Goal: Complete application form

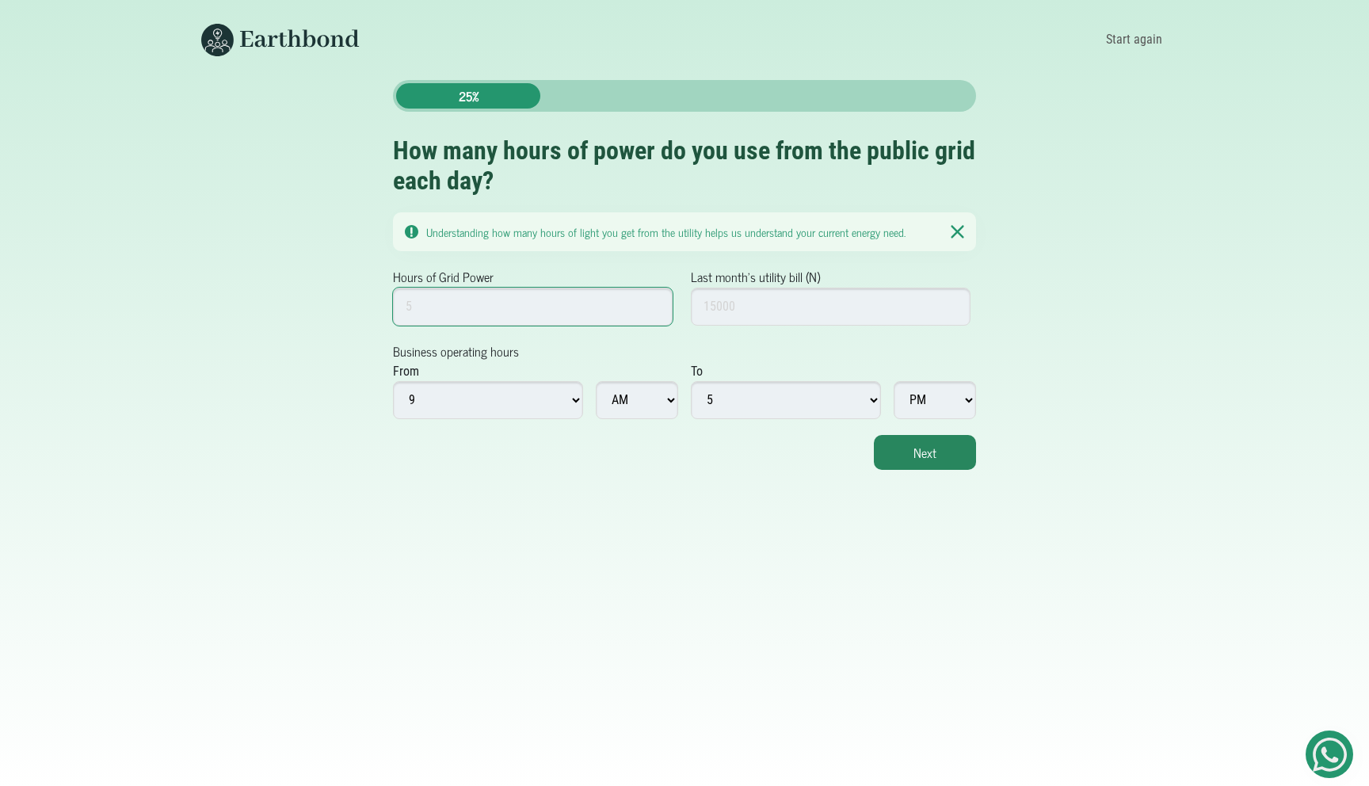
click at [545, 303] on input "Hours of Grid Power" at bounding box center [533, 307] width 280 height 38
drag, startPoint x: 509, startPoint y: 286, endPoint x: 411, endPoint y: 280, distance: 97.7
click at [411, 280] on div "Hours of Grid Power" at bounding box center [533, 296] width 280 height 59
click at [395, 278] on label "Hours of Grid Power" at bounding box center [443, 276] width 101 height 19
click at [395, 288] on input "Hours of Grid Power" at bounding box center [533, 307] width 280 height 38
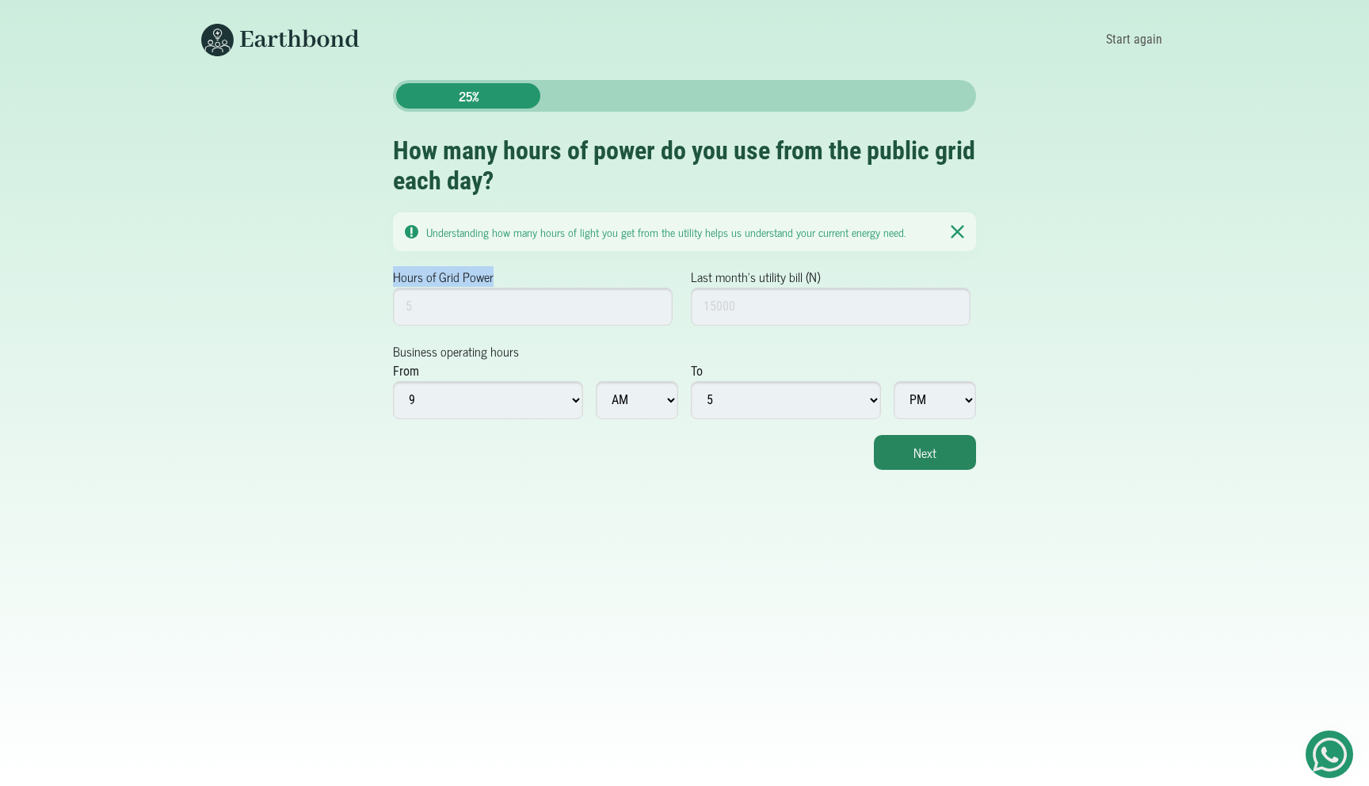
drag, startPoint x: 393, startPoint y: 277, endPoint x: 506, endPoint y: 277, distance: 112.5
click at [506, 277] on div "Hours of Grid Power" at bounding box center [533, 296] width 280 height 59
click at [545, 319] on input "Hours of Grid Power" at bounding box center [533, 307] width 280 height 38
drag, startPoint x: 502, startPoint y: 278, endPoint x: 366, endPoint y: 278, distance: 135.5
click at [366, 278] on div "25% How many hours of power do you use from the public grid each day? Understan…" at bounding box center [685, 275] width 1046 height 390
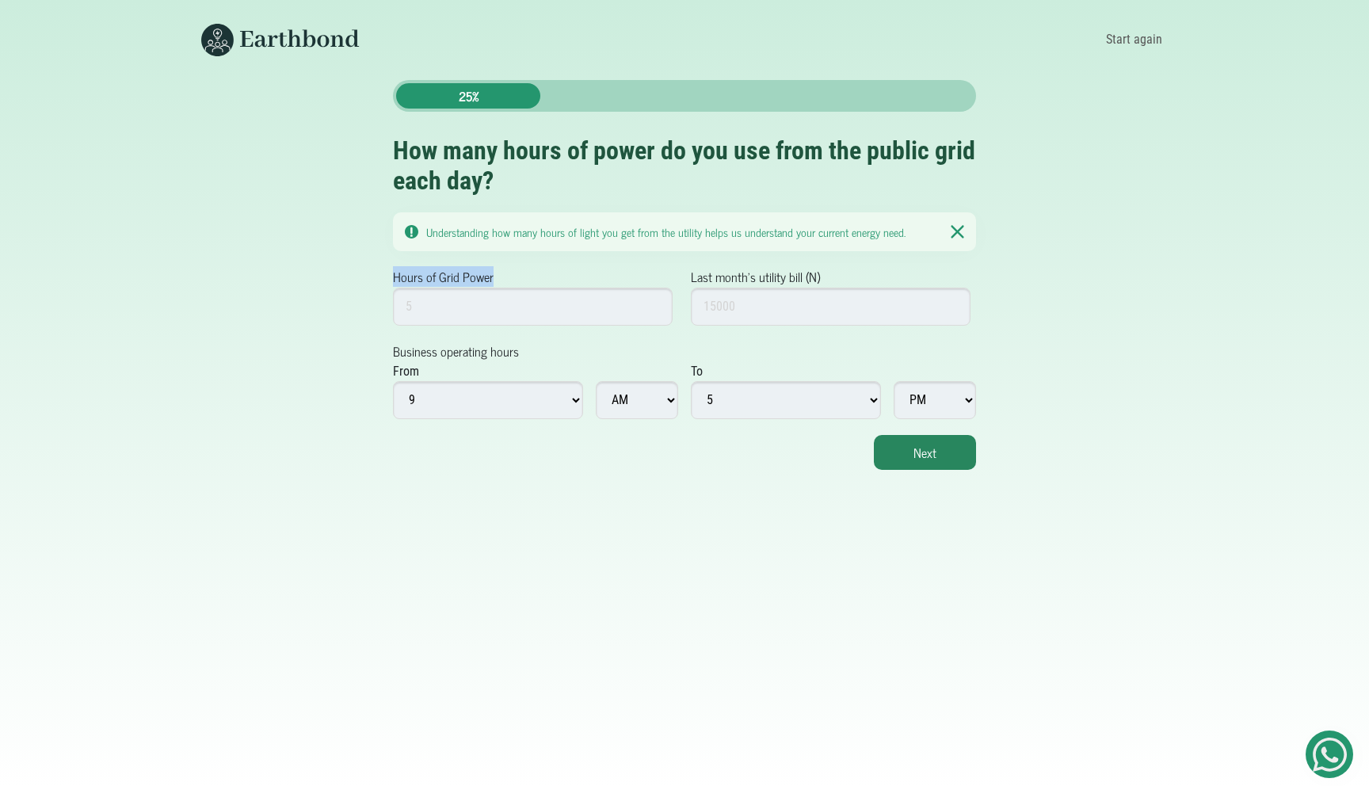
copy label "Hours of Grid Power"
click at [357, 235] on div "25% How many hours of power do you use from the public grid each day? Understan…" at bounding box center [685, 275] width 1046 height 390
drag, startPoint x: 353, startPoint y: 253, endPoint x: 862, endPoint y: 259, distance: 508.7
click at [863, 259] on div "25% How many hours of power do you use from the public grid each day? Understan…" at bounding box center [685, 275] width 1046 height 390
click at [442, 258] on div "25% How many hours of power do you use from the public grid each day? Understan…" at bounding box center [684, 275] width 583 height 390
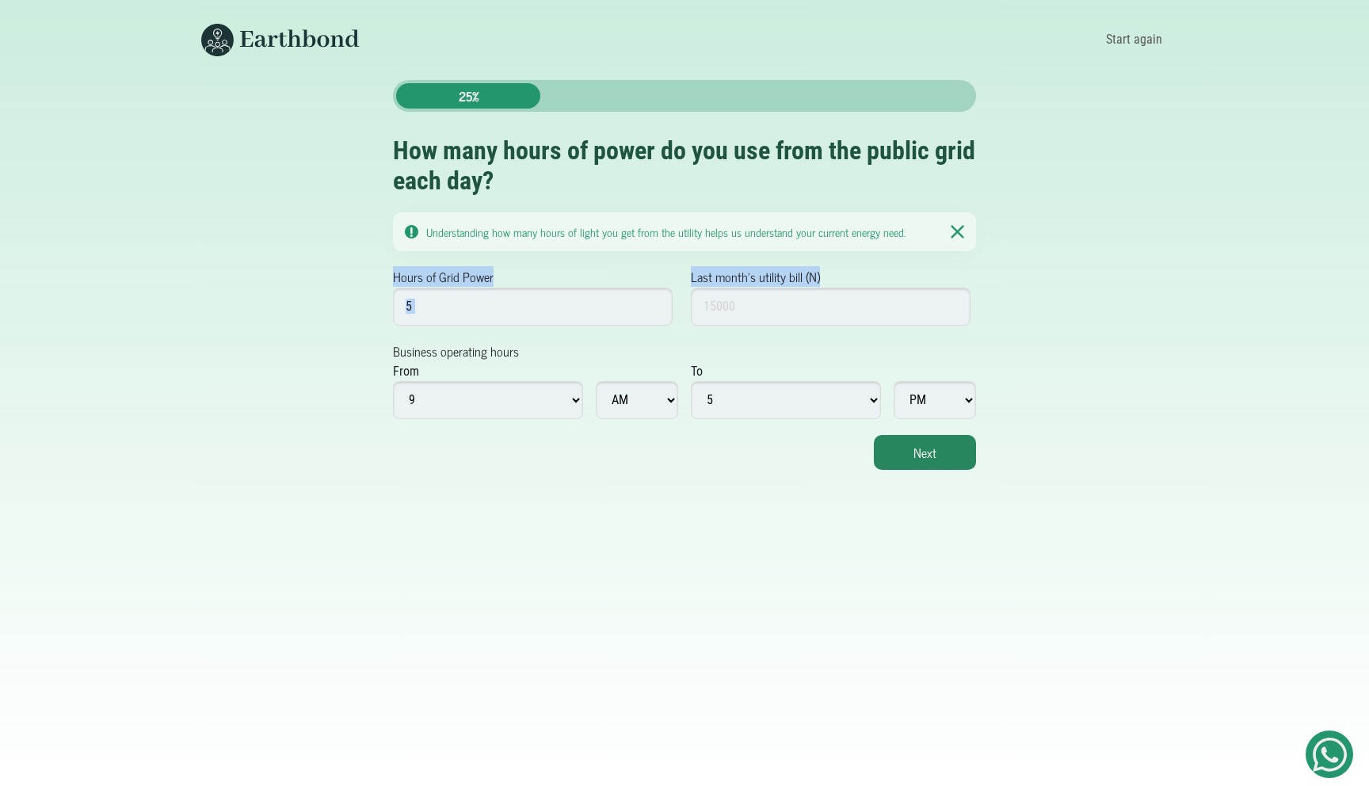
drag, startPoint x: 388, startPoint y: 277, endPoint x: 828, endPoint y: 273, distance: 439.8
click at [828, 273] on div "25% How many hours of power do you use from the public grid each day? Understan…" at bounding box center [685, 275] width 602 height 390
copy div "Hours of Grid Power Last month's utility bill (N)"
click at [498, 323] on input "Hours of Grid Power" at bounding box center [533, 307] width 280 height 38
type input "5"
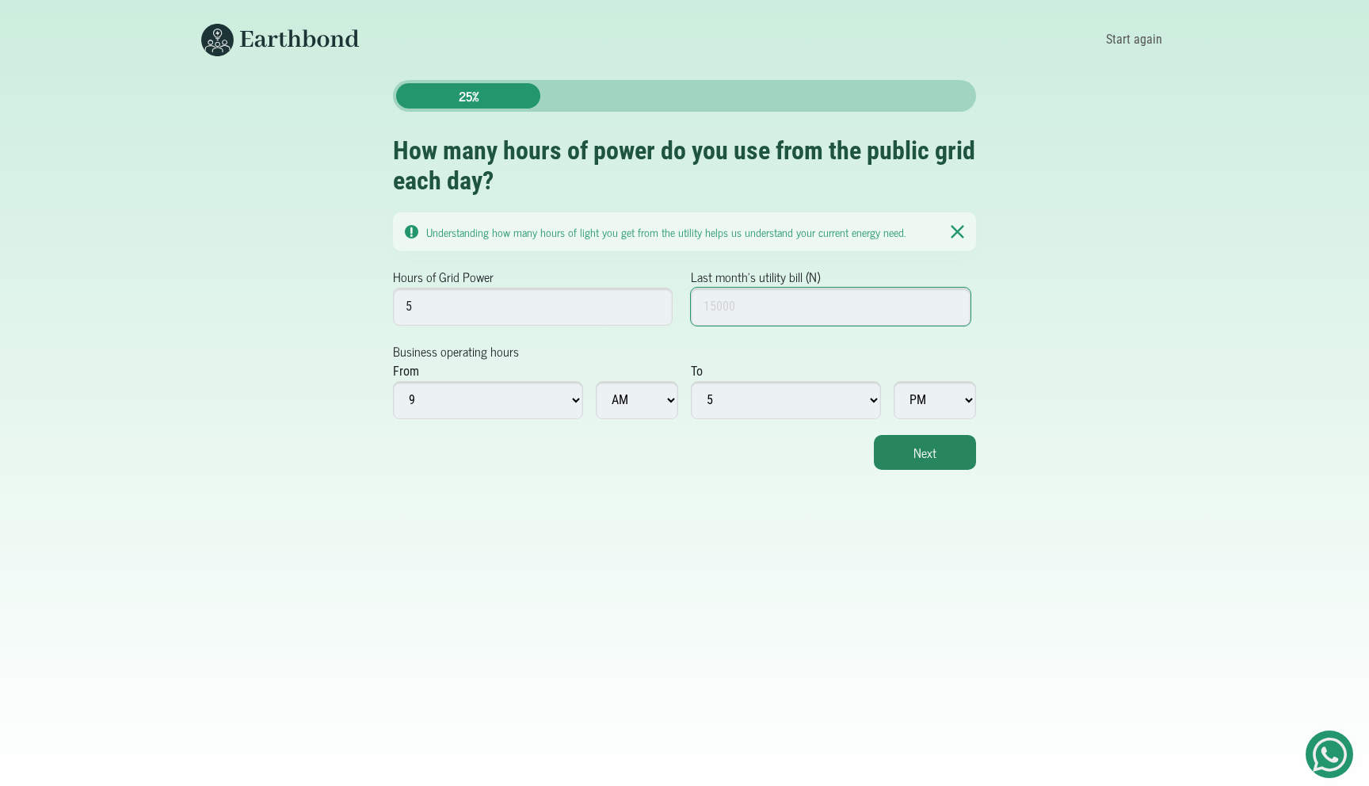
click at [734, 317] on input "Last month's utility bill (N)" at bounding box center [831, 307] width 280 height 38
type input "10000"
click at [733, 445] on div "Next" at bounding box center [684, 452] width 583 height 35
drag, startPoint x: 833, startPoint y: 275, endPoint x: 670, endPoint y: 275, distance: 163.2
click at [670, 275] on div "Hours of Grid Power 5 Last month's utility bill (N) 10000" at bounding box center [684, 304] width 583 height 74
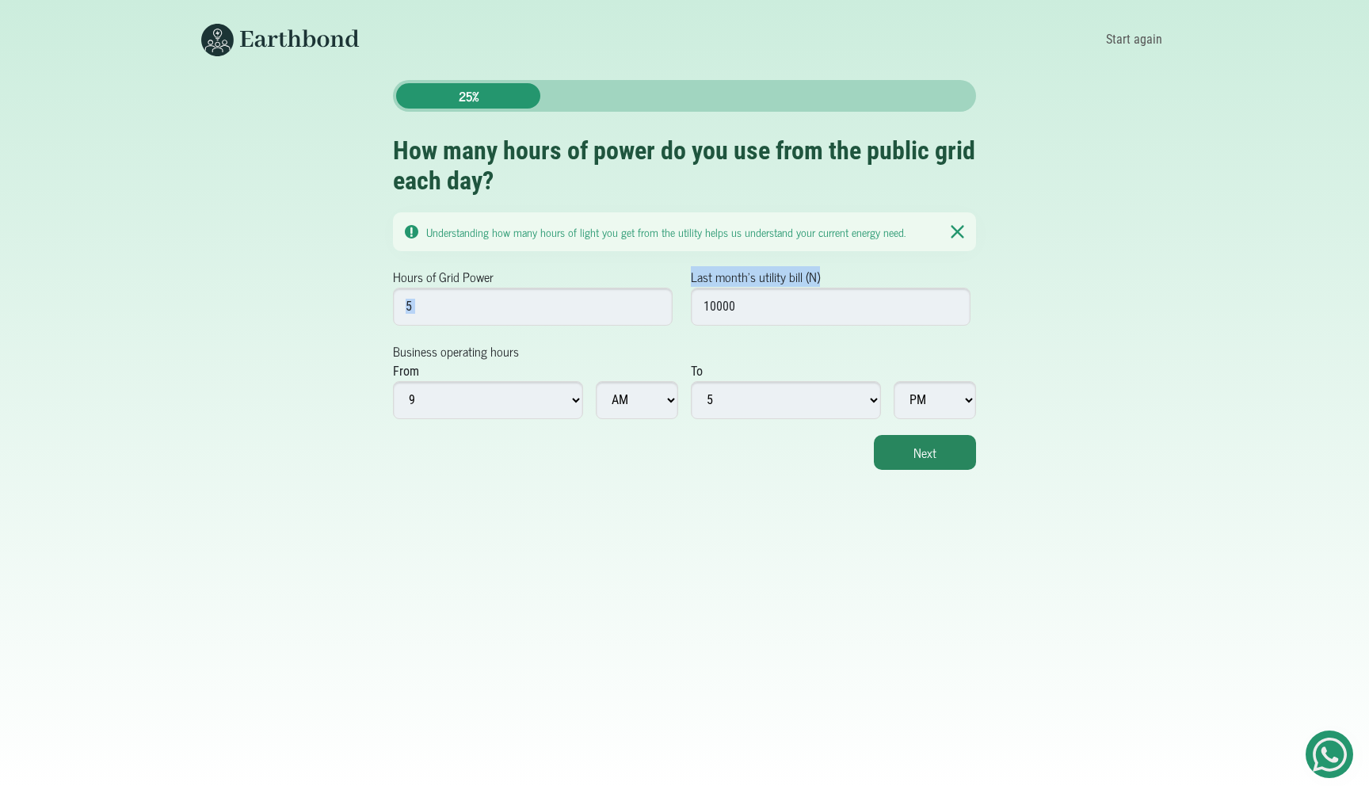
click at [670, 275] on div "Hours of Grid Power 5" at bounding box center [533, 296] width 280 height 59
drag, startPoint x: 686, startPoint y: 273, endPoint x: 835, endPoint y: 273, distance: 149.0
click at [835, 273] on div "Hours of Grid Power 5 Last month's utility bill (N) 10000" at bounding box center [684, 304] width 583 height 74
copy label "Last month's utility bill (N)"
click at [779, 351] on form "Hours of Grid Power 5 Last month's utility bill (N) 10000 Business operating ho…" at bounding box center [684, 368] width 583 height 203
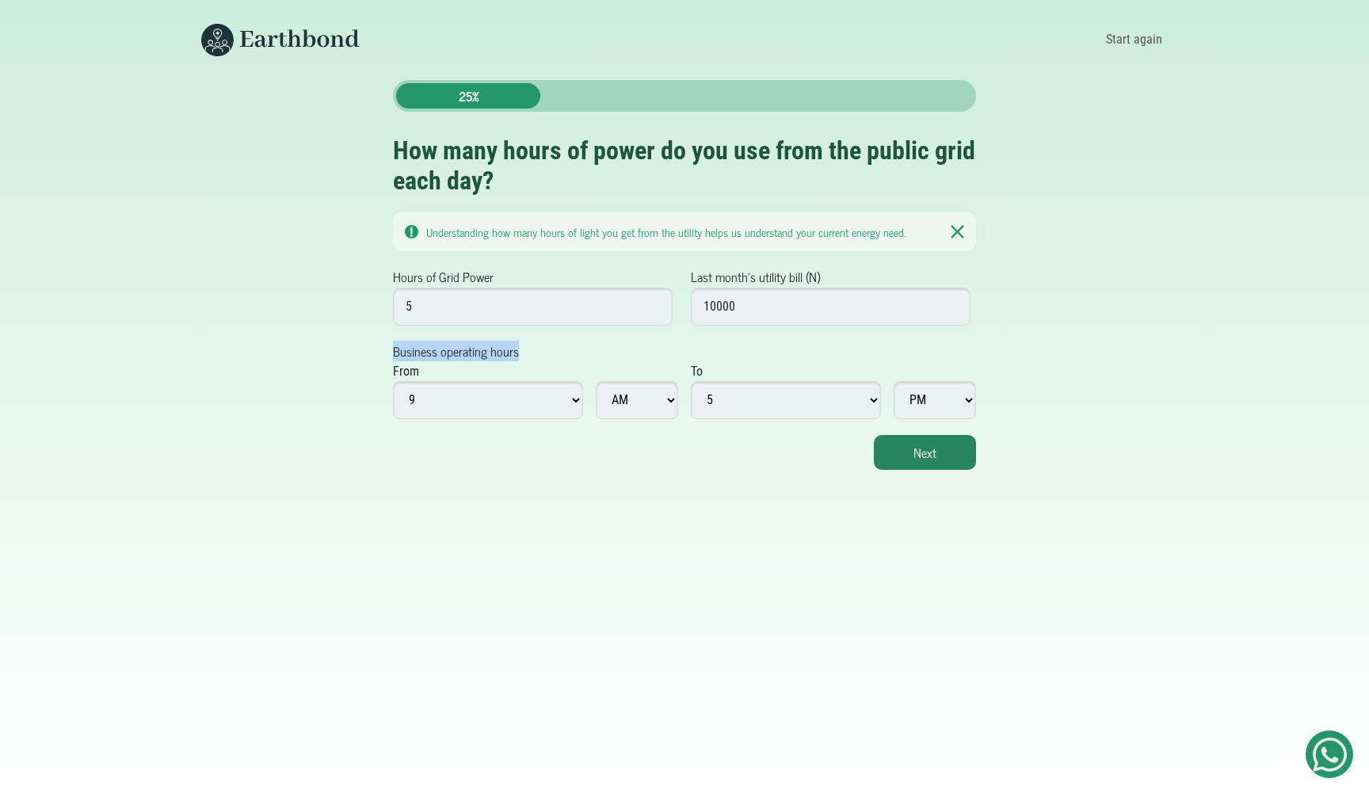
drag, startPoint x: 531, startPoint y: 352, endPoint x: 387, endPoint y: 352, distance: 143.4
click at [387, 352] on div "25% How many hours of power do you use from the public grid each day? Understan…" at bounding box center [685, 275] width 602 height 390
copy label "Business operating hours"
click at [975, 350] on form "Hours of Grid Power 5 Last month's utility bill (N) 10000 Business operating ho…" at bounding box center [684, 368] width 583 height 203
click at [549, 394] on select "1 2 3 4 5 6 7 8 9 10 11 12" at bounding box center [488, 400] width 190 height 38
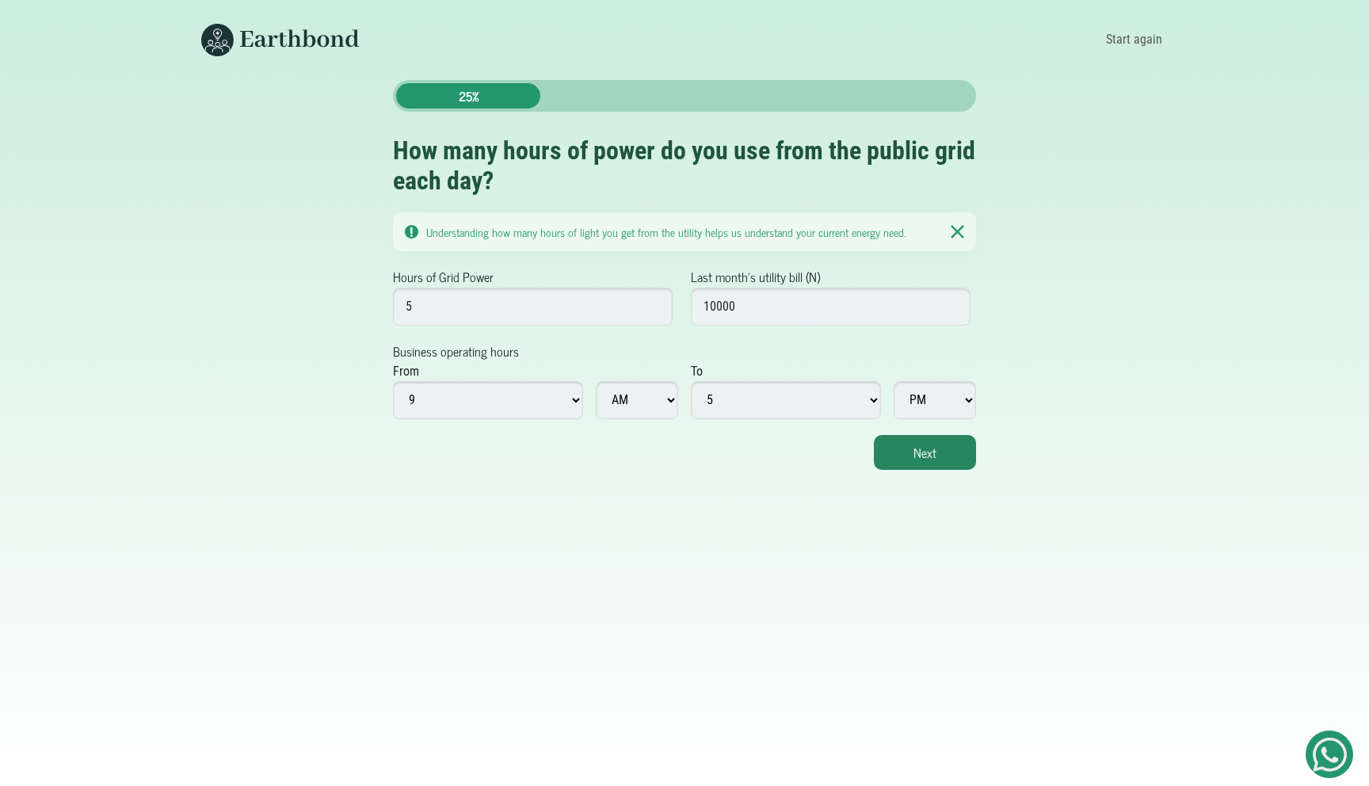
click at [700, 454] on div "Next" at bounding box center [684, 452] width 583 height 35
click at [955, 459] on button "Next" at bounding box center [925, 452] width 102 height 35
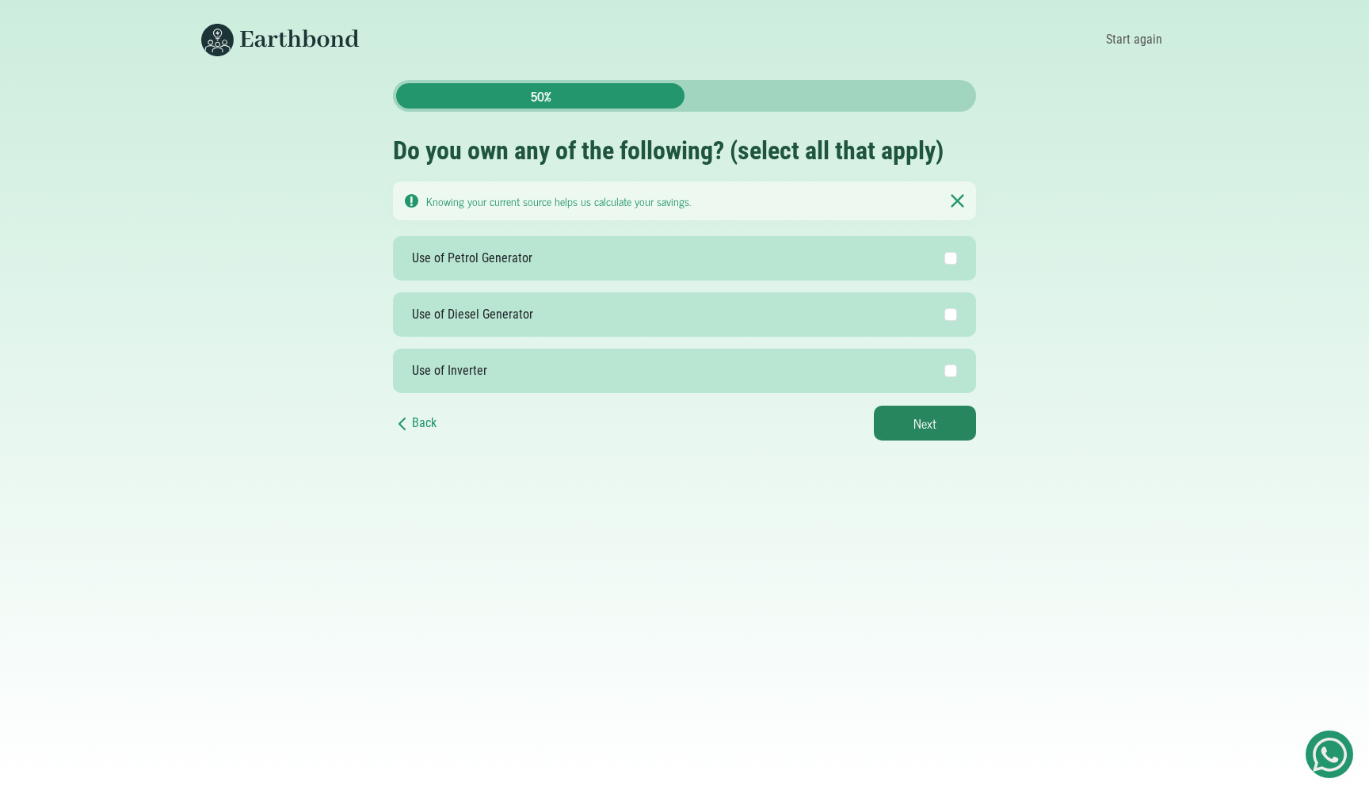
click at [936, 245] on label "Use of Petrol Generator" at bounding box center [684, 258] width 583 height 44
click at [944, 252] on input "Use of Petrol Generator" at bounding box center [950, 258] width 13 height 13
click at [999, 238] on div "Back 50% Do you own any of the following? (select all that apply) Knowing your …" at bounding box center [685, 260] width 1046 height 361
click at [947, 253] on input "Use of Petrol Generator" at bounding box center [950, 258] width 13 height 13
checkbox input "false"
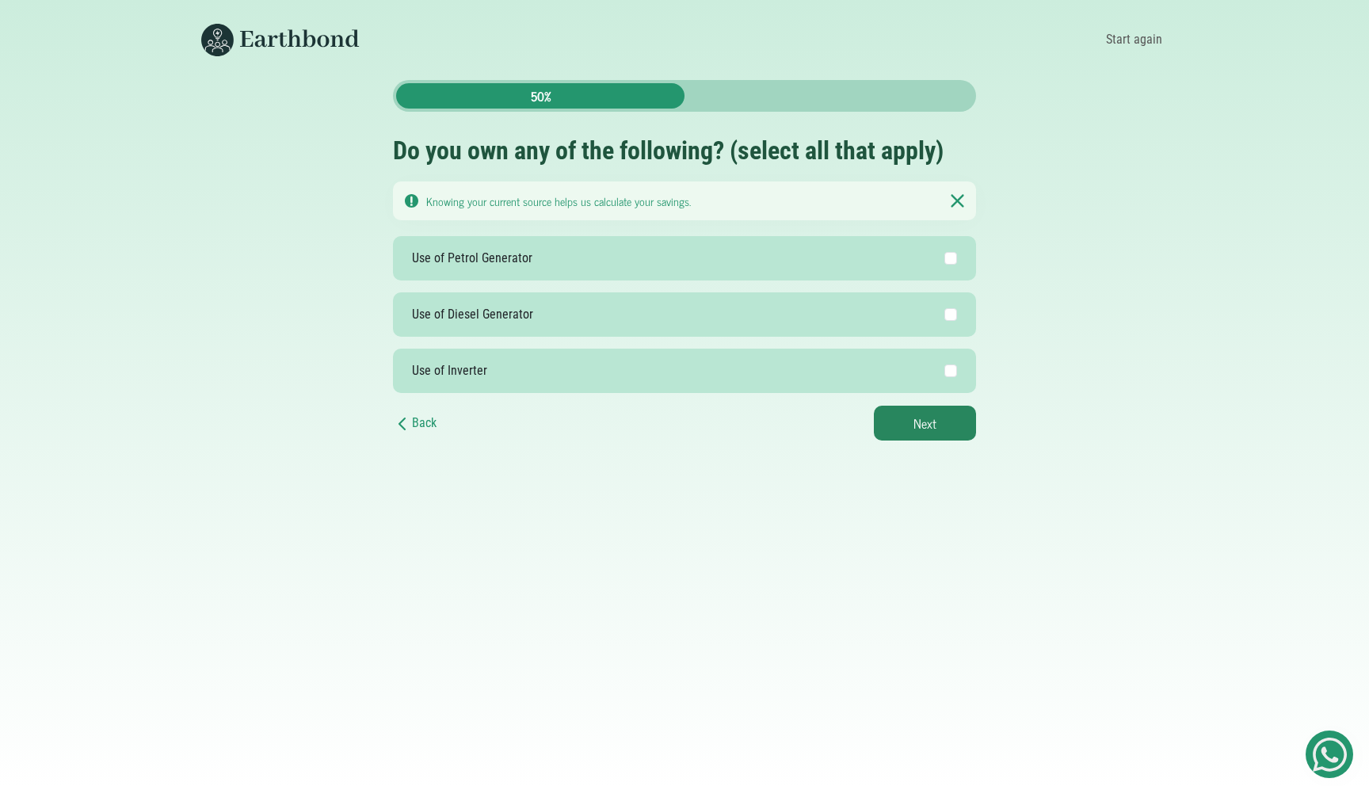
click at [956, 201] on img at bounding box center [957, 200] width 13 height 15
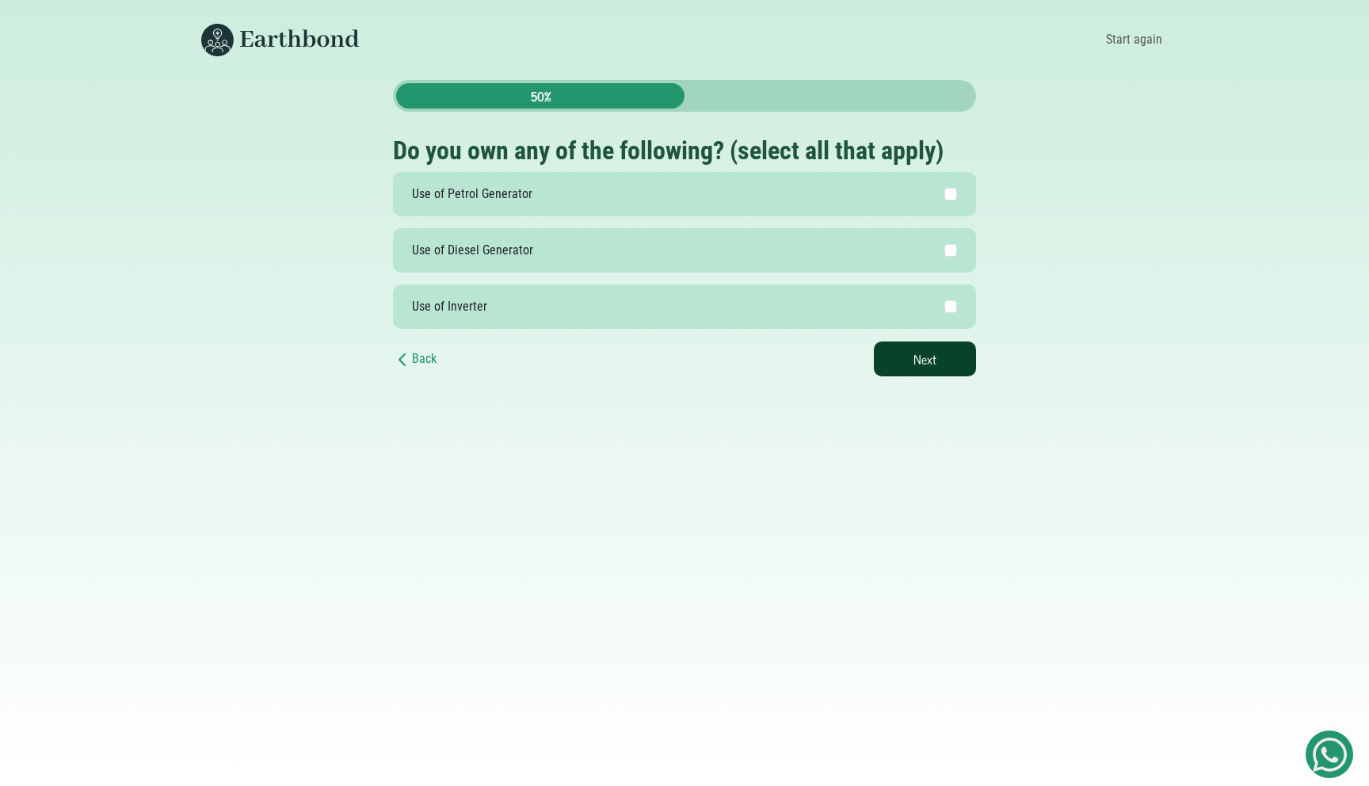
click at [888, 359] on button "Next" at bounding box center [925, 359] width 102 height 35
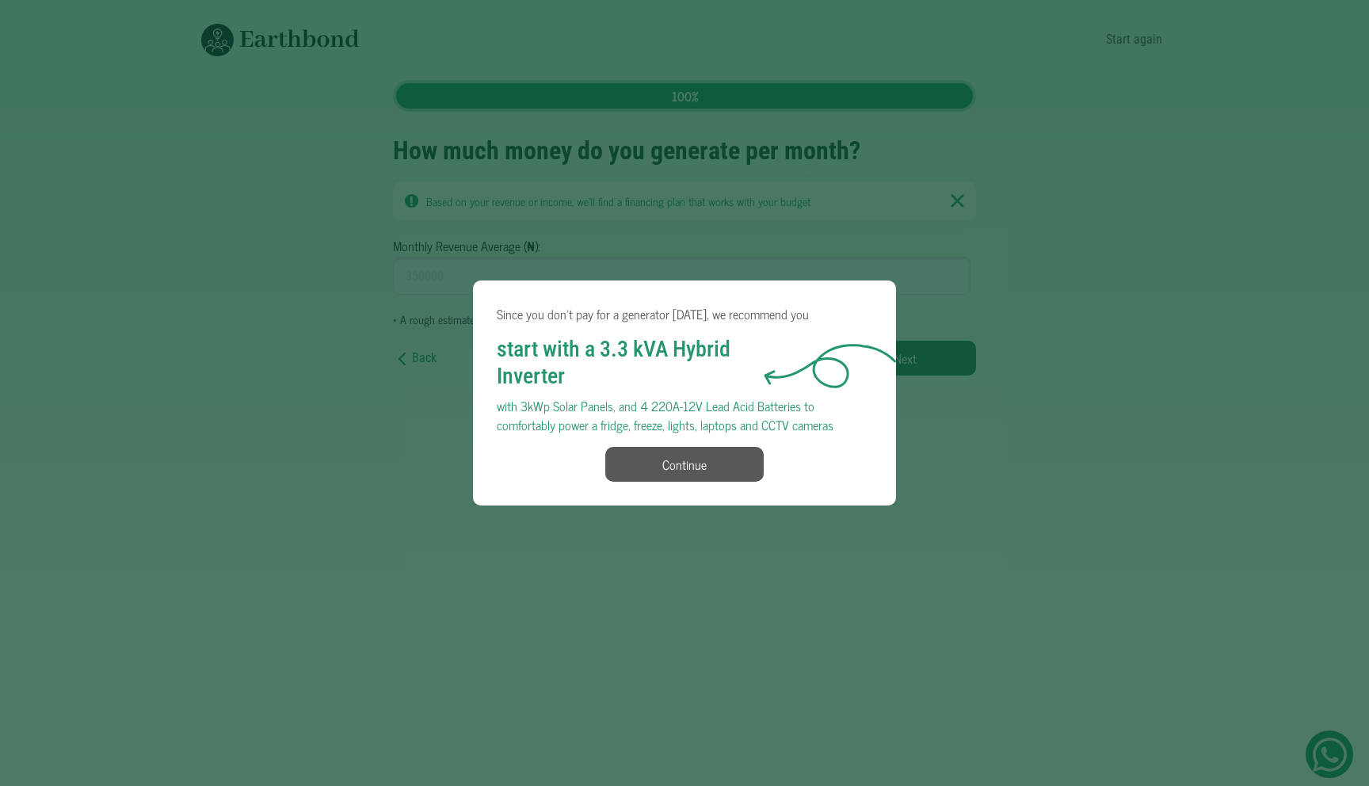
click at [715, 474] on button "Continue" at bounding box center [684, 464] width 158 height 35
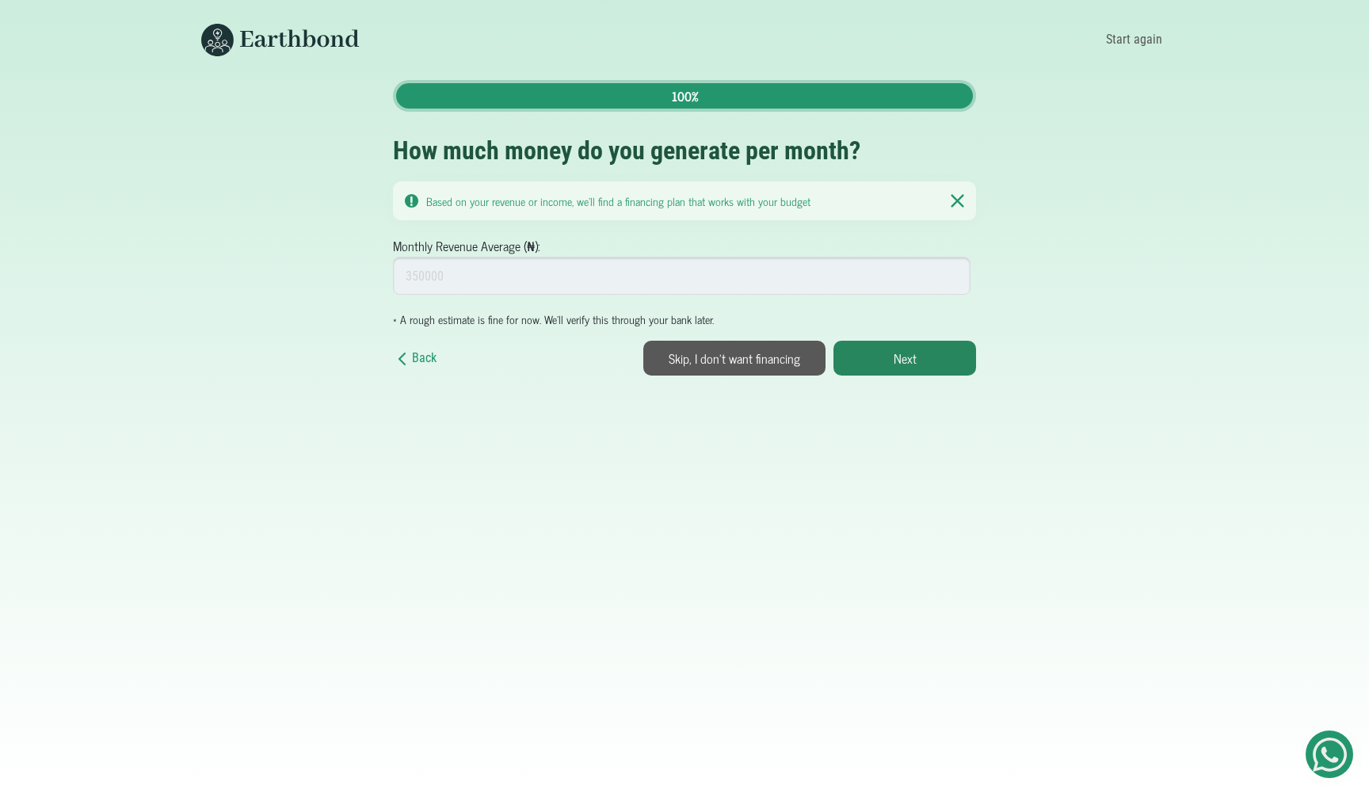
click at [688, 137] on h2 "How much money do you generate per month?" at bounding box center [684, 150] width 583 height 30
click at [412, 362] on link "Back" at bounding box center [415, 359] width 44 height 20
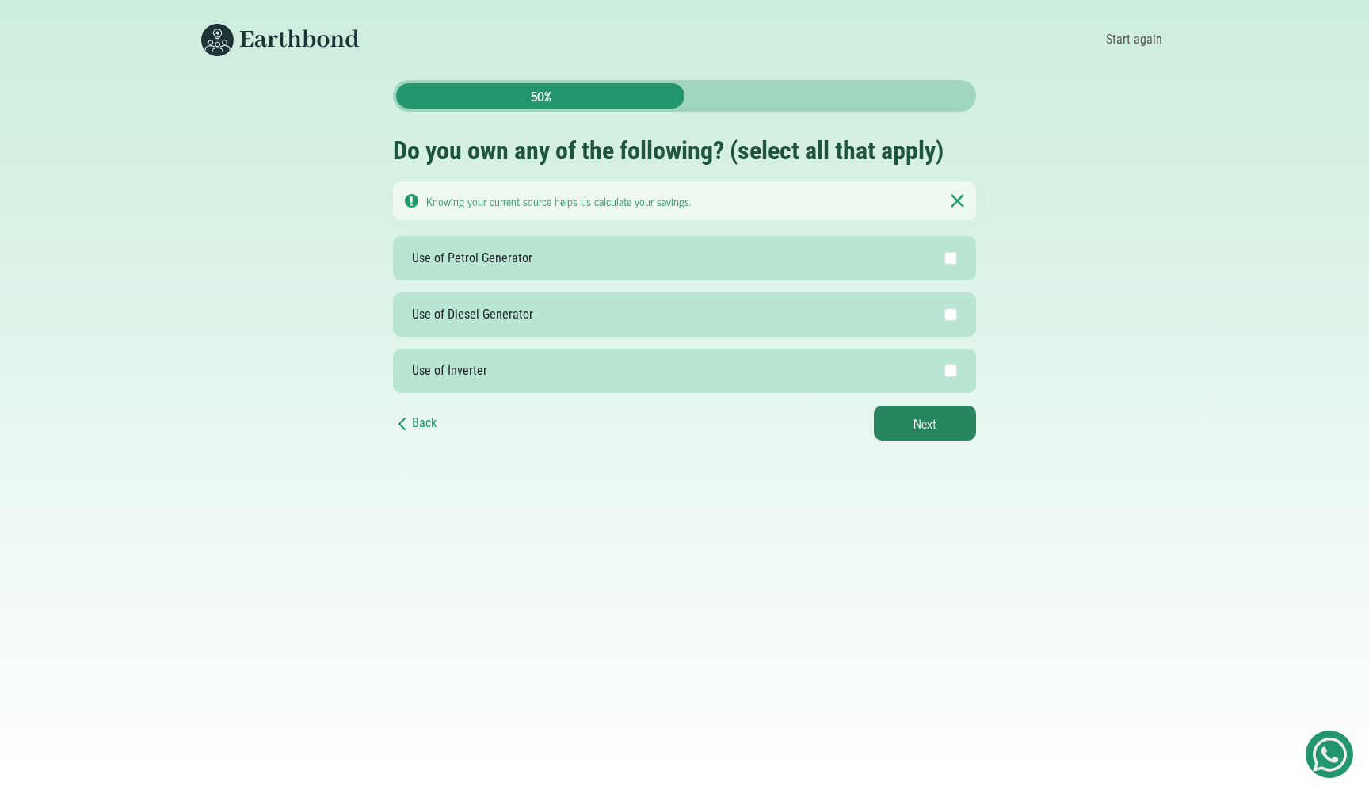
click at [730, 151] on h2 "Do you own any of the following? (select all that apply)" at bounding box center [684, 150] width 583 height 30
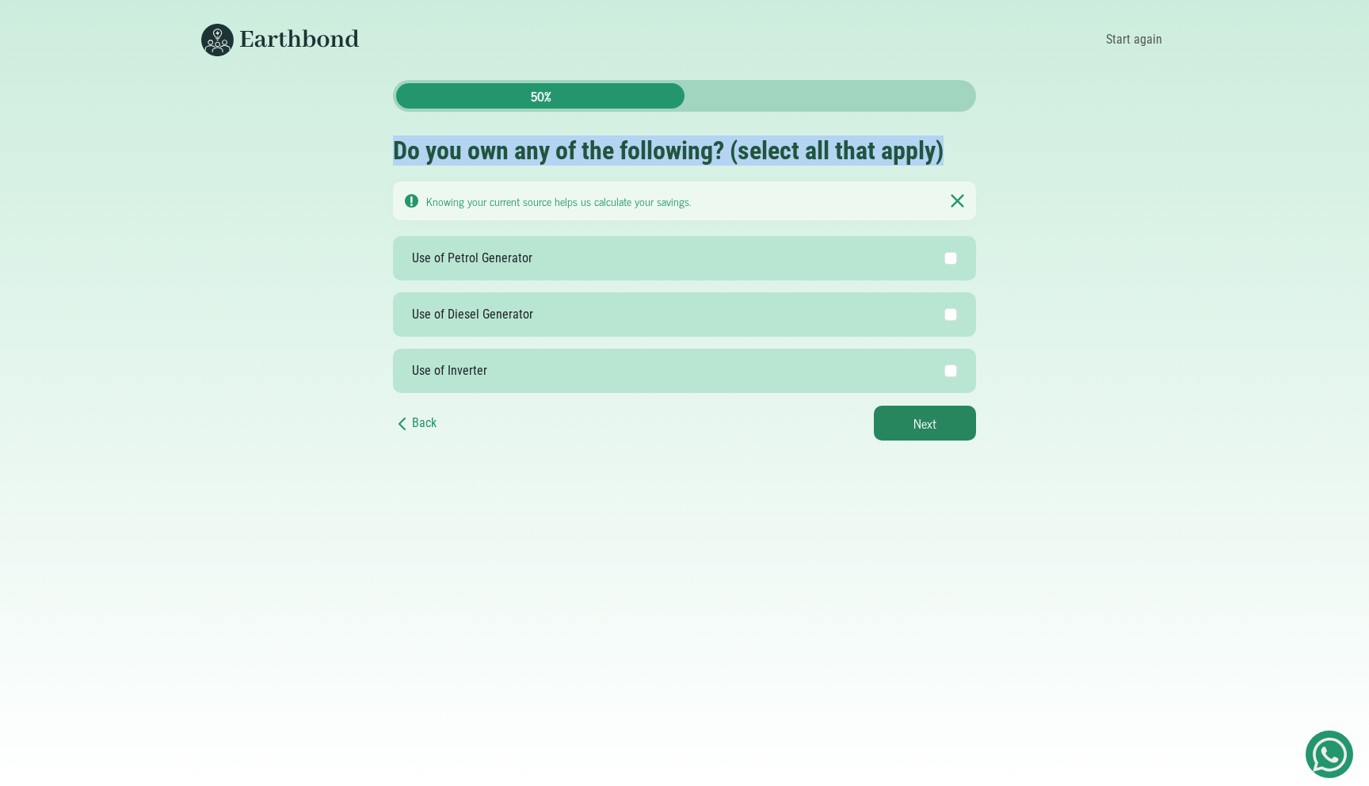
click at [730, 151] on h2 "Do you own any of the following? (select all that apply)" at bounding box center [684, 150] width 583 height 30
copy div "Do you own any of the following? (select all that apply)"
click at [954, 197] on img at bounding box center [957, 200] width 13 height 15
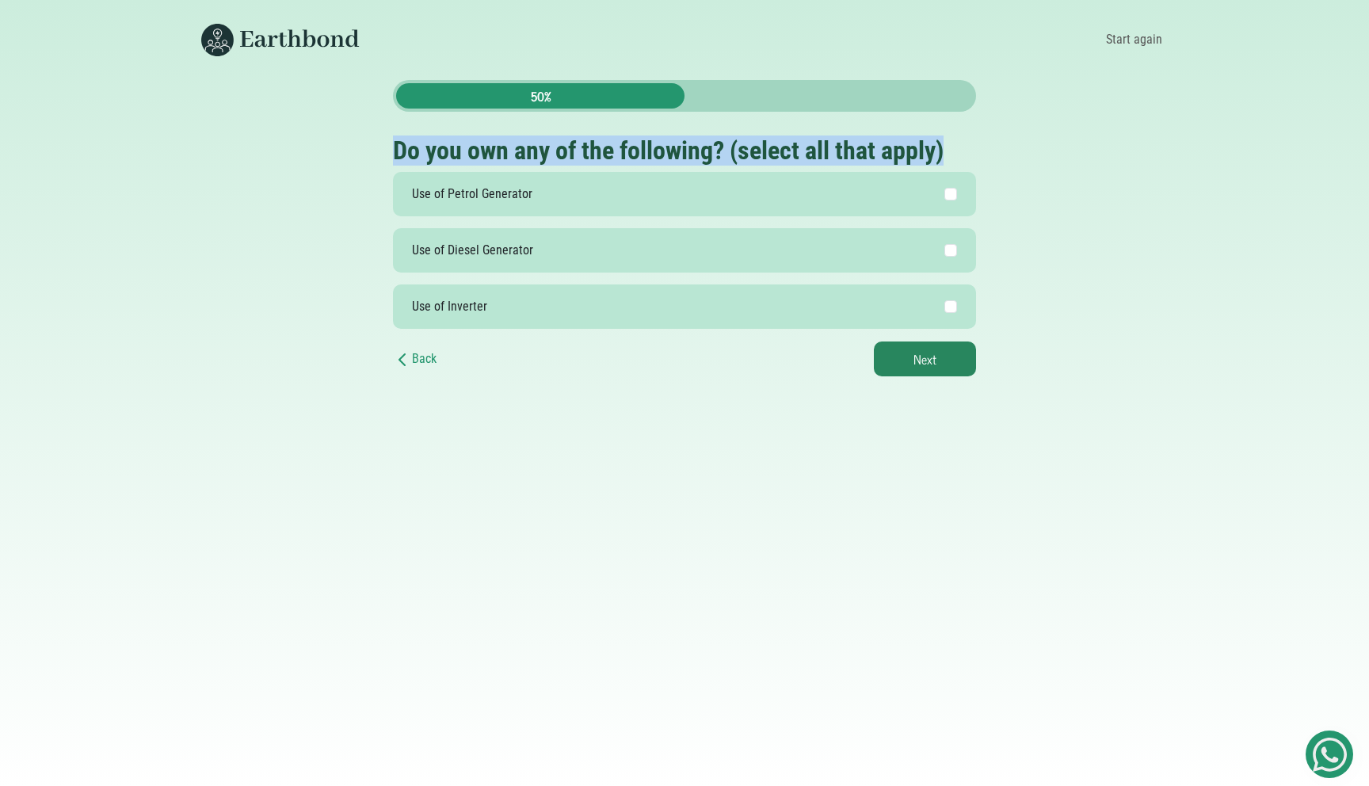
click at [1017, 145] on div "Back 50% Do you own any of the following? (select all that apply) Knowing your …" at bounding box center [685, 228] width 1046 height 296
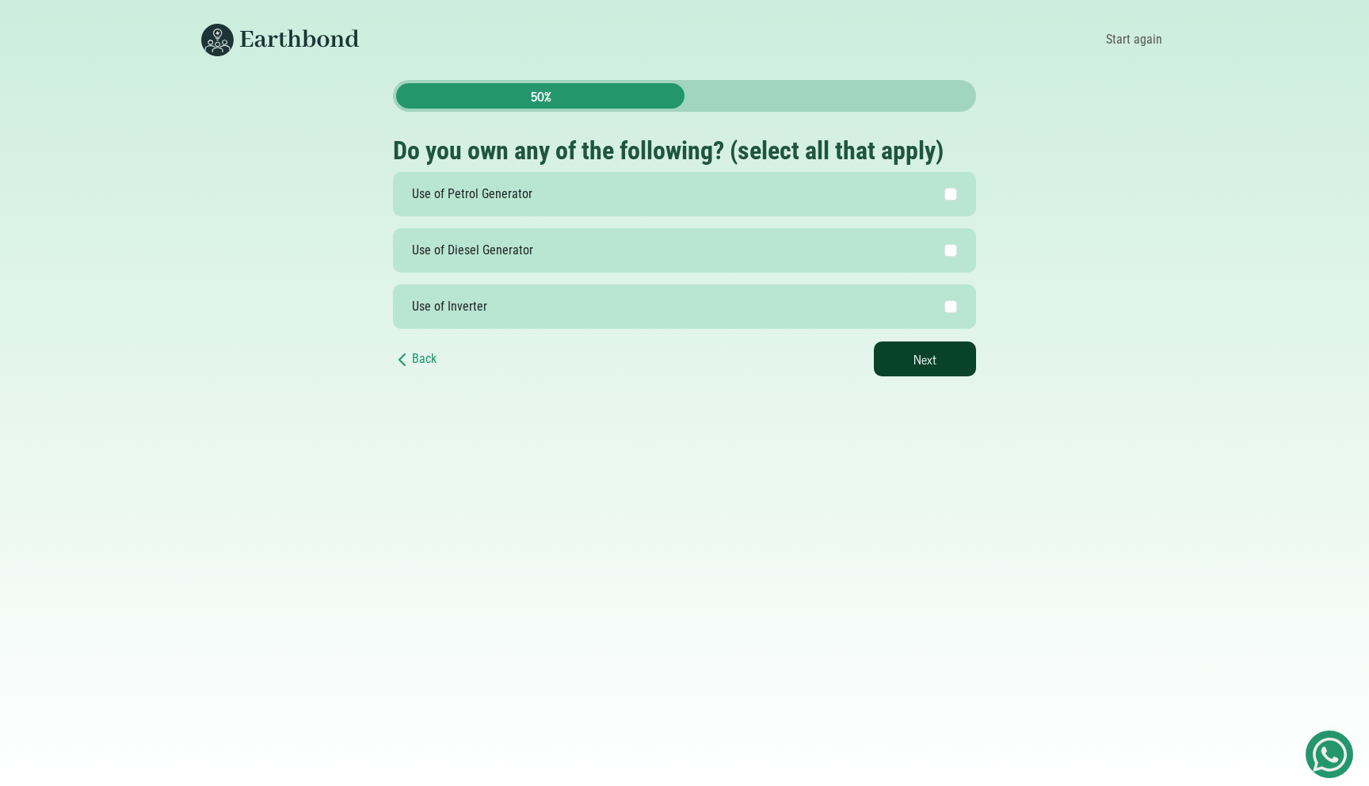
click at [948, 353] on button "Next" at bounding box center [925, 359] width 102 height 35
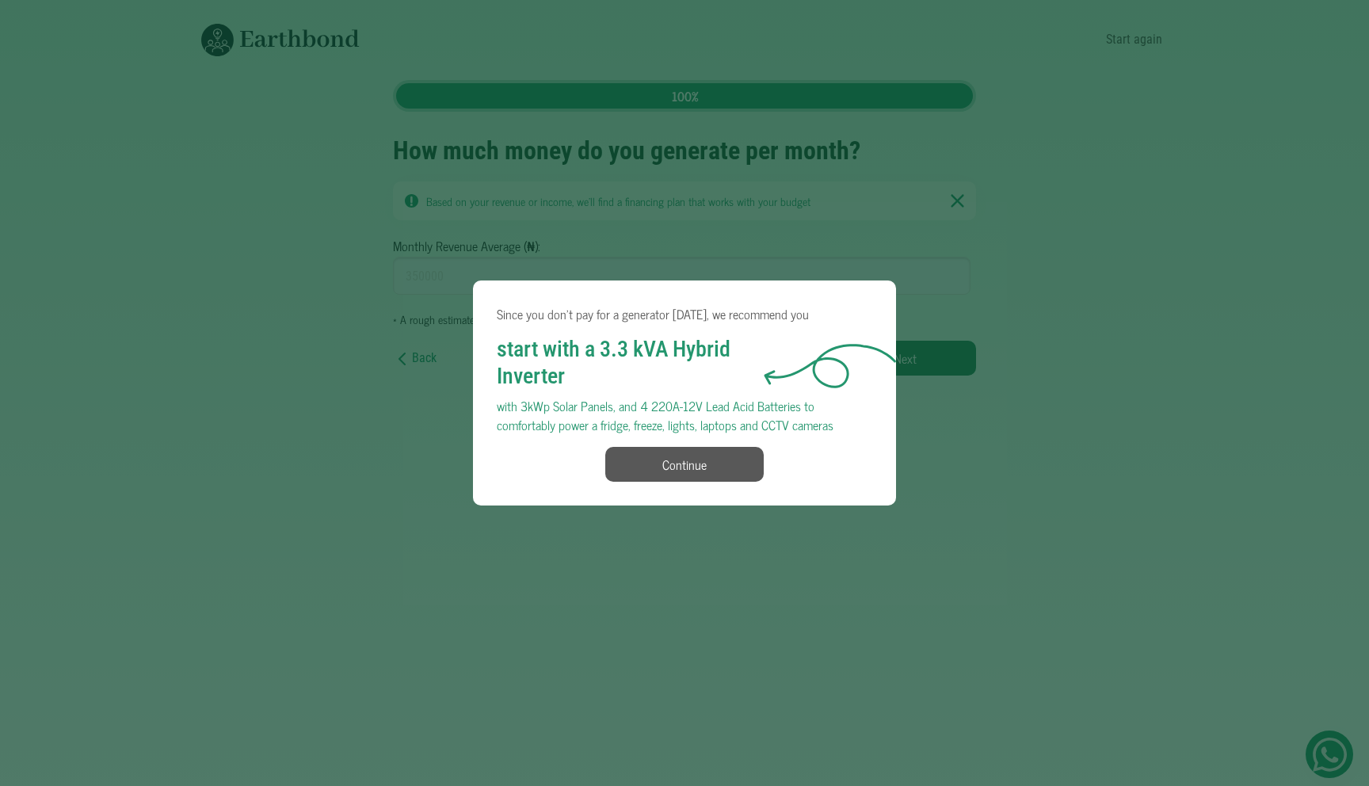
click at [726, 449] on button "Continue" at bounding box center [684, 464] width 158 height 35
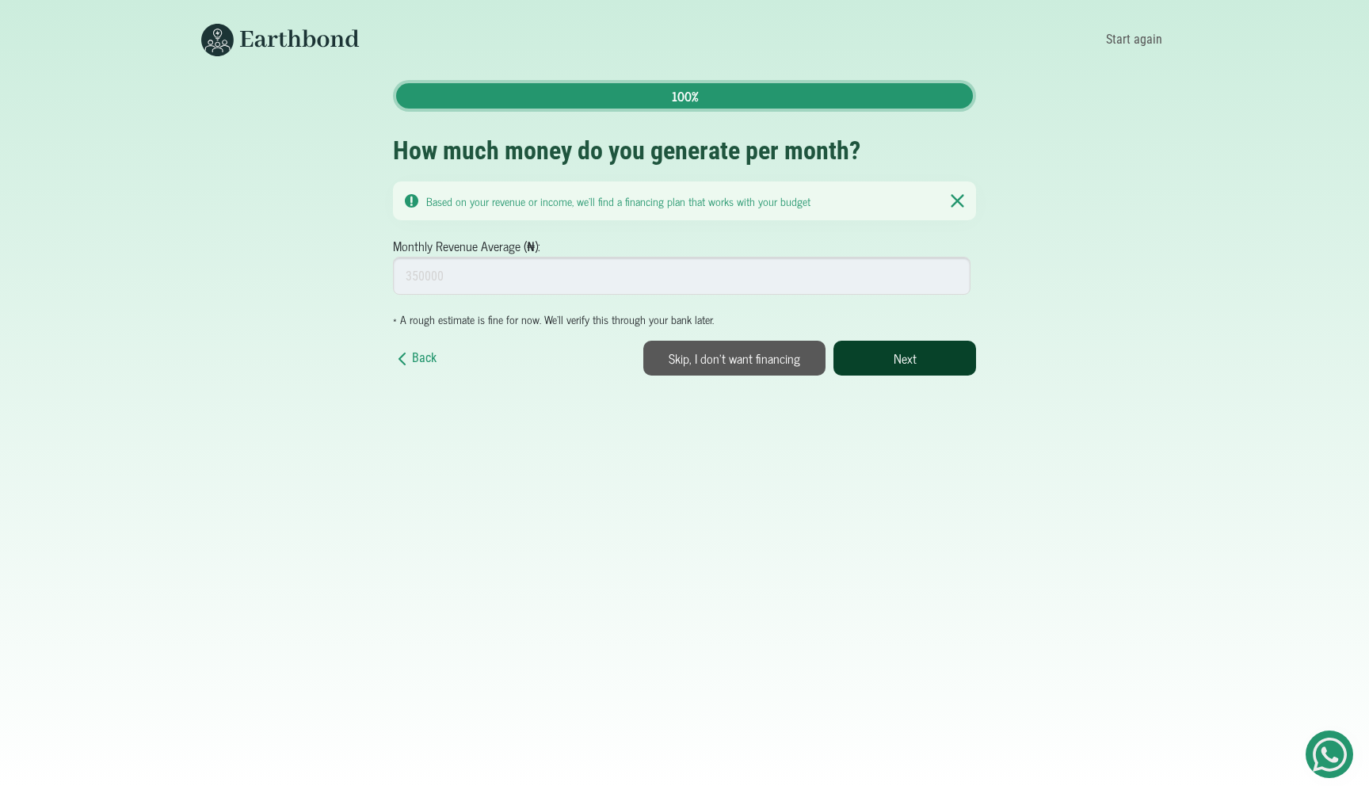
click at [904, 351] on button "Next" at bounding box center [905, 358] width 143 height 35
click at [822, 273] on input "Monthly Revenue Average (₦):" at bounding box center [682, 276] width 578 height 38
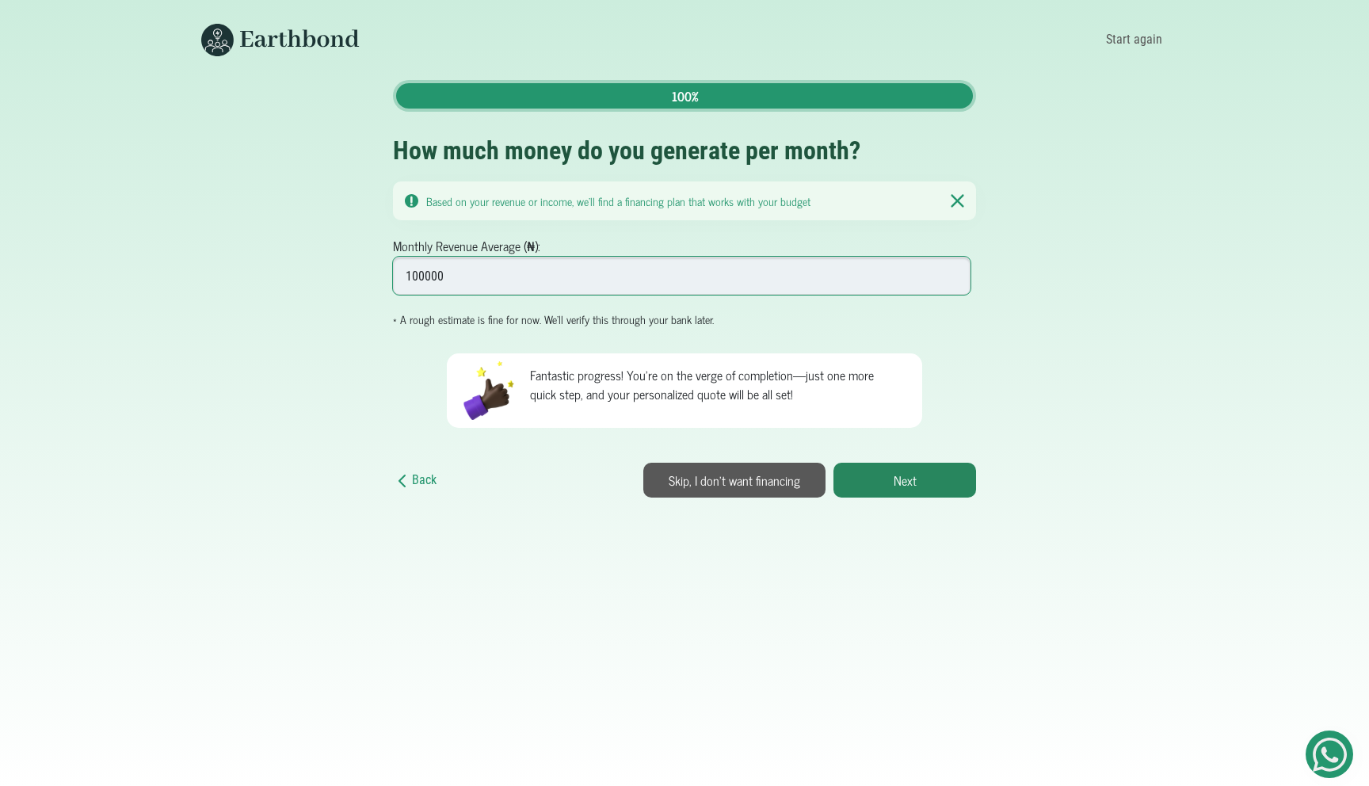
type input "100000"
click at [1141, 456] on div "Back 100% How much money do you generate per month? Based on your revenue or in…" at bounding box center [685, 289] width 1046 height 418
click at [527, 269] on input "100000" at bounding box center [682, 276] width 578 height 38
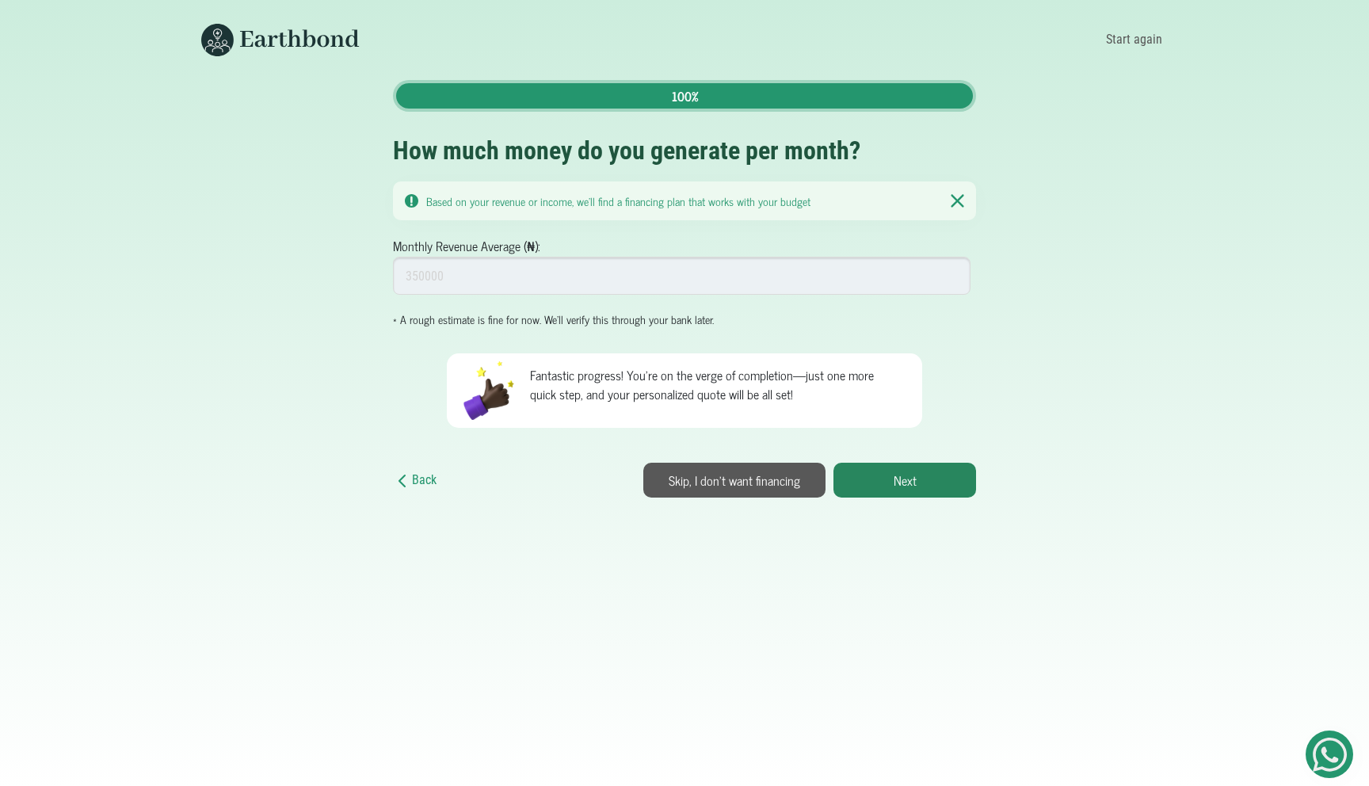
click at [674, 314] on small "* A rough estimate is fine for now. We'll verify this through your bank later." at bounding box center [553, 319] width 321 height 18
click at [601, 288] on input "Monthly Revenue Average (₦):" at bounding box center [682, 276] width 578 height 38
click at [680, 278] on input "Monthly Revenue Average (₦):" at bounding box center [682, 276] width 578 height 38
type input "300000000"
click at [899, 476] on button "Next" at bounding box center [905, 480] width 143 height 35
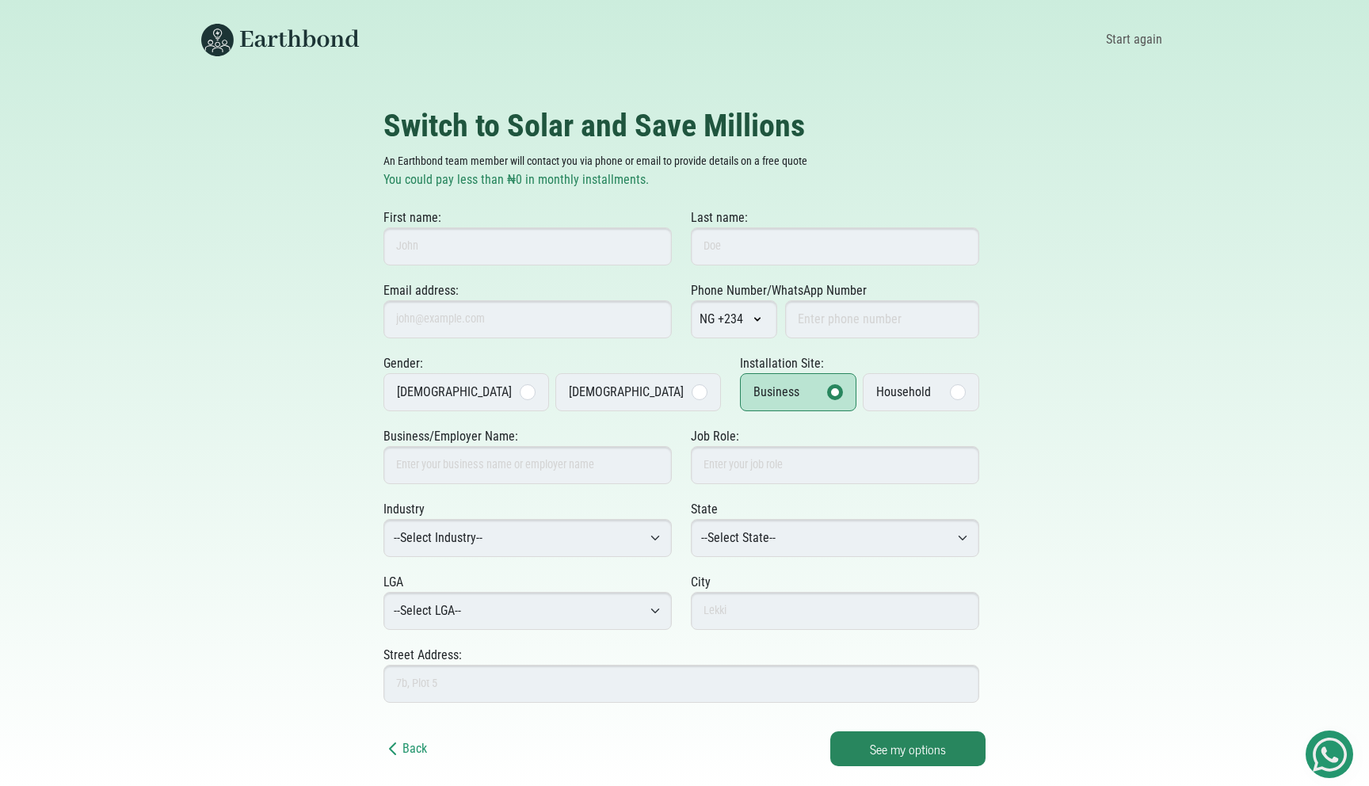
click at [1061, 314] on div "Switch to Solar and Save Millions An Earthbond team member will contact you via…" at bounding box center [685, 436] width 1008 height 659
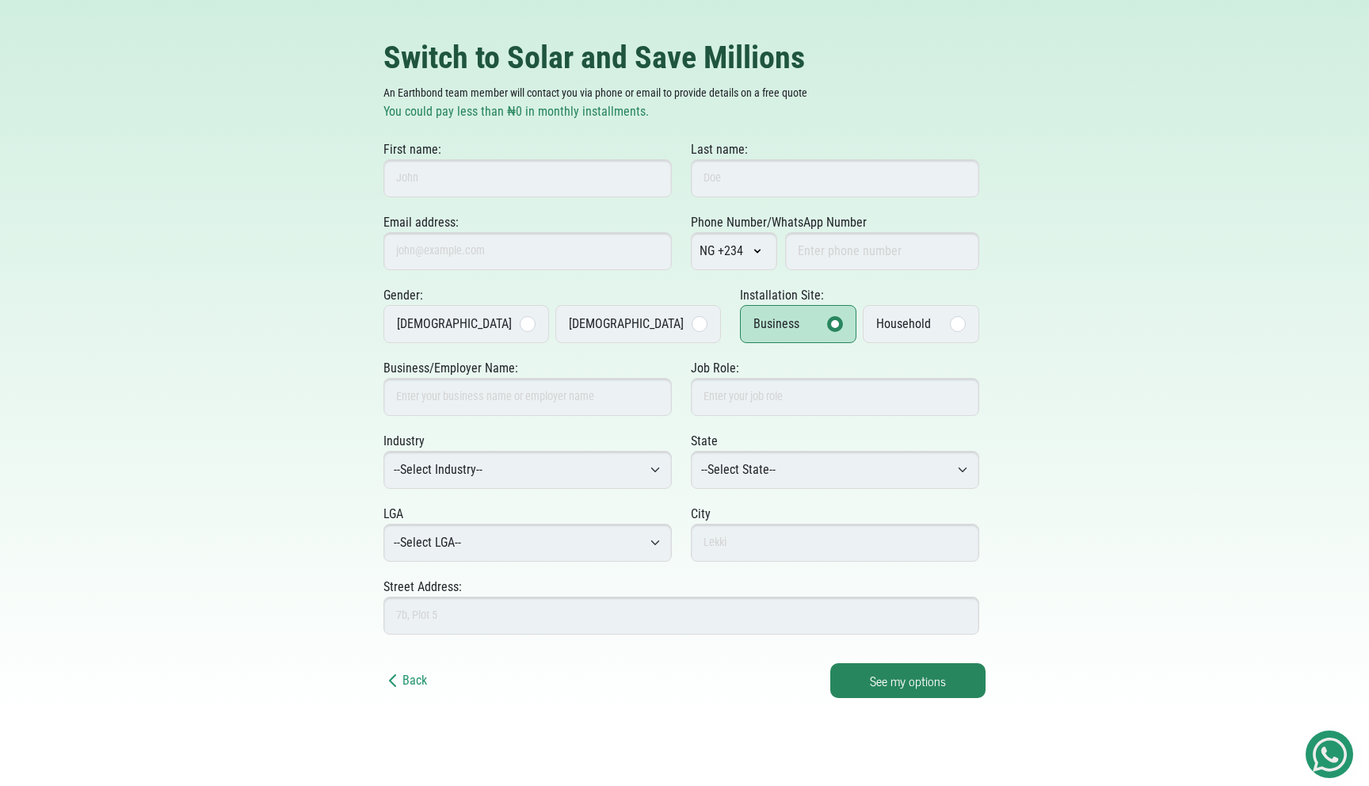
scroll to position [71, 0]
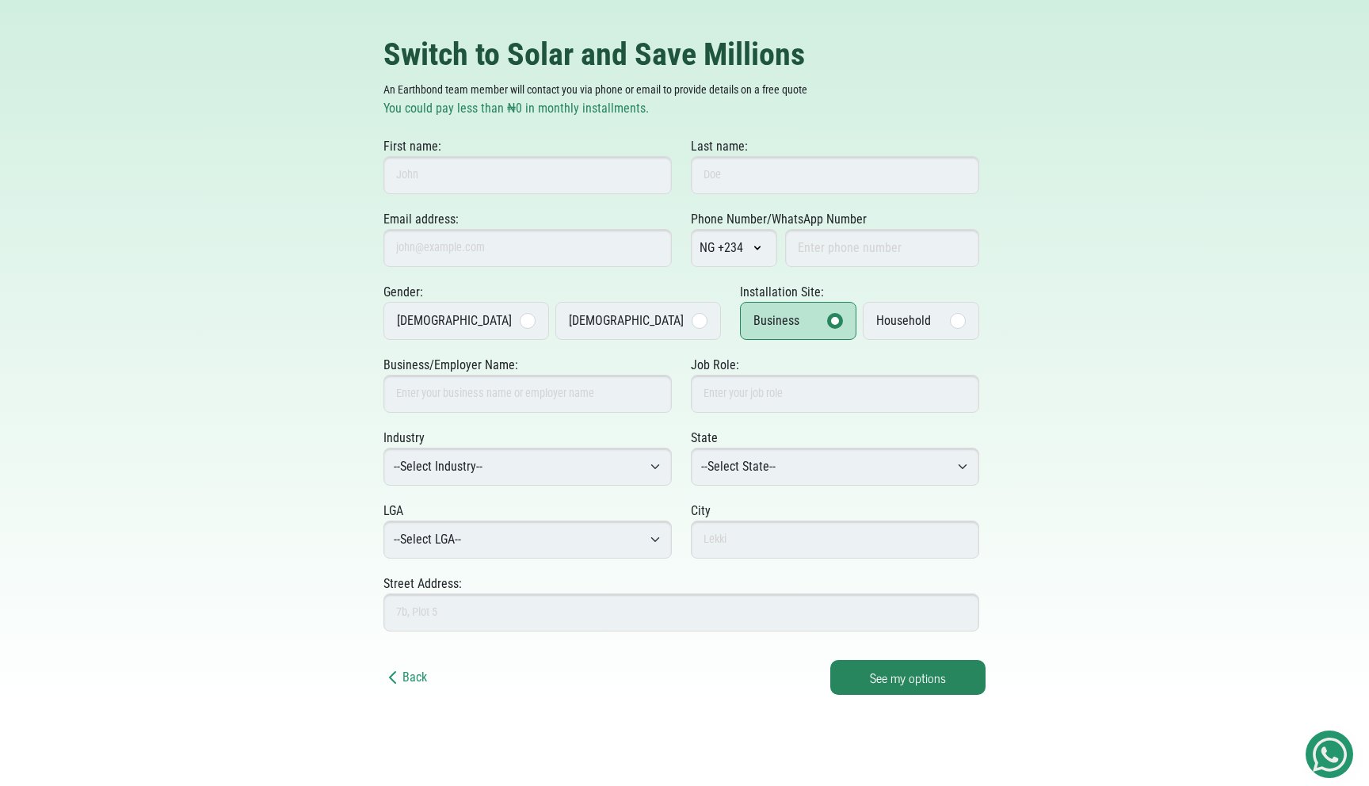
click at [1027, 406] on div "Switch to Solar and Save Millions An Earthbond team member will contact you via…" at bounding box center [685, 365] width 1008 height 659
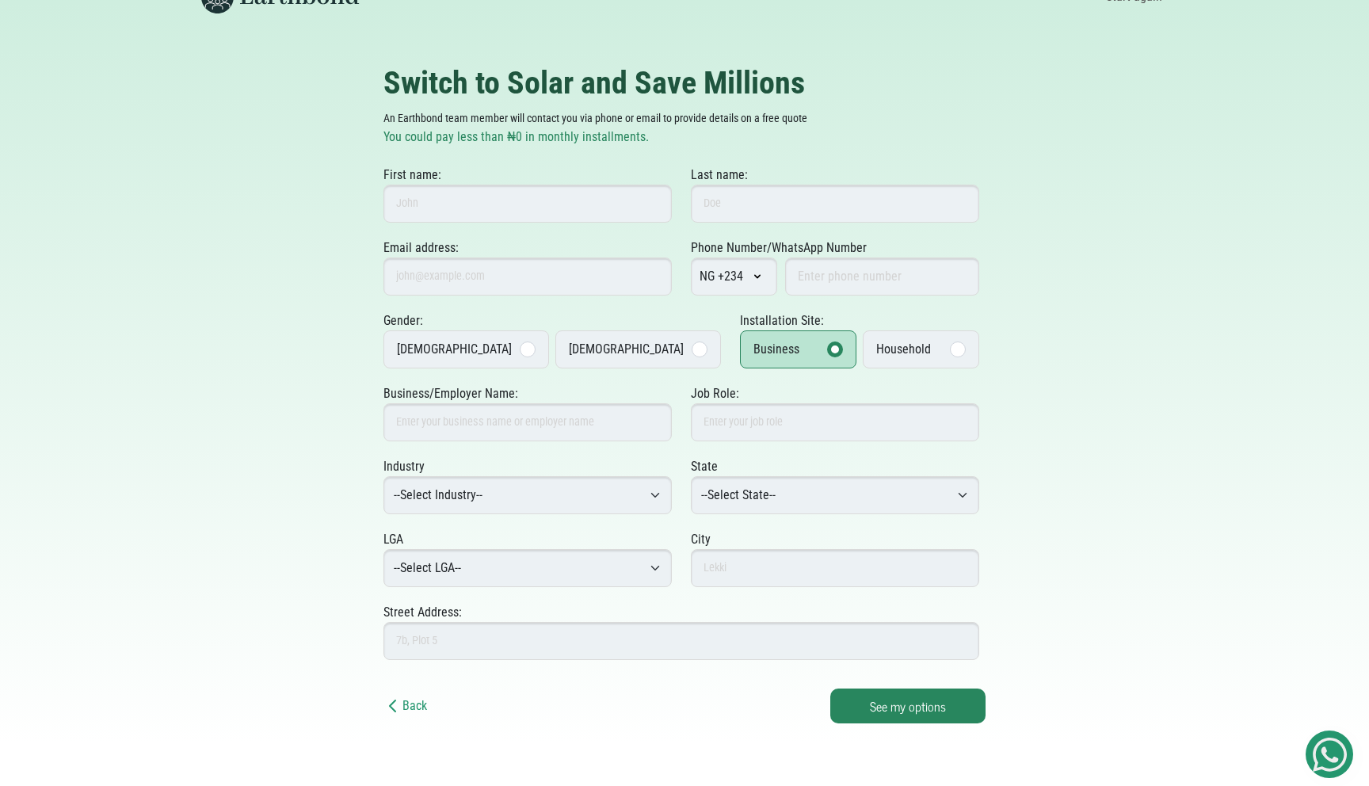
scroll to position [40, 0]
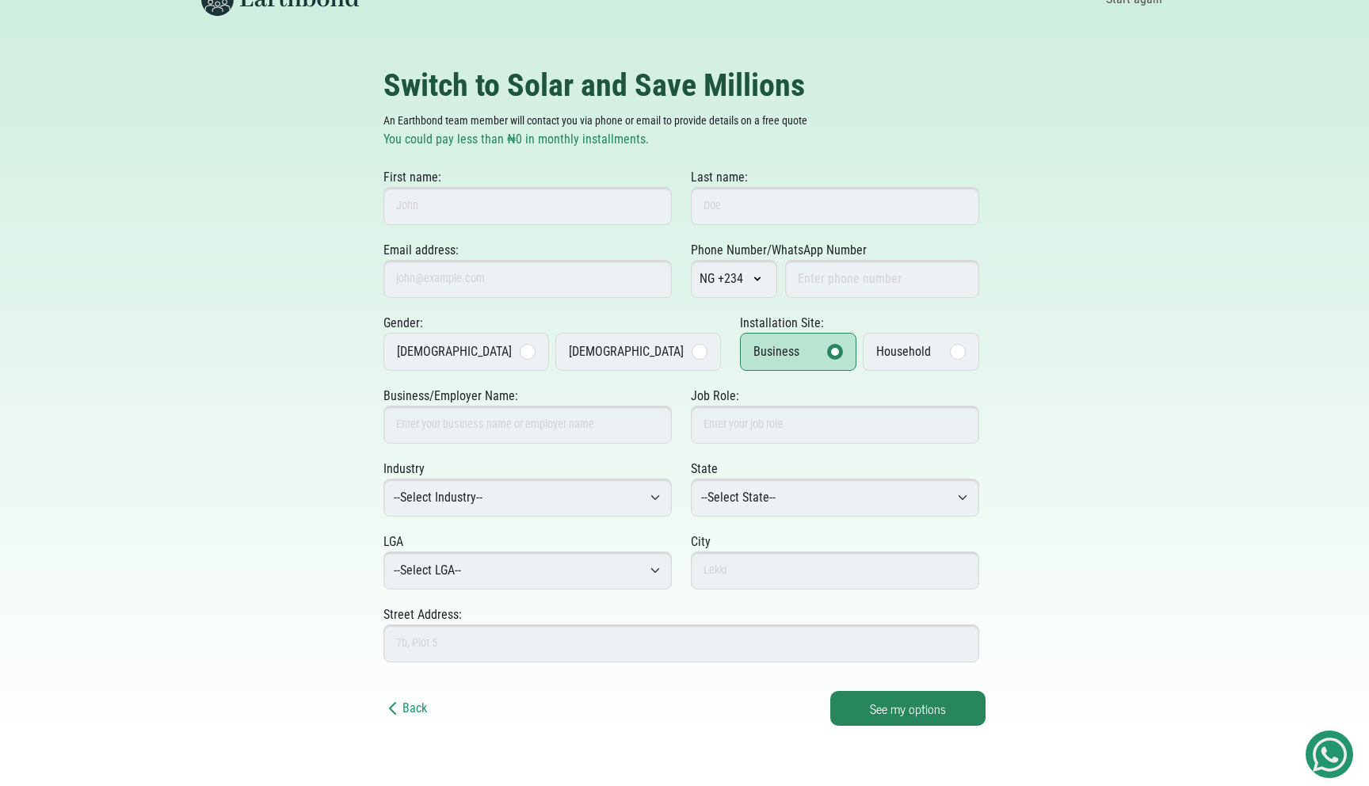
click at [1075, 348] on div "Switch to Solar and Save Millions An Earthbond team member will contact you via…" at bounding box center [685, 396] width 1008 height 659
click at [605, 481] on select "--Select Industry-- Agriculture Agro-Processing Advertising & Public Relations …" at bounding box center [528, 498] width 288 height 38
click at [806, 525] on div "Industry --Select Industry-- Agriculture Agro-Processing Advertising & Public R…" at bounding box center [685, 496] width 602 height 73
click at [803, 506] on select "--Select State-- Abia Adamawa Akwa Ibom Anambra Bauchi Bayelsa Benue Borno Cros…" at bounding box center [835, 498] width 288 height 38
click at [404, 703] on link "Back" at bounding box center [406, 707] width 44 height 15
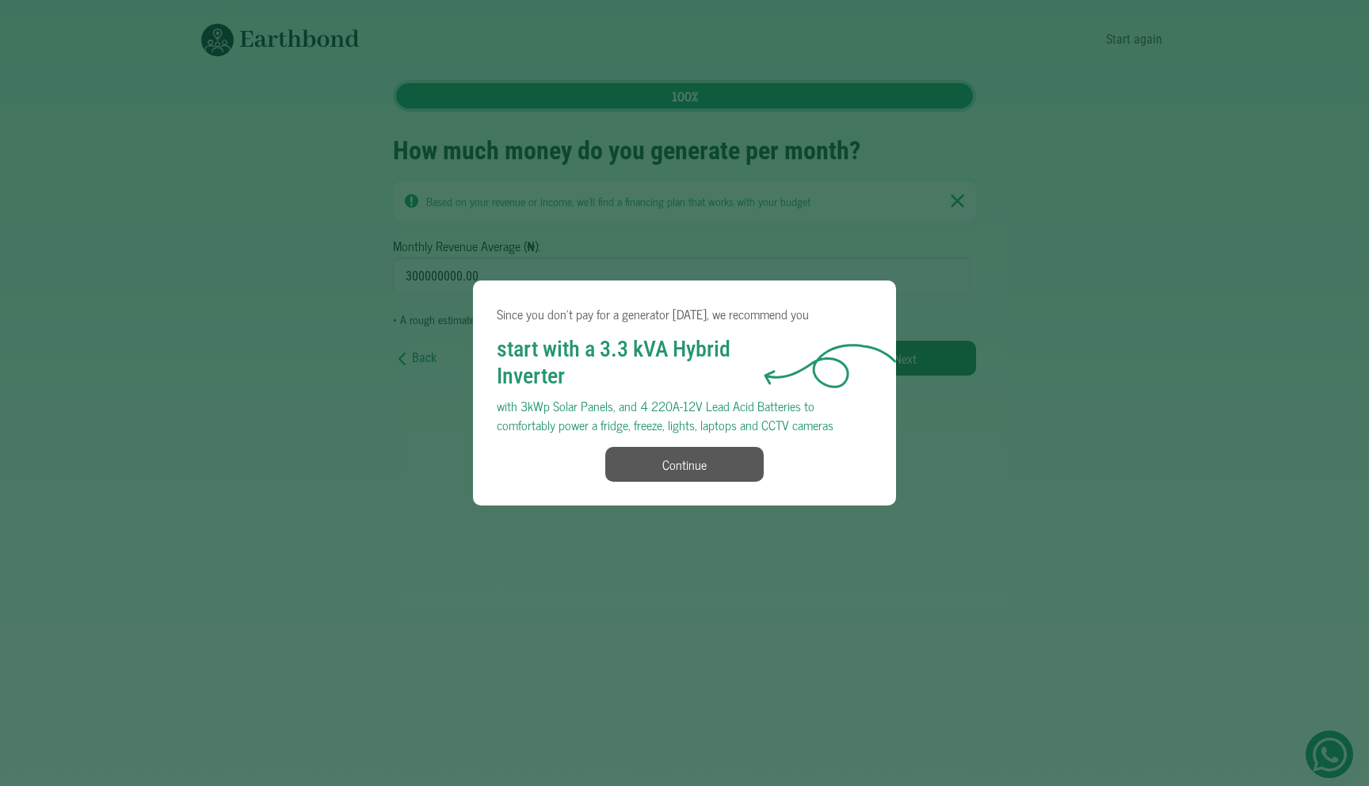
click at [880, 624] on div "Since you don't pay for a generator [DATE], we recommend you start with a 3.3 k…" at bounding box center [684, 393] width 1369 height 786
click at [715, 546] on div "Since you don't pay for a generator [DATE], we recommend you start with a 3.3 k…" at bounding box center [684, 393] width 1369 height 786
click at [692, 460] on button "Continue" at bounding box center [684, 464] width 158 height 35
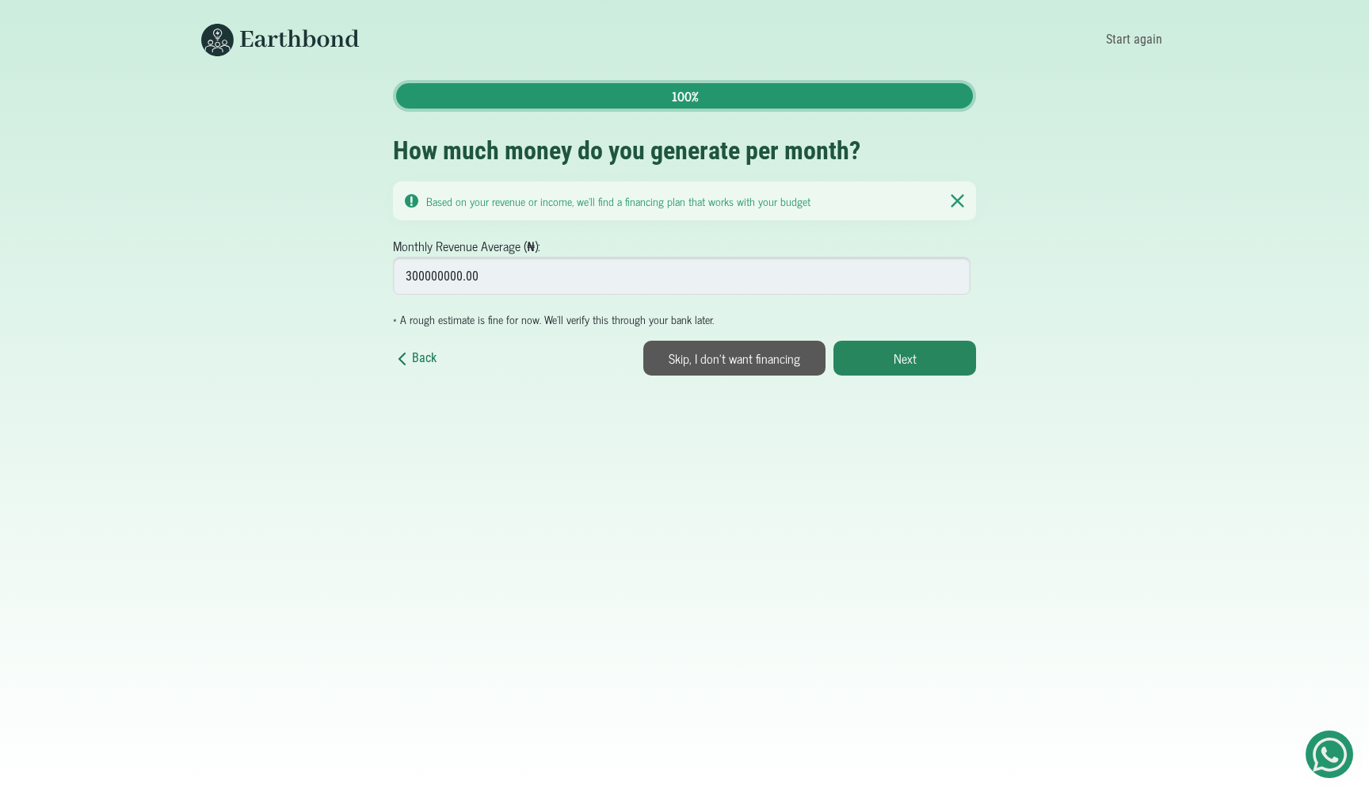
click at [401, 361] on icon at bounding box center [402, 358] width 6 height 11
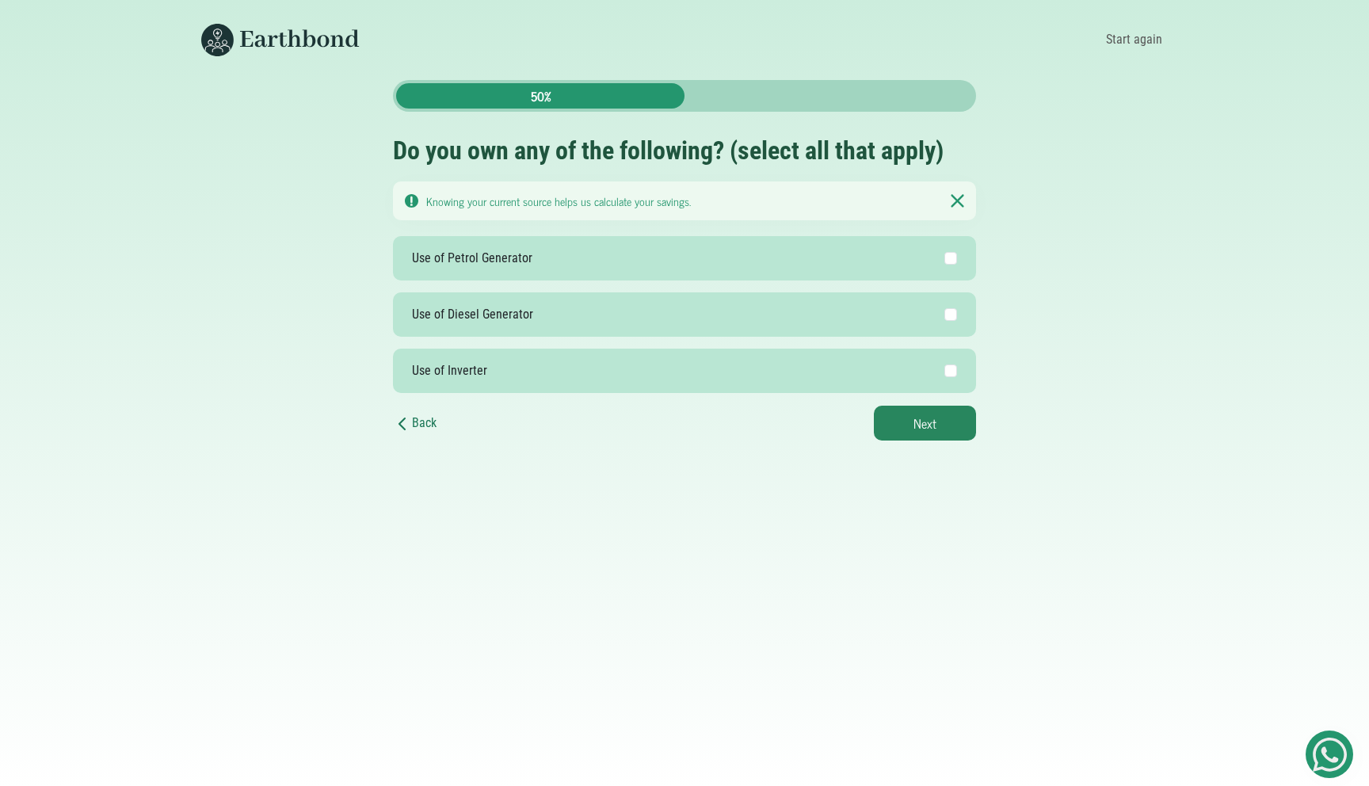
click at [410, 418] on icon at bounding box center [402, 423] width 19 height 19
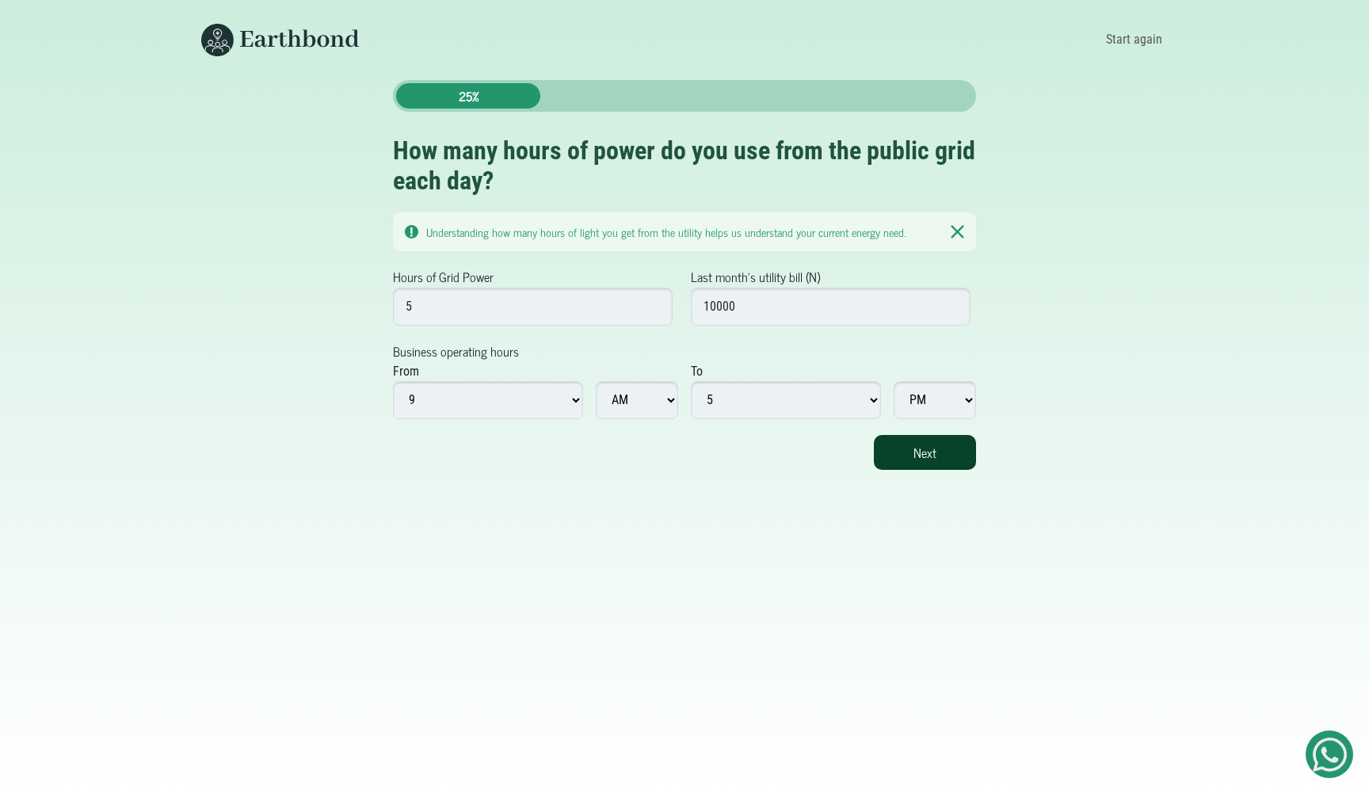
click at [951, 452] on button "Next" at bounding box center [925, 452] width 102 height 35
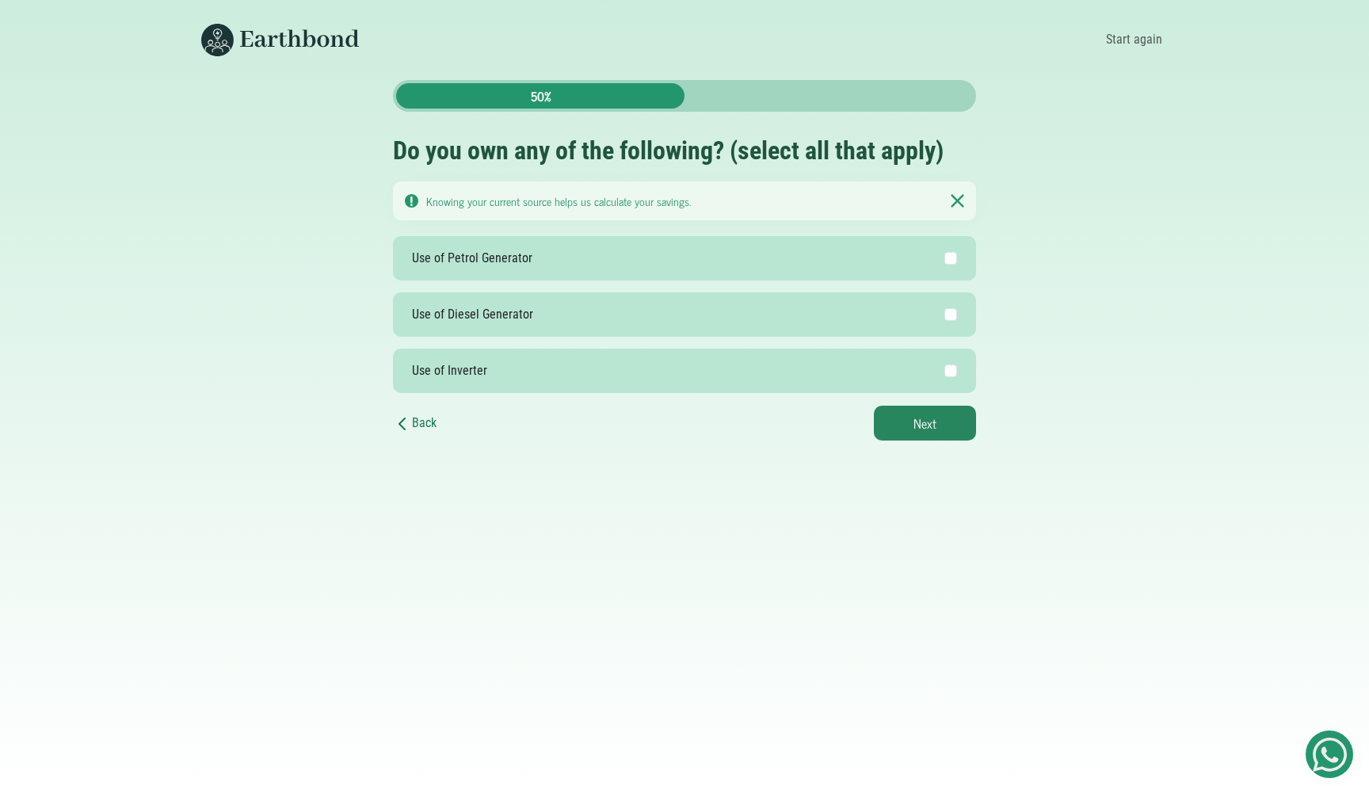
click at [436, 422] on link "Back" at bounding box center [415, 422] width 44 height 15
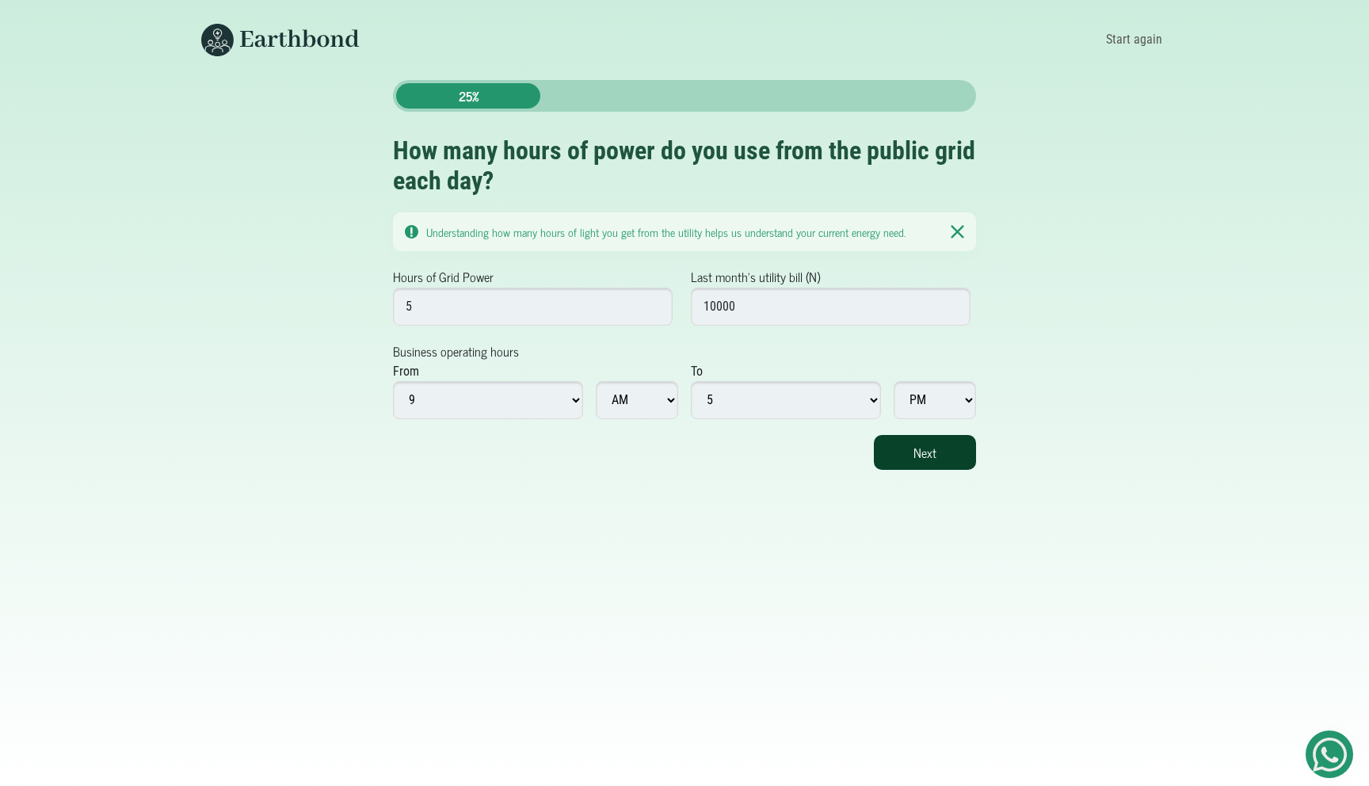
click at [929, 448] on button "Next" at bounding box center [925, 452] width 102 height 35
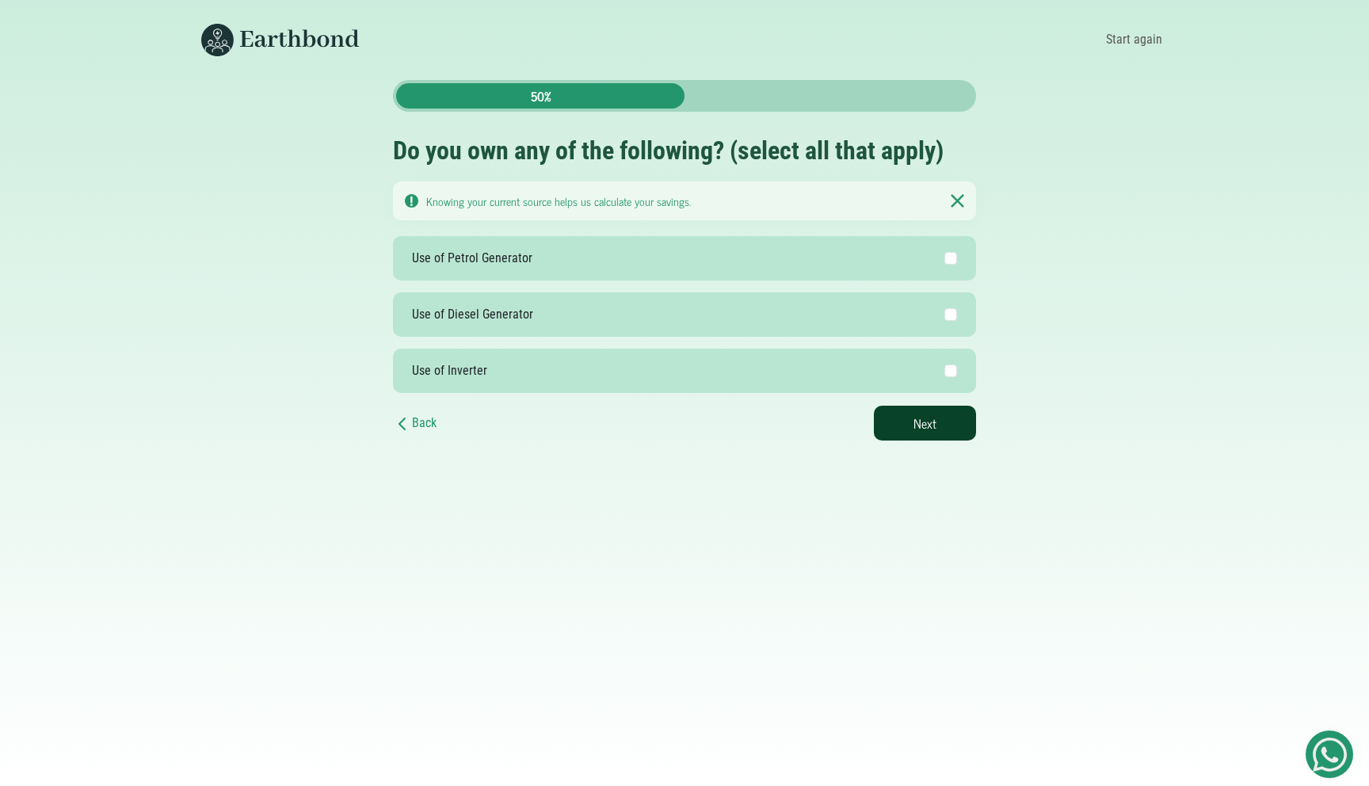
click at [939, 425] on button "Next" at bounding box center [925, 423] width 102 height 35
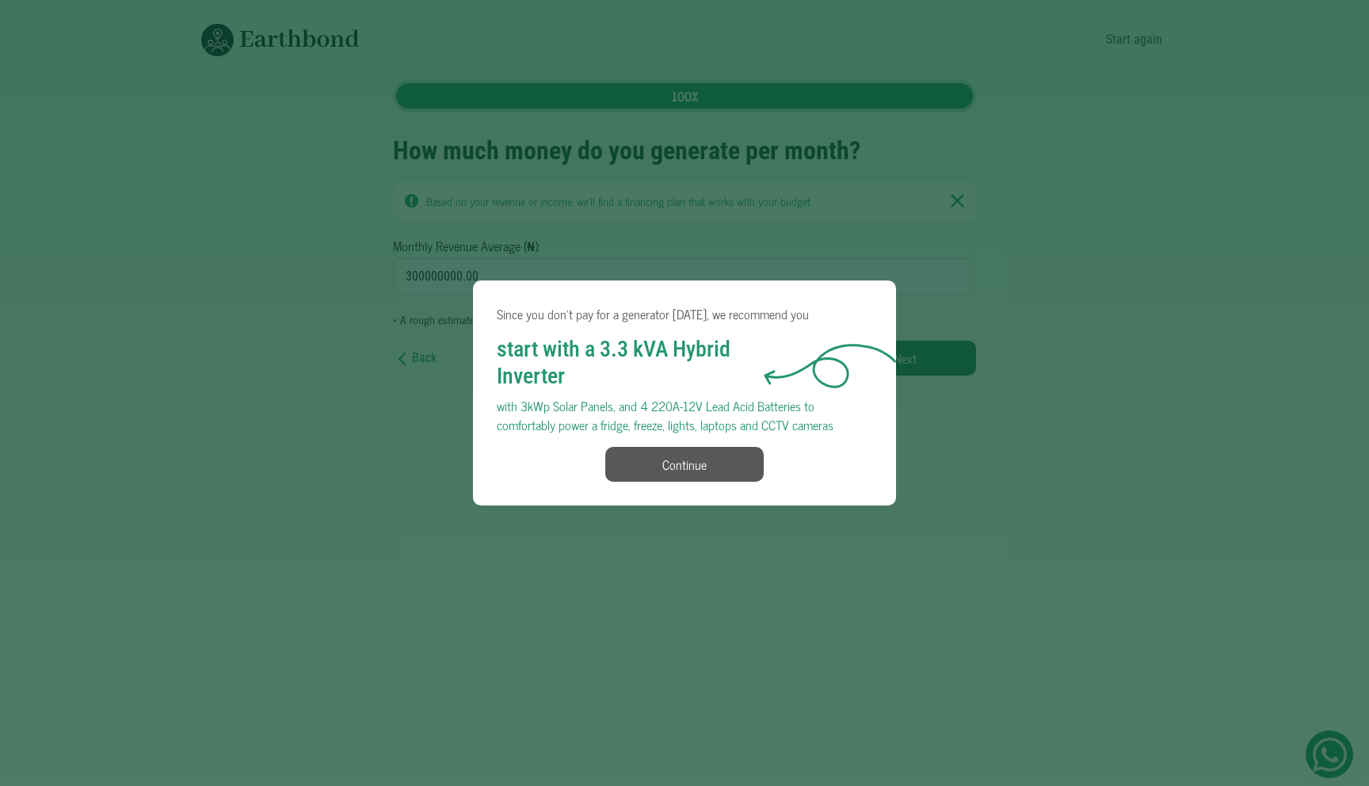
click at [722, 459] on button "Continue" at bounding box center [684, 464] width 158 height 35
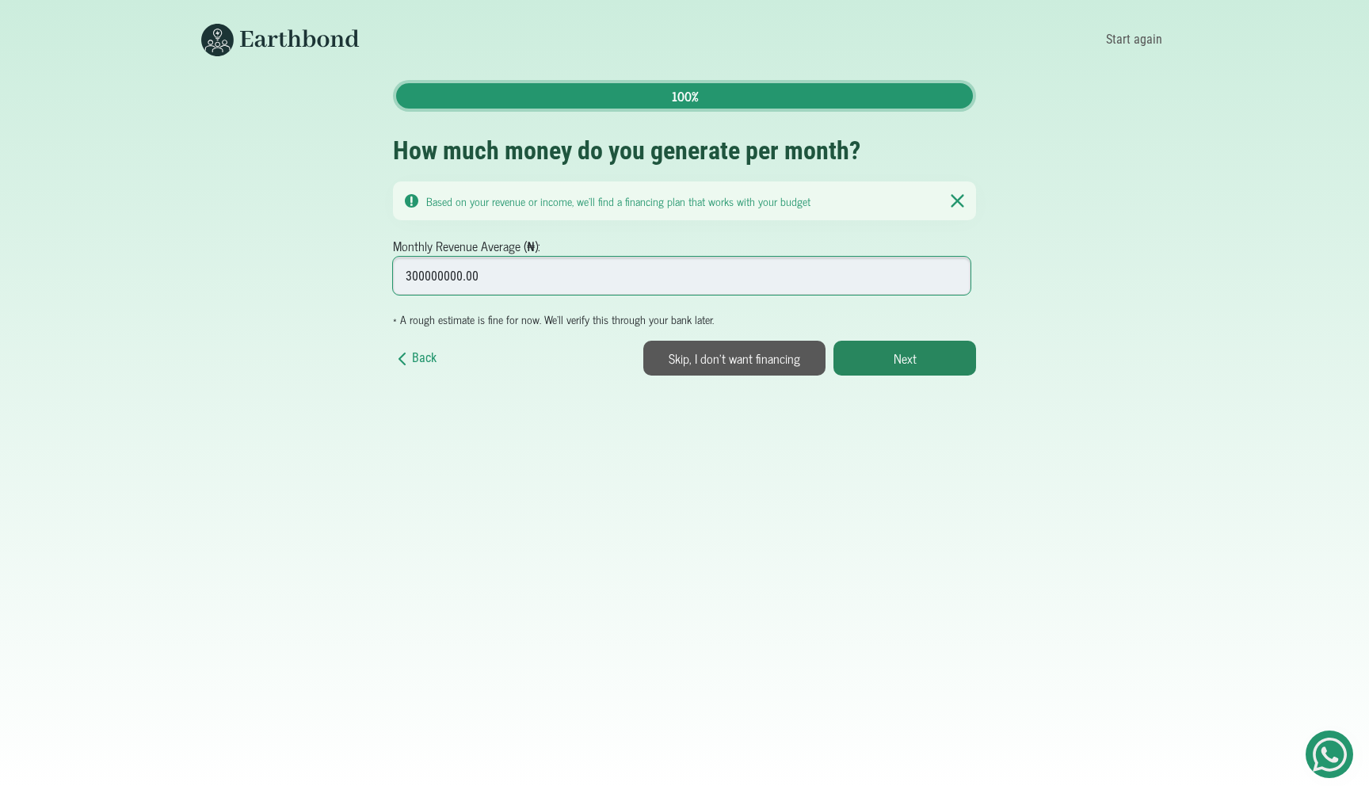
click at [486, 278] on input "300000000.00" at bounding box center [682, 276] width 578 height 38
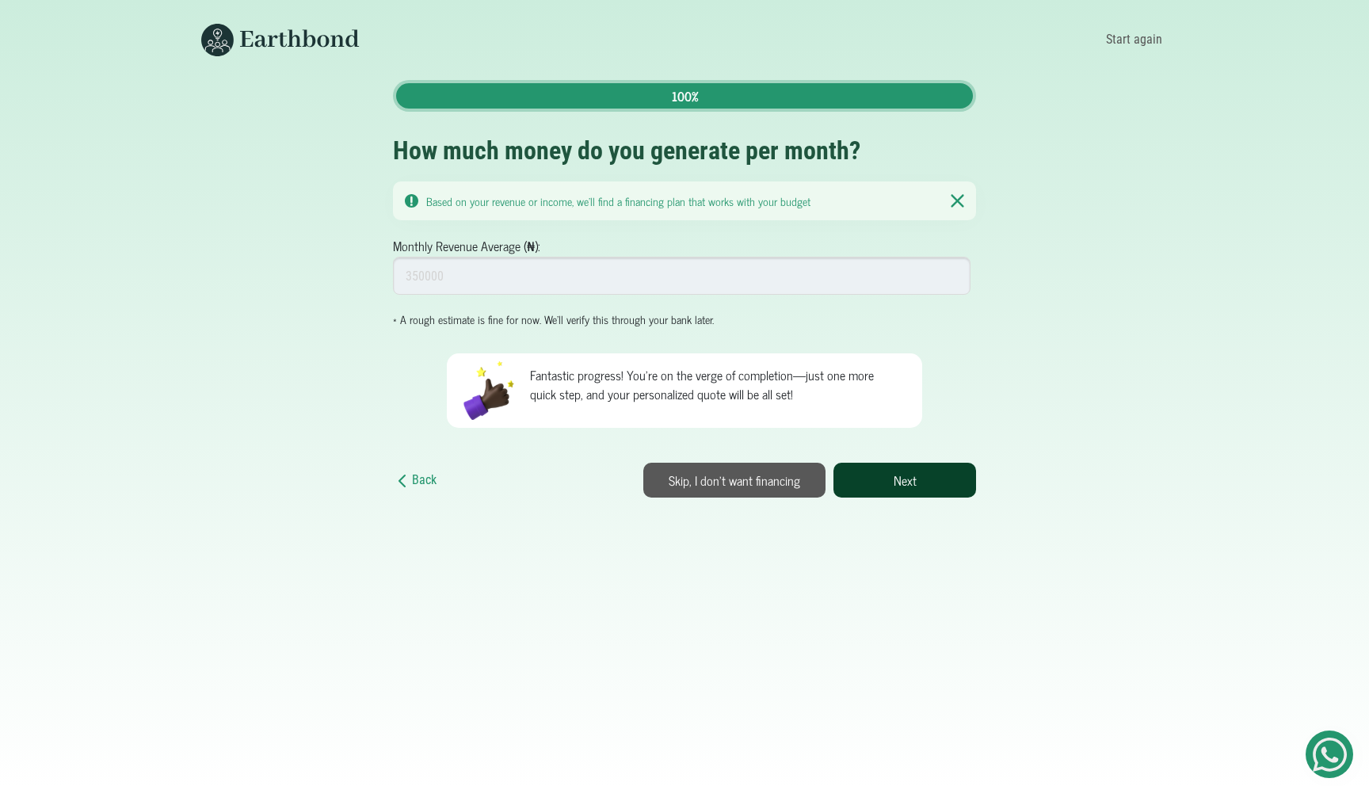
click at [919, 480] on button "Next" at bounding box center [905, 480] width 143 height 35
click at [677, 273] on input "Monthly Revenue Average (₦):" at bounding box center [682, 276] width 578 height 38
type input "3000"
click at [947, 491] on button "Next" at bounding box center [905, 480] width 143 height 35
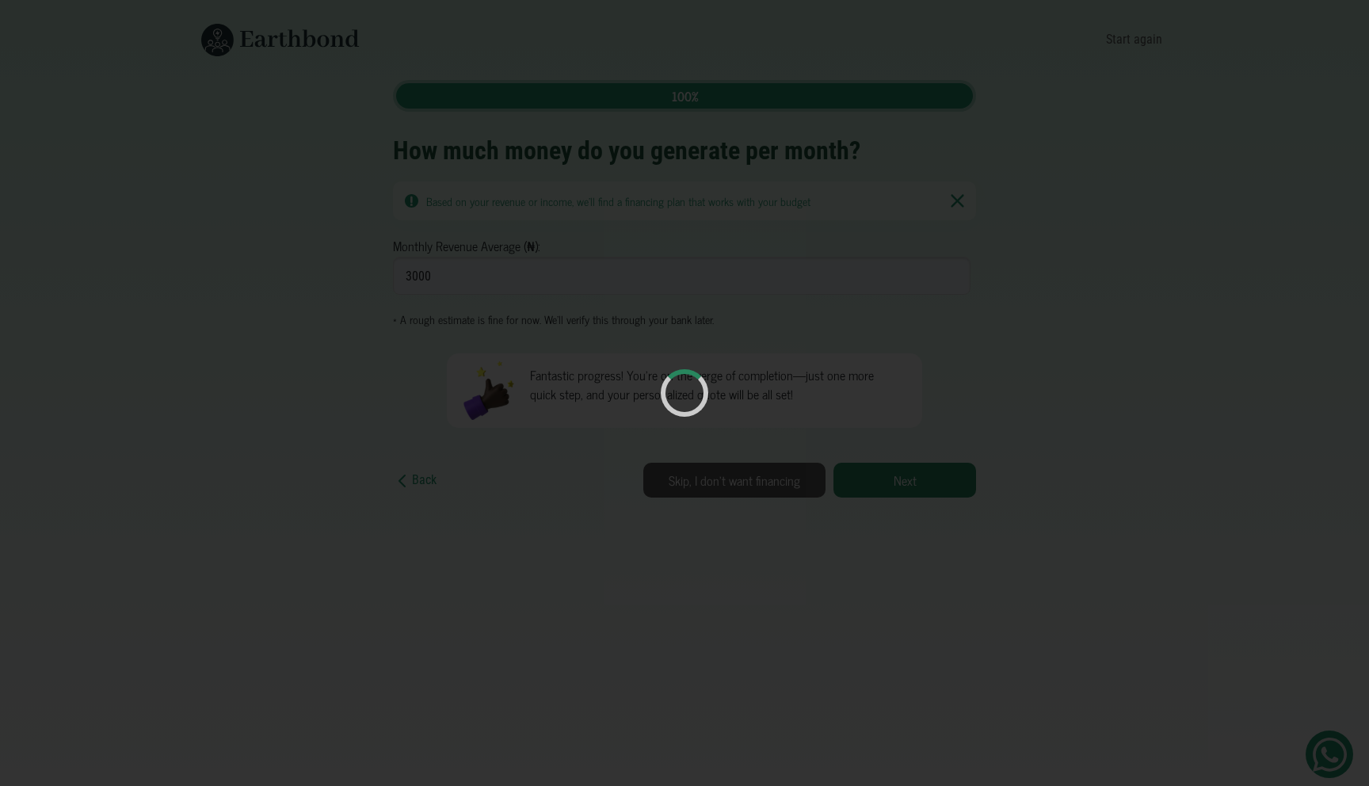
click at [510, 282] on div at bounding box center [684, 393] width 1369 height 786
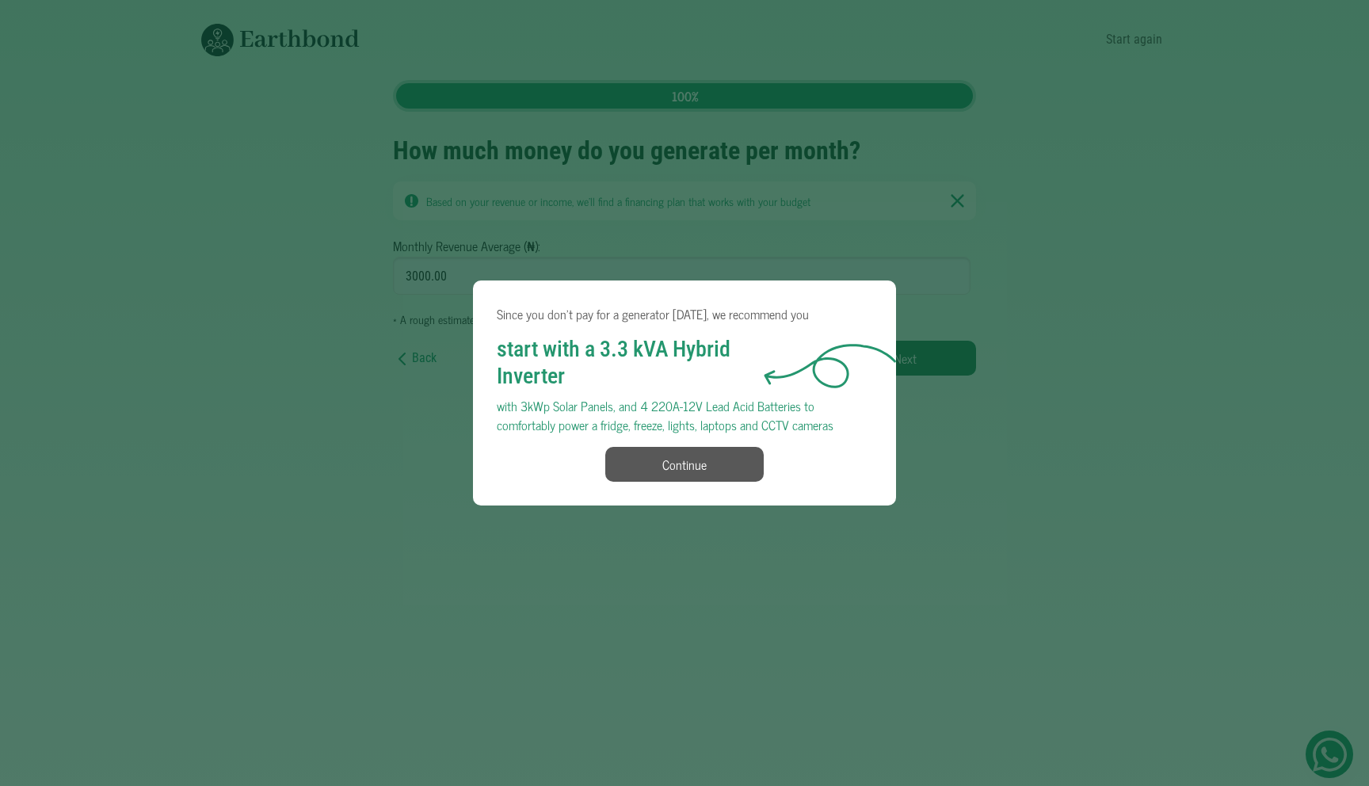
click at [723, 460] on button "Continue" at bounding box center [684, 464] width 158 height 35
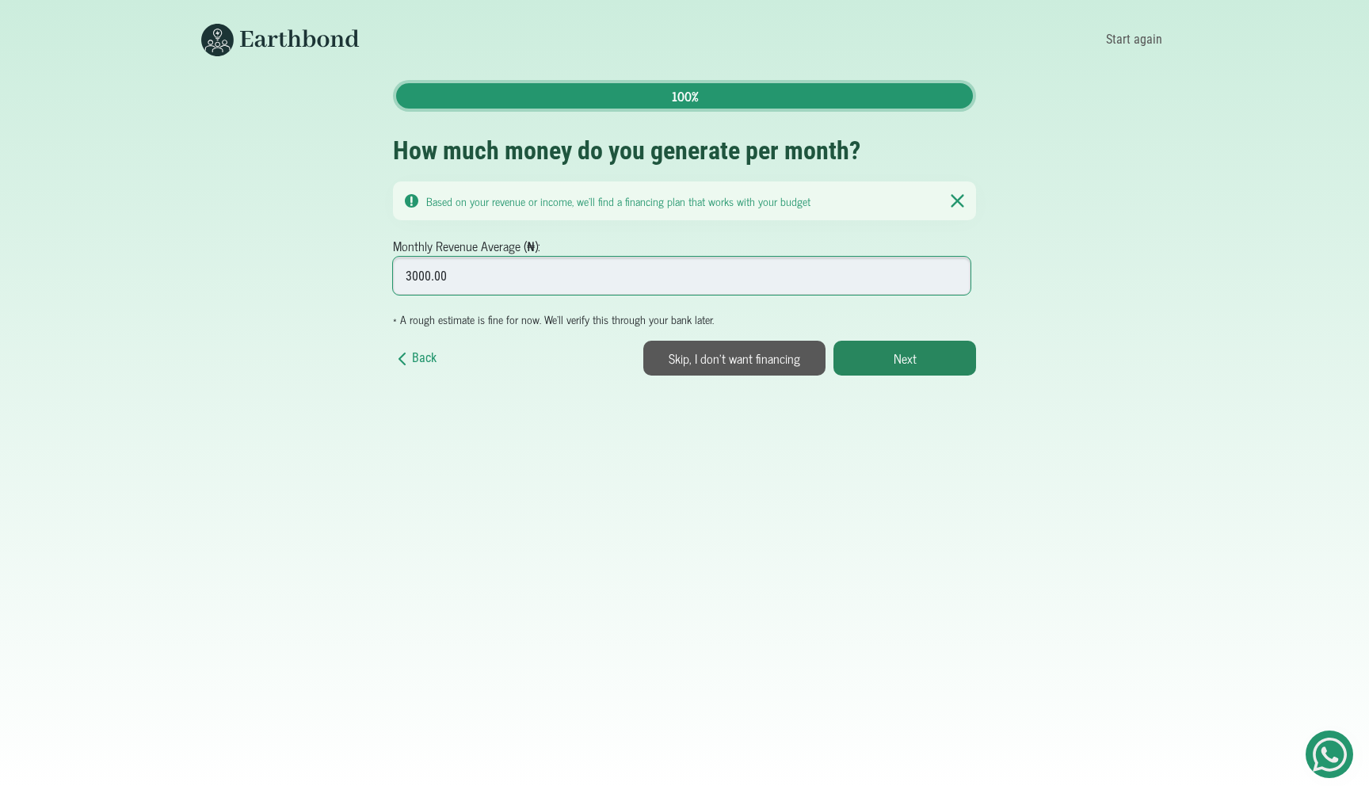
click at [449, 281] on input "3000.00" at bounding box center [682, 276] width 578 height 38
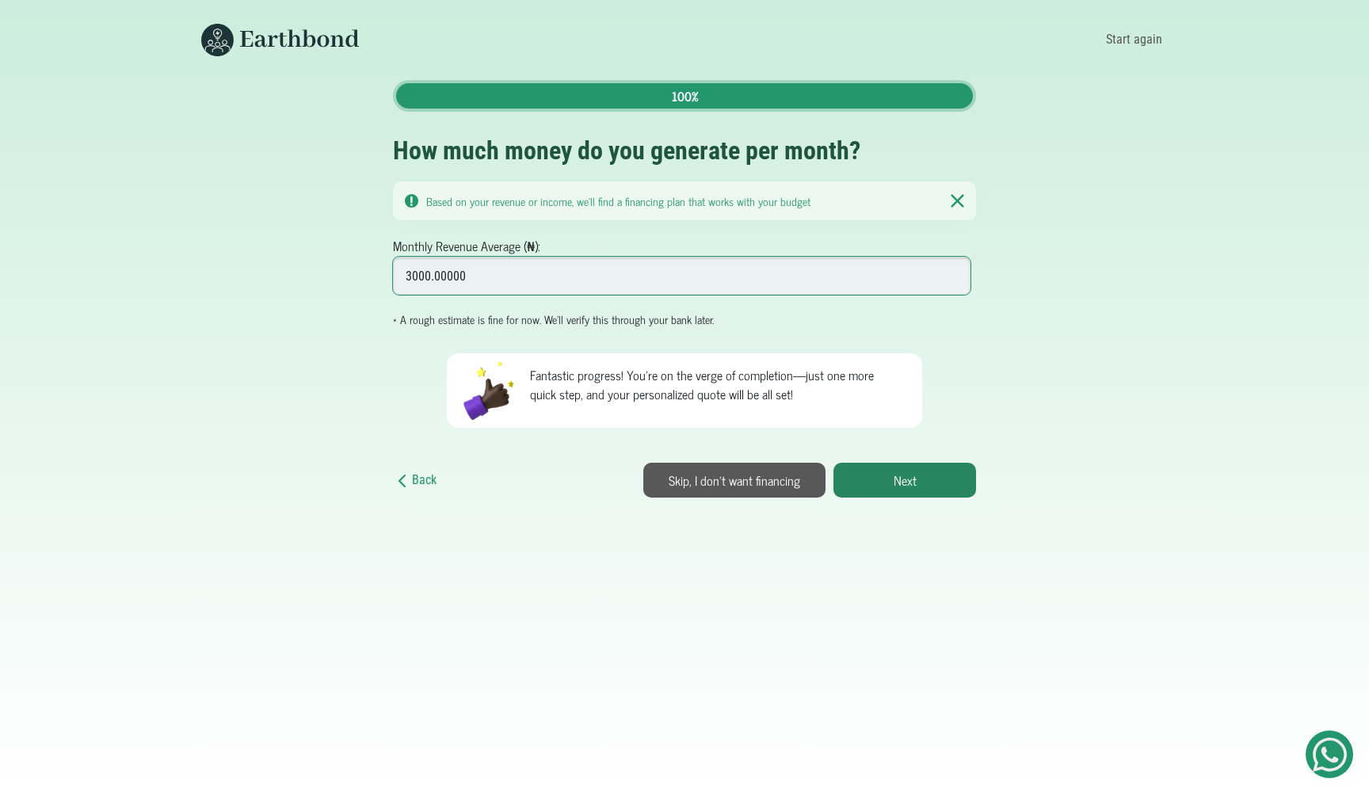
click at [427, 275] on input "3000.00000" at bounding box center [682, 276] width 578 height 38
type input "30000000.00000"
click at [934, 470] on button "Next" at bounding box center [905, 480] width 143 height 35
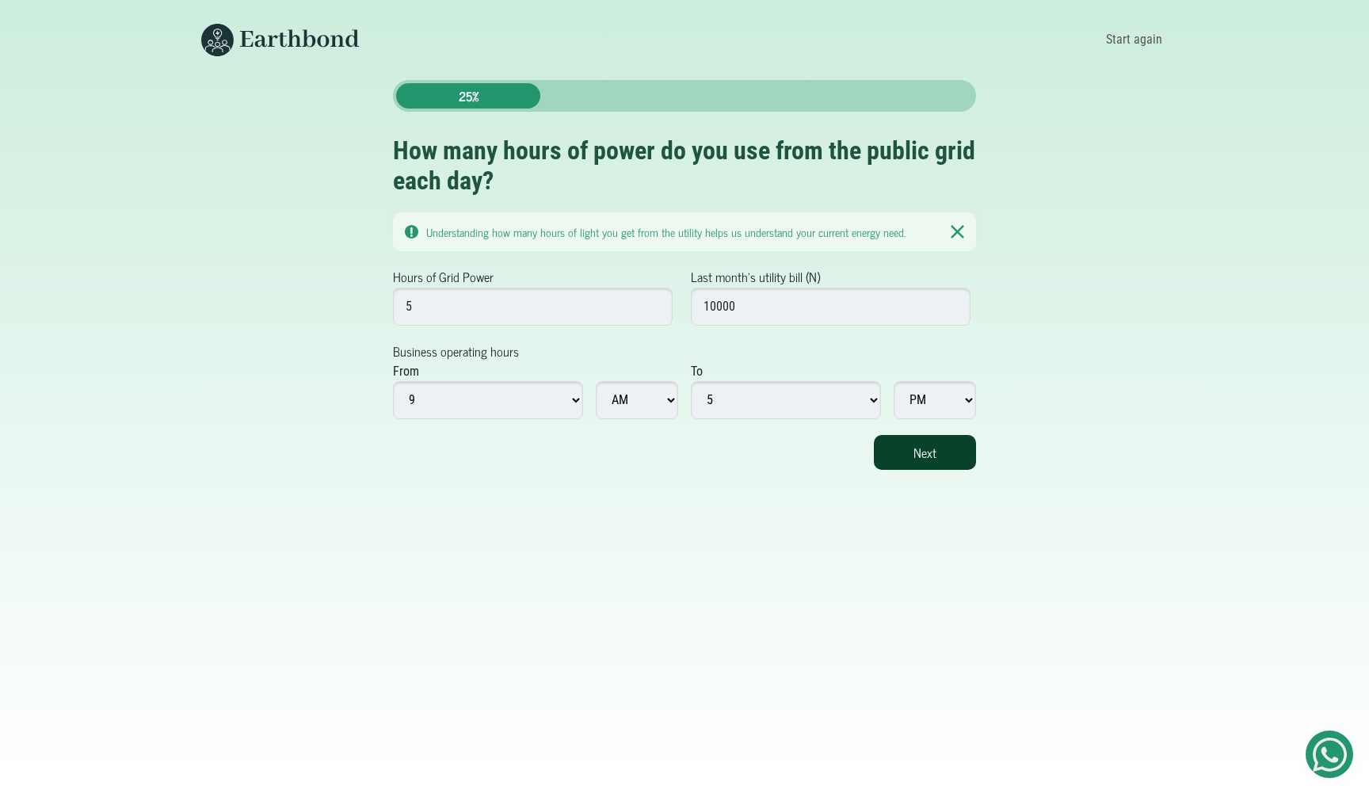
click at [925, 452] on button "Next" at bounding box center [925, 452] width 102 height 35
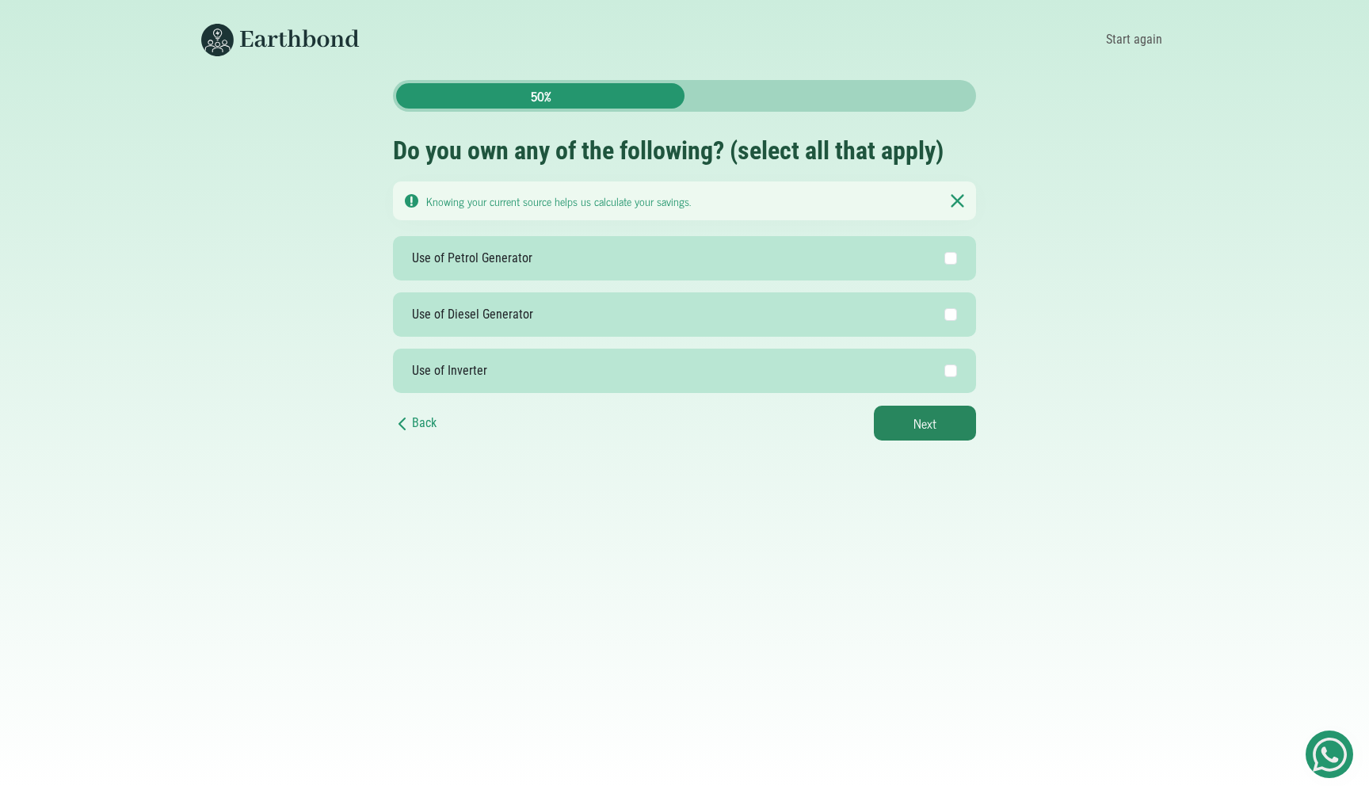
click at [606, 302] on label "Use of Diesel Generator" at bounding box center [684, 314] width 583 height 44
click at [944, 308] on input "Use of Diesel Generator" at bounding box center [950, 314] width 13 height 13
checkbox input "true"
click at [928, 436] on button "Next" at bounding box center [925, 423] width 102 height 35
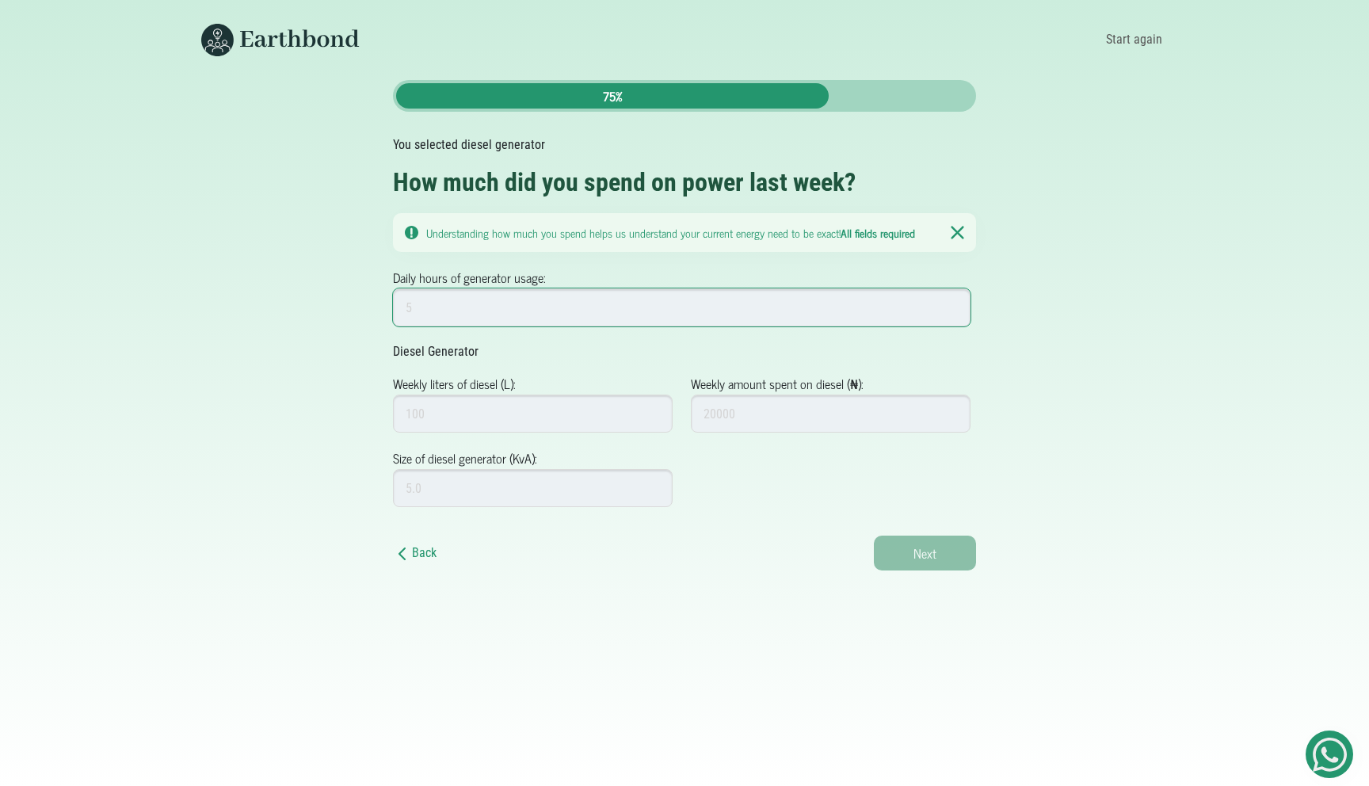
click at [550, 307] on input "Daily hours of generator usage:" at bounding box center [682, 307] width 578 height 38
click at [453, 593] on body "Start again Back 75% You selected diesel generator How much did you spend on po…" at bounding box center [684, 393] width 1369 height 786
click at [438, 540] on div "Back Next" at bounding box center [684, 553] width 583 height 35
click at [426, 553] on link "Back" at bounding box center [415, 552] width 44 height 15
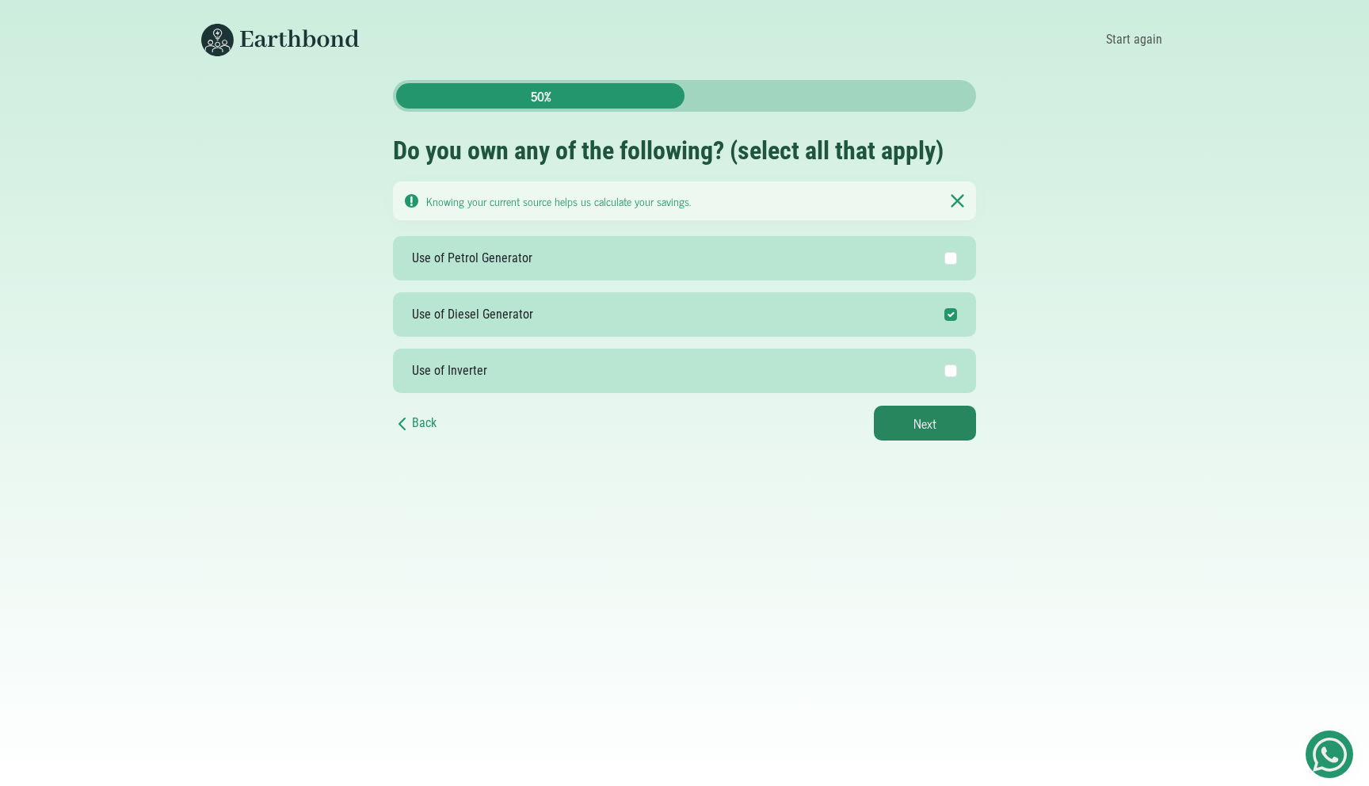
click at [582, 261] on label "Use of Petrol Generator" at bounding box center [684, 258] width 583 height 44
click at [944, 261] on input "Use of Petrol Generator" at bounding box center [950, 258] width 13 height 13
checkbox input "true"
click at [899, 423] on button "Next" at bounding box center [925, 423] width 102 height 35
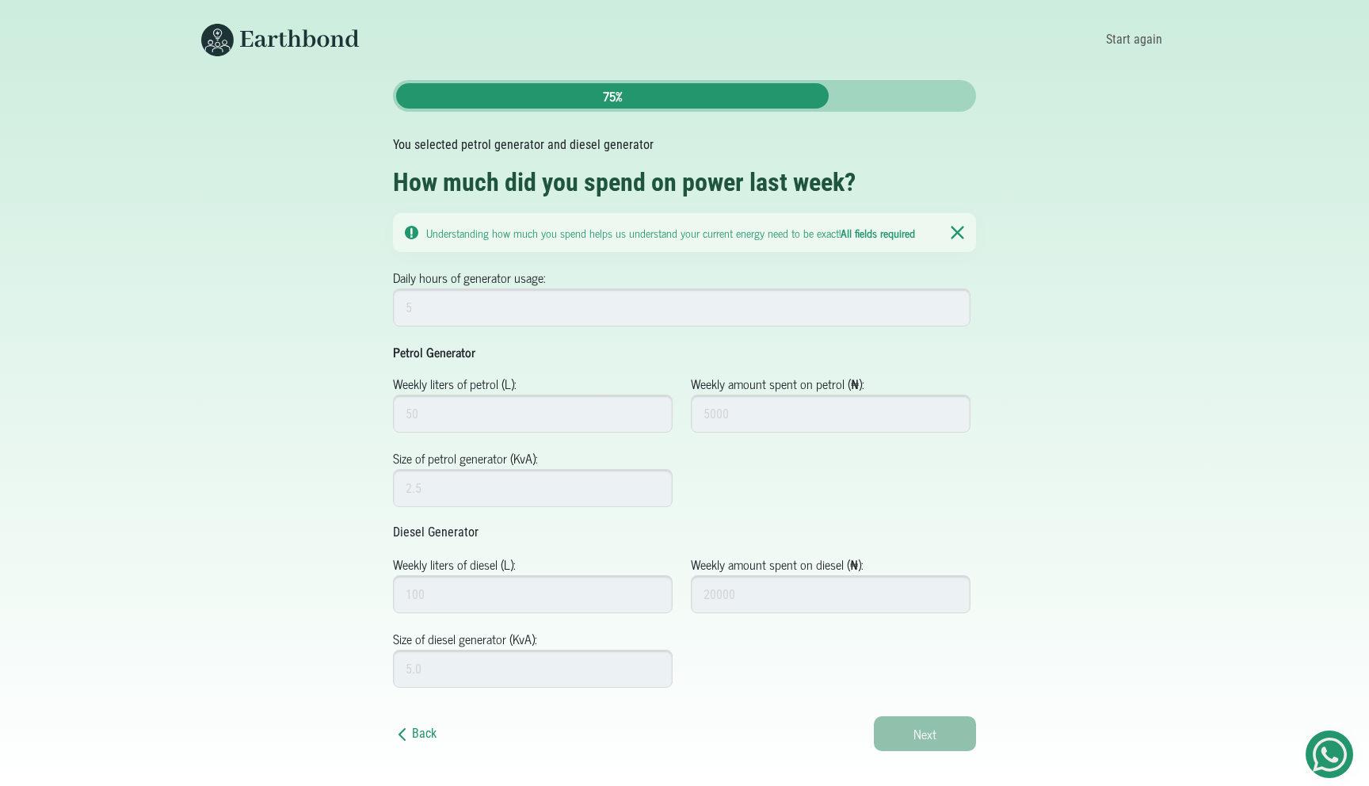
click at [959, 236] on img at bounding box center [957, 232] width 13 height 15
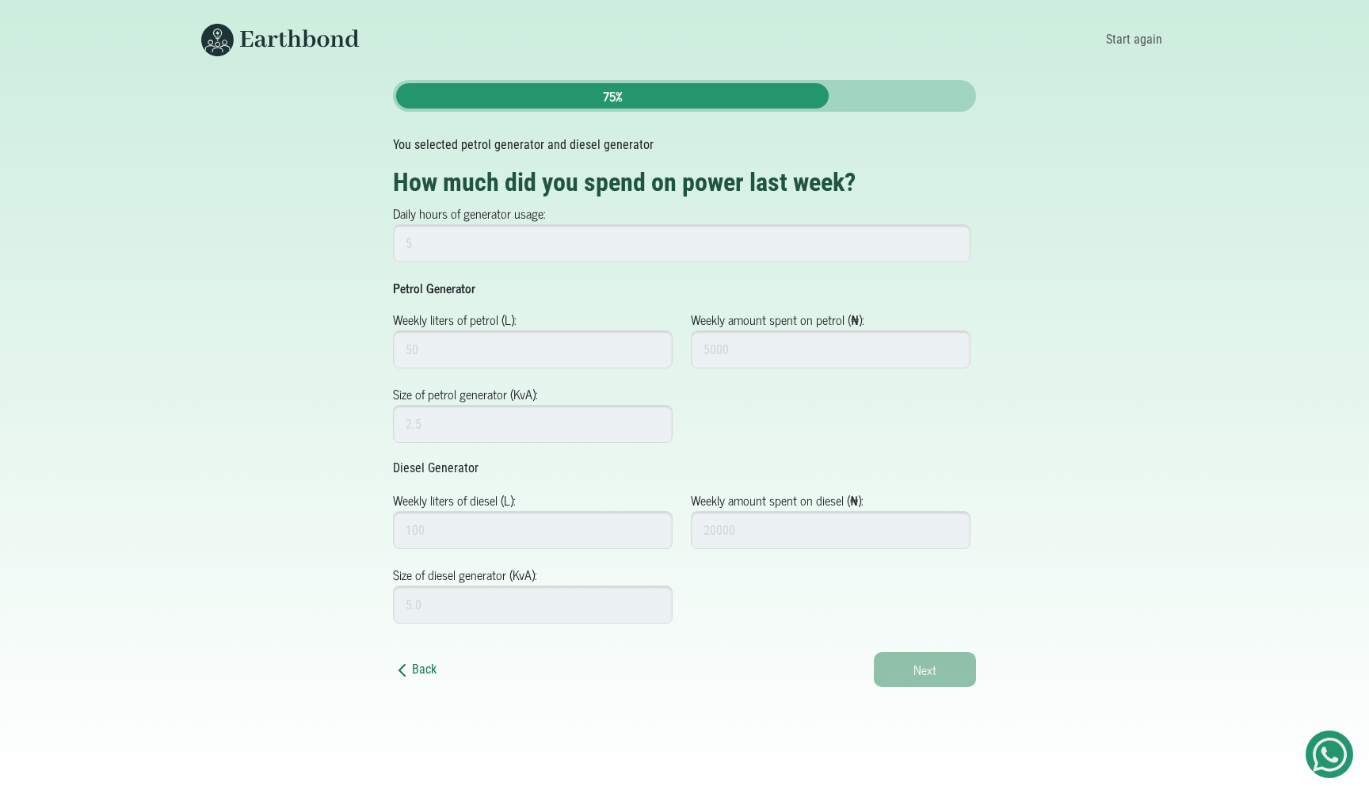
click at [418, 662] on link "Back" at bounding box center [415, 669] width 44 height 15
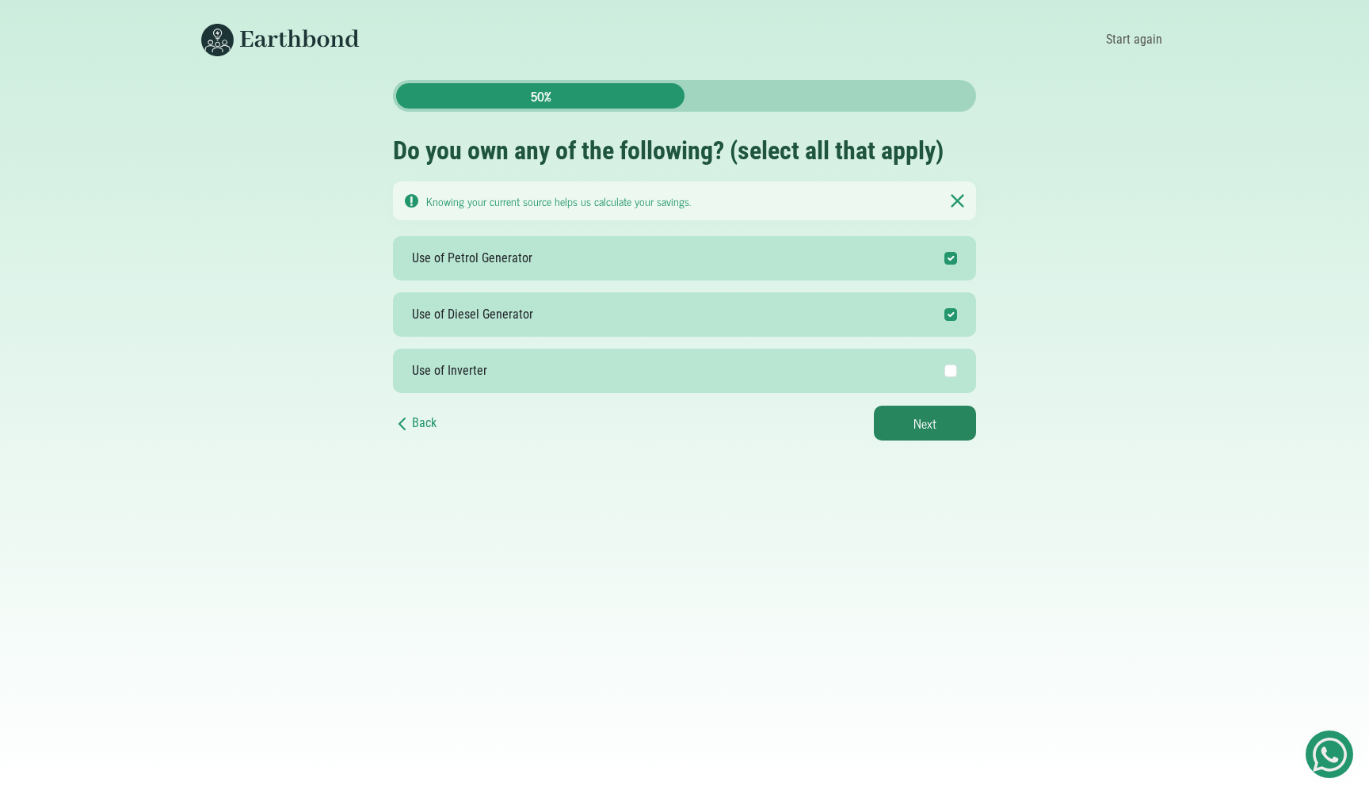
click at [678, 299] on label "Use of Diesel Generator" at bounding box center [684, 314] width 583 height 44
click at [944, 308] on input "Use of Diesel Generator" at bounding box center [950, 314] width 13 height 13
checkbox input "false"
click at [727, 265] on label "Use of Petrol Generator" at bounding box center [684, 258] width 583 height 44
click at [944, 265] on input "Use of Petrol Generator" at bounding box center [950, 258] width 13 height 13
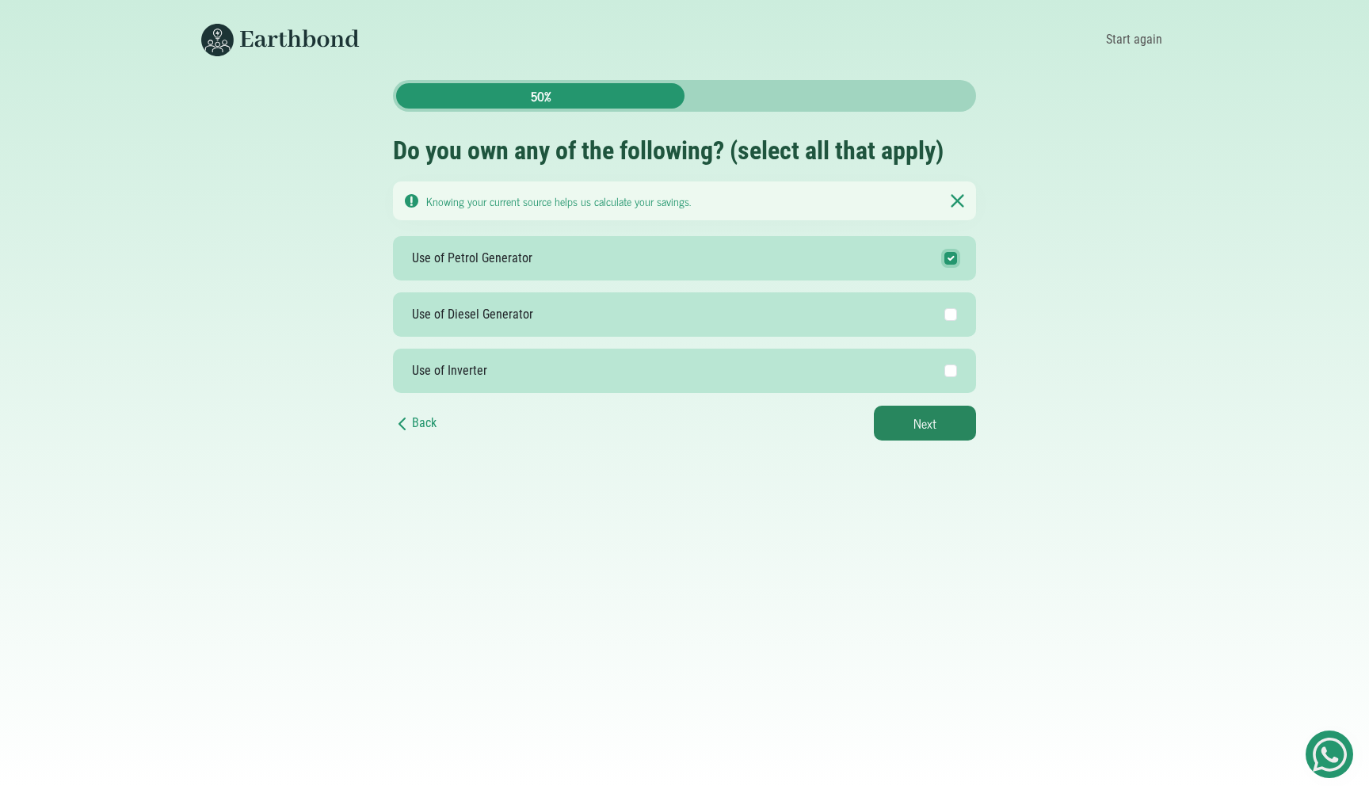
checkbox input "false"
click at [920, 435] on button "Next" at bounding box center [925, 423] width 102 height 35
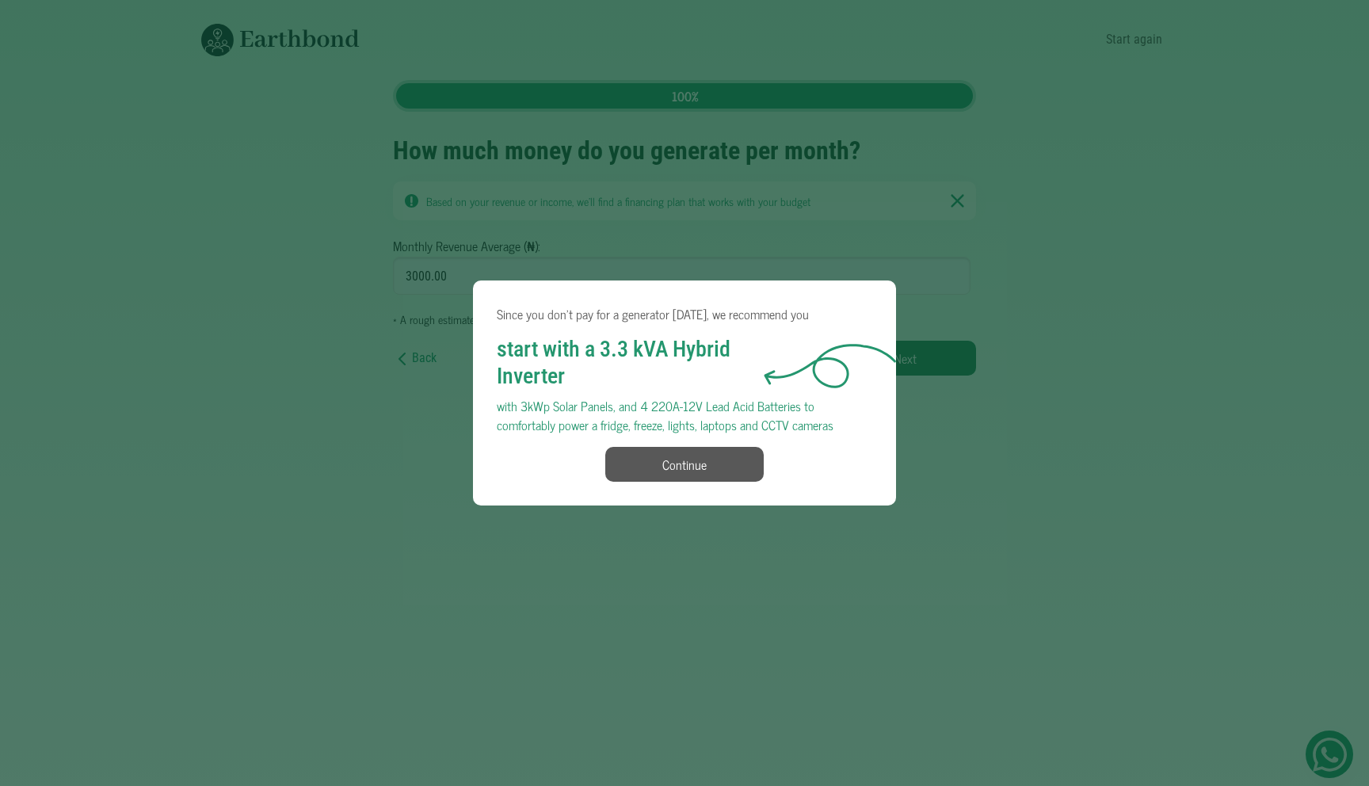
click at [718, 478] on button "Continue" at bounding box center [684, 464] width 158 height 35
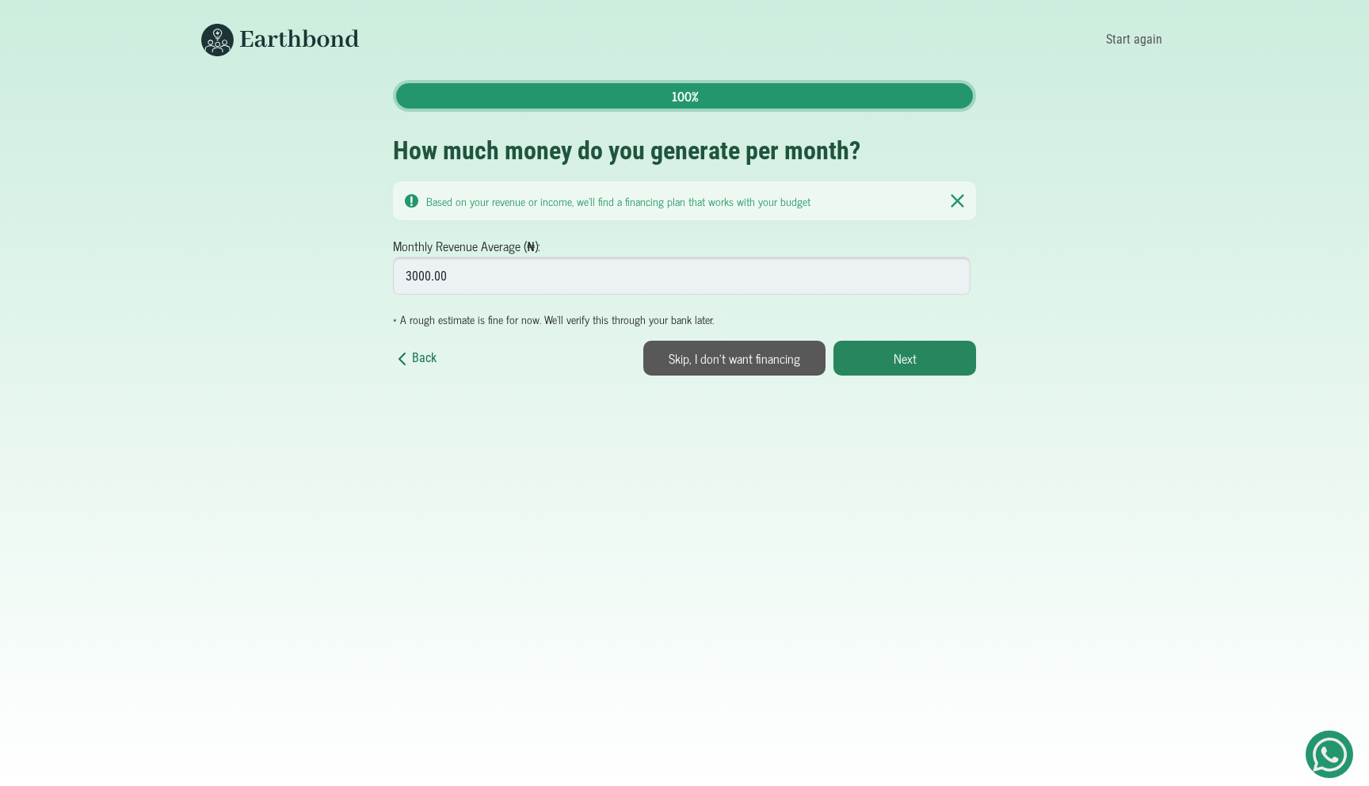
click at [409, 360] on icon at bounding box center [402, 358] width 19 height 19
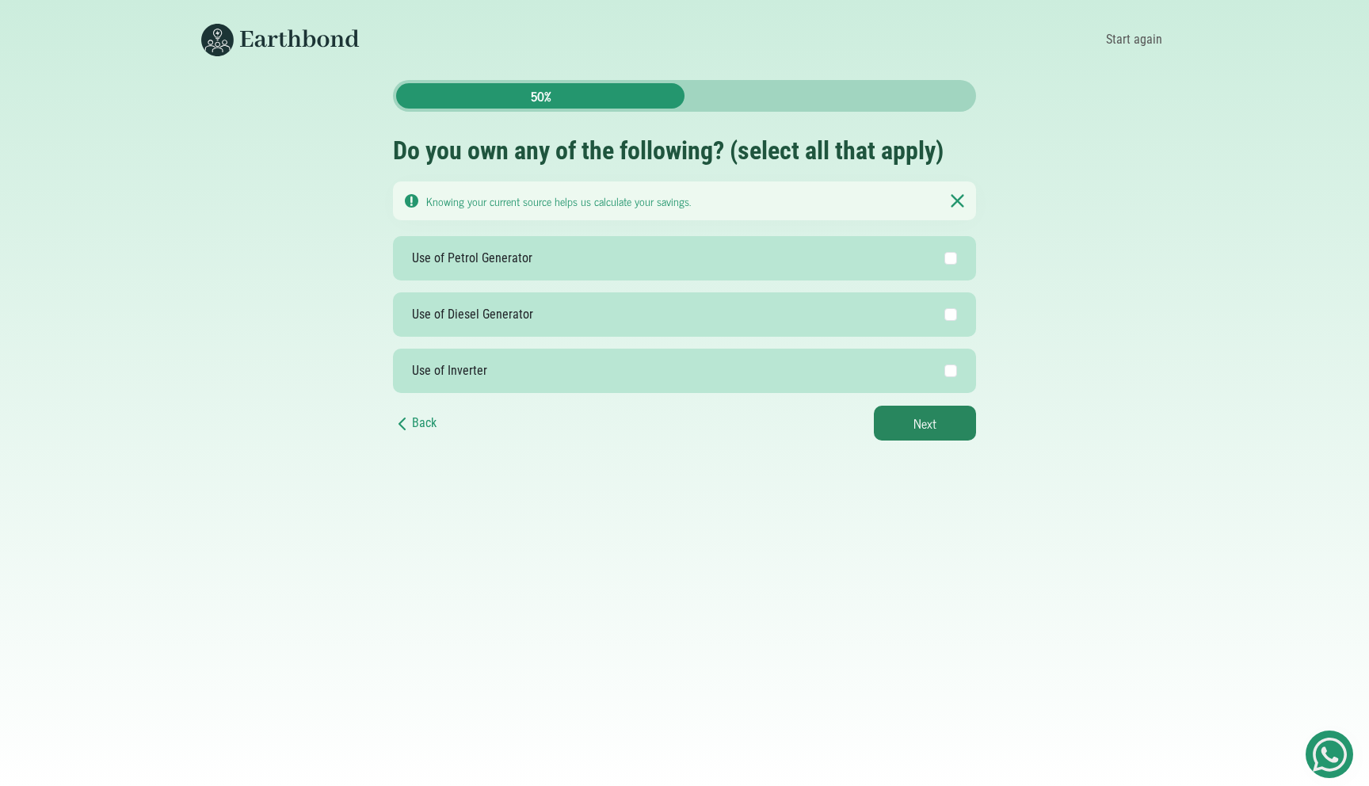
click at [579, 262] on label "Use of Petrol Generator" at bounding box center [684, 258] width 583 height 44
click at [944, 262] on input "Use of Petrol Generator" at bounding box center [950, 258] width 13 height 13
checkbox input "true"
click at [911, 422] on button "Next" at bounding box center [925, 423] width 102 height 35
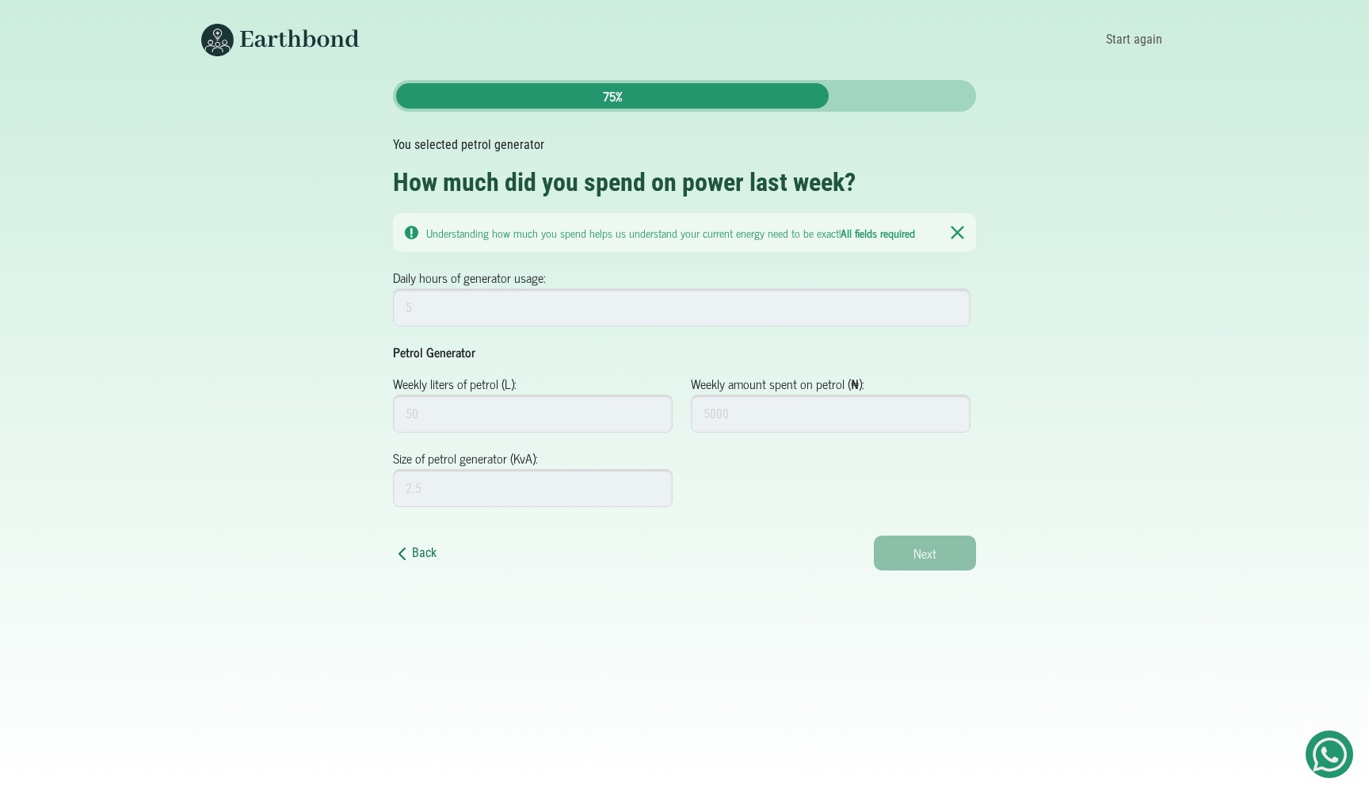
click at [422, 546] on link "Back" at bounding box center [415, 552] width 44 height 15
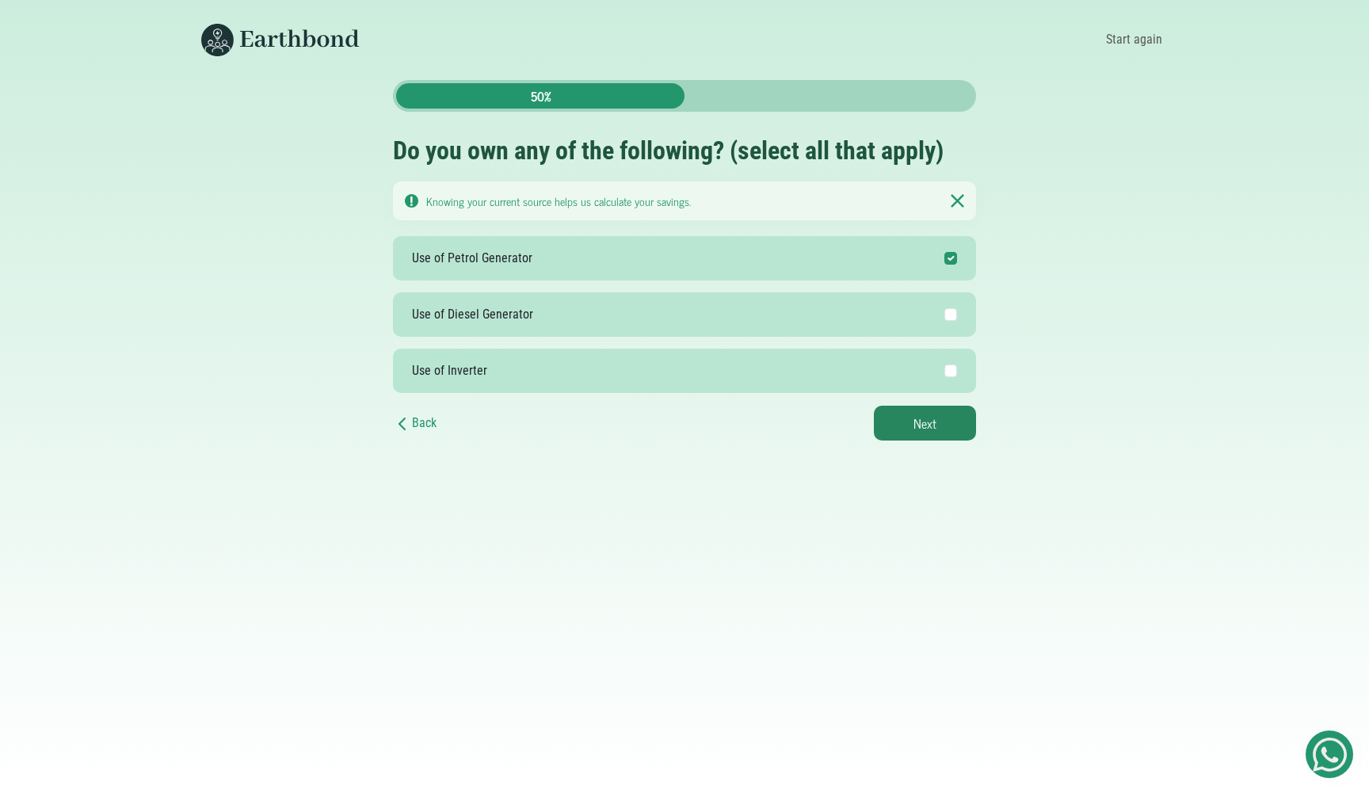
click at [606, 368] on label "Use of Inverter" at bounding box center [684, 371] width 583 height 44
click at [944, 368] on input "Use of Inverter" at bounding box center [950, 370] width 13 height 13
checkbox input "true"
click at [952, 251] on div at bounding box center [947, 258] width 21 height 19
click at [952, 252] on input "Use of Petrol Generator" at bounding box center [950, 258] width 13 height 13
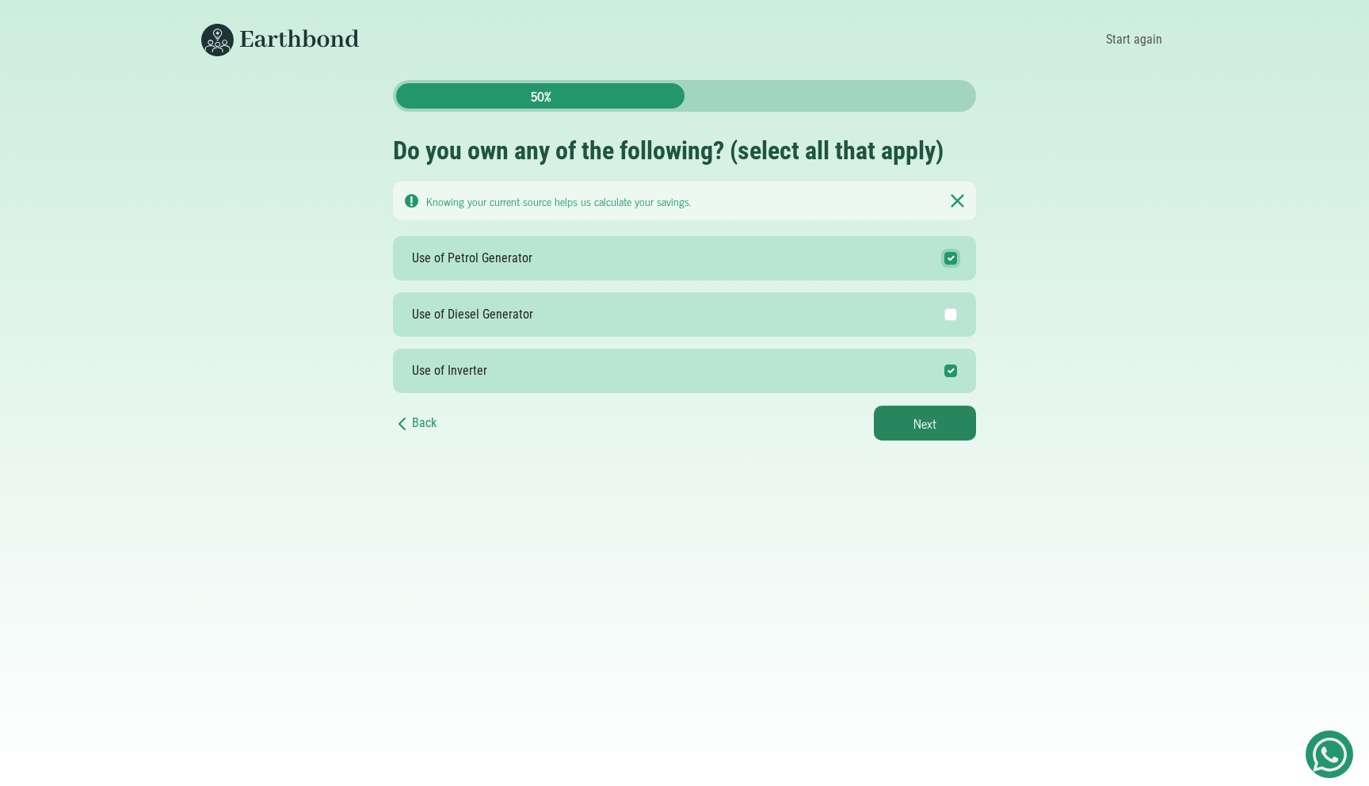
checkbox input "false"
click at [949, 424] on button "Next" at bounding box center [925, 423] width 102 height 35
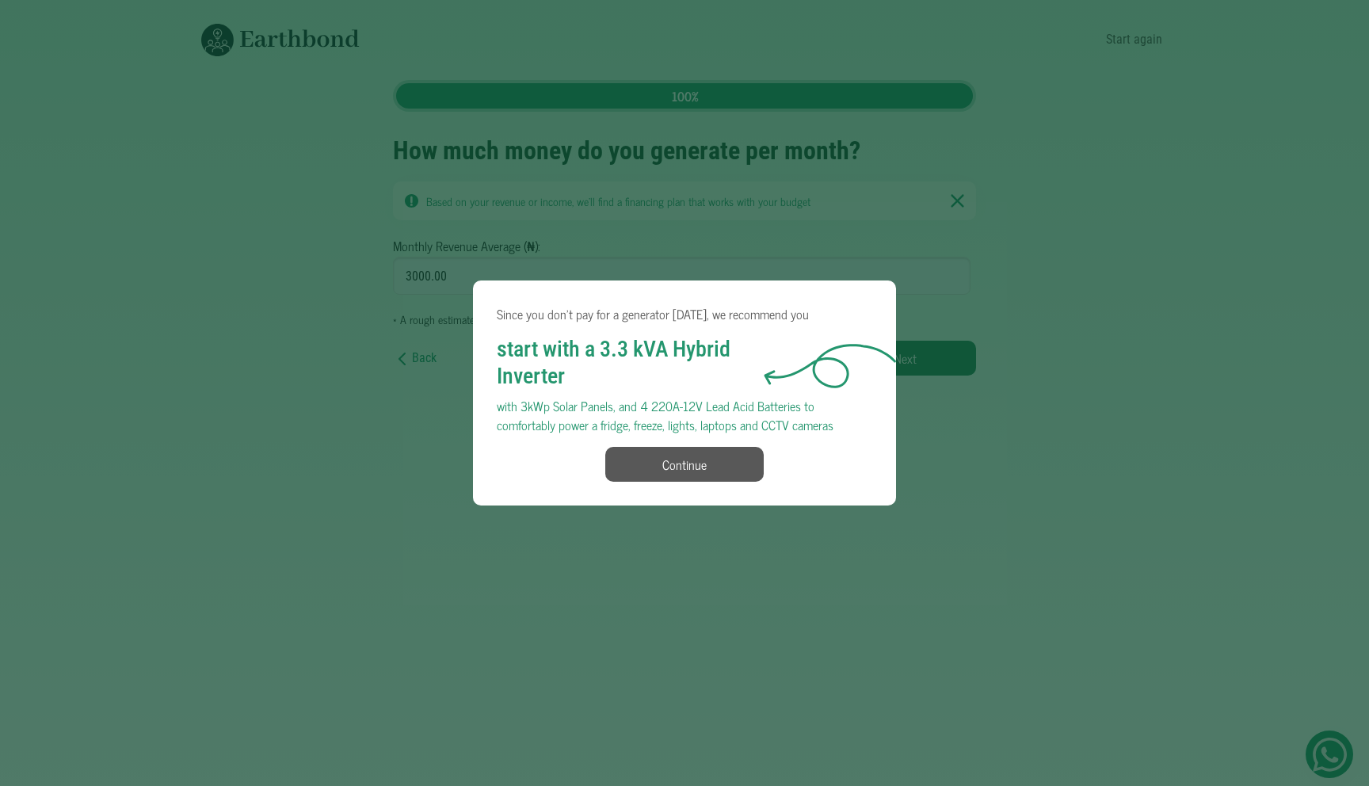
click at [687, 475] on button "Continue" at bounding box center [684, 464] width 158 height 35
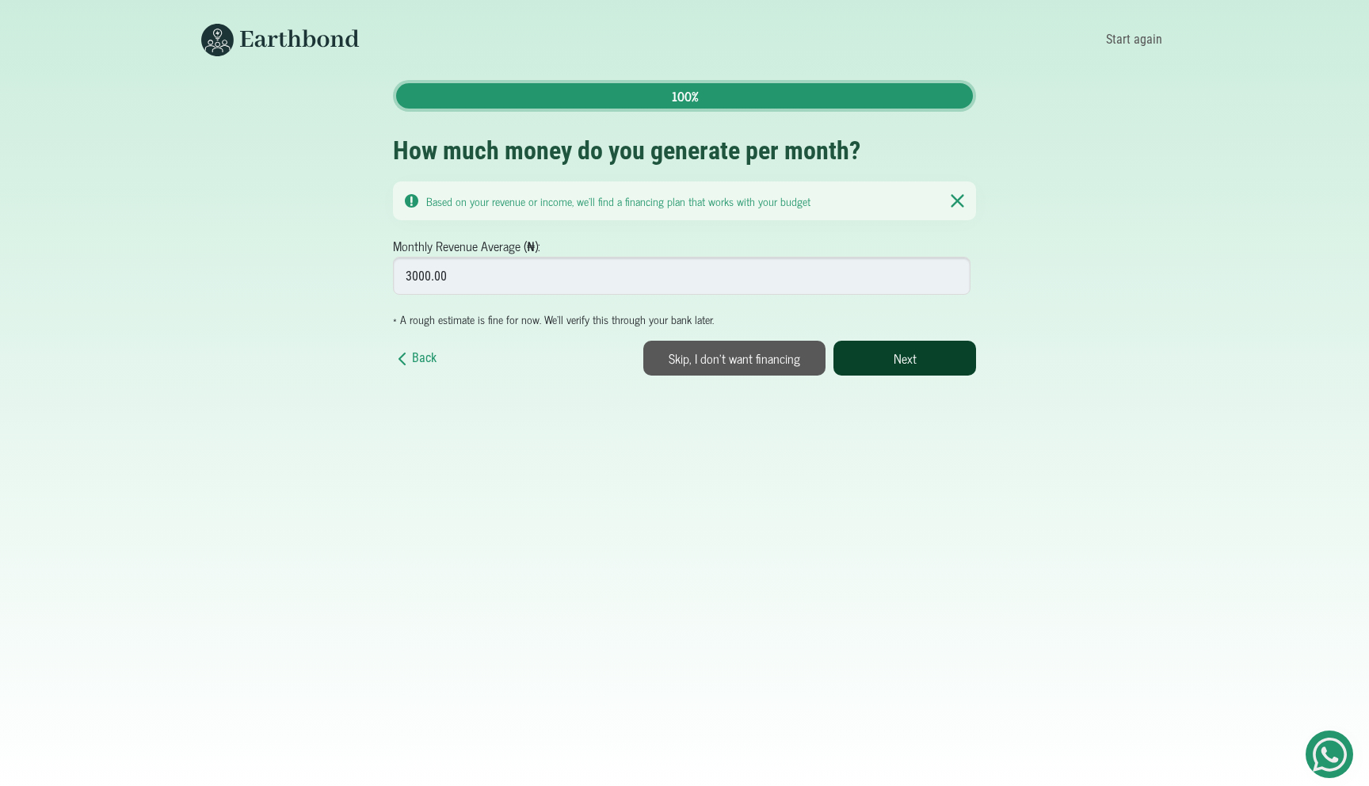
click at [929, 355] on button "Next" at bounding box center [905, 358] width 143 height 35
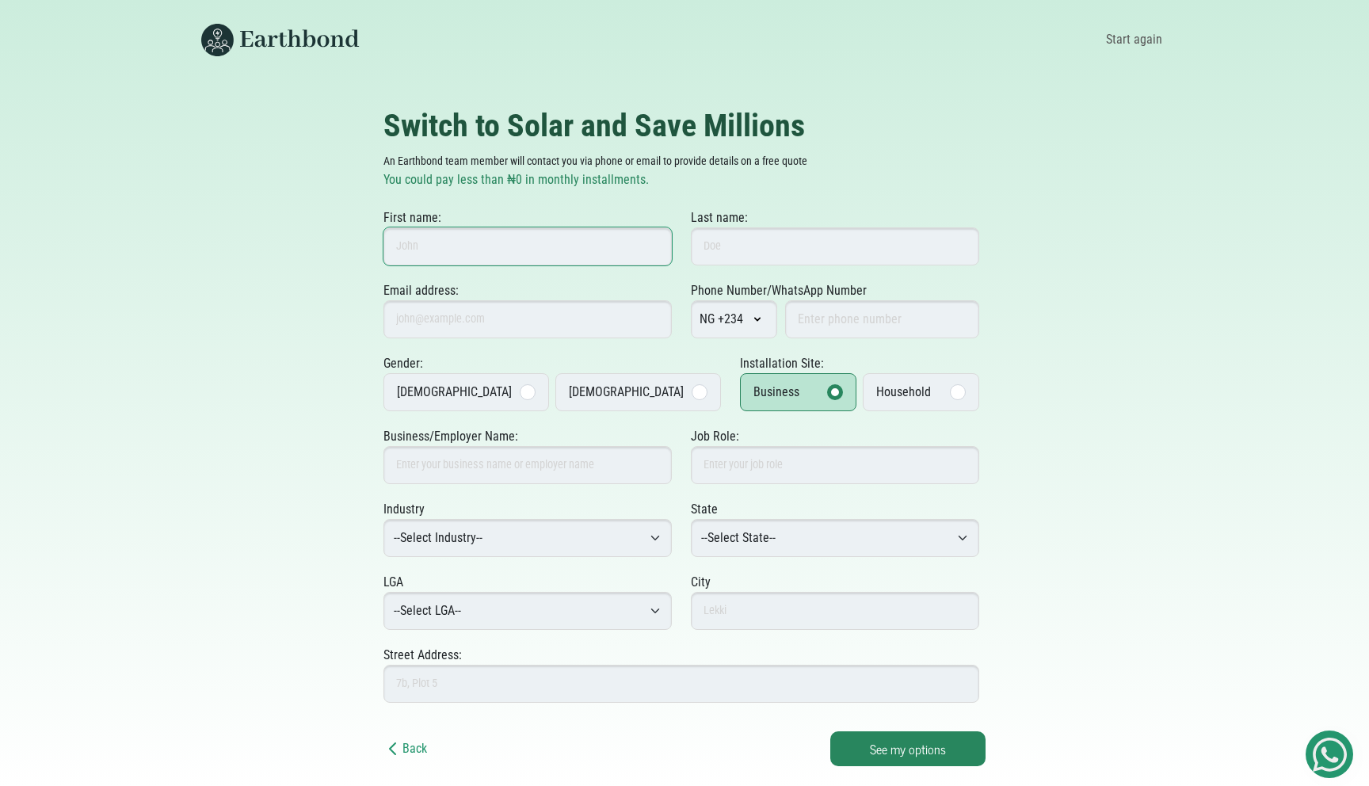
click at [532, 244] on input "First name:" at bounding box center [528, 246] width 288 height 38
type input "jsnclw"
type input "kncwe"
click at [424, 330] on input "Email address:" at bounding box center [528, 319] width 288 height 38
type input "[EMAIL_ADDRESS][DOMAIN_NAME]"
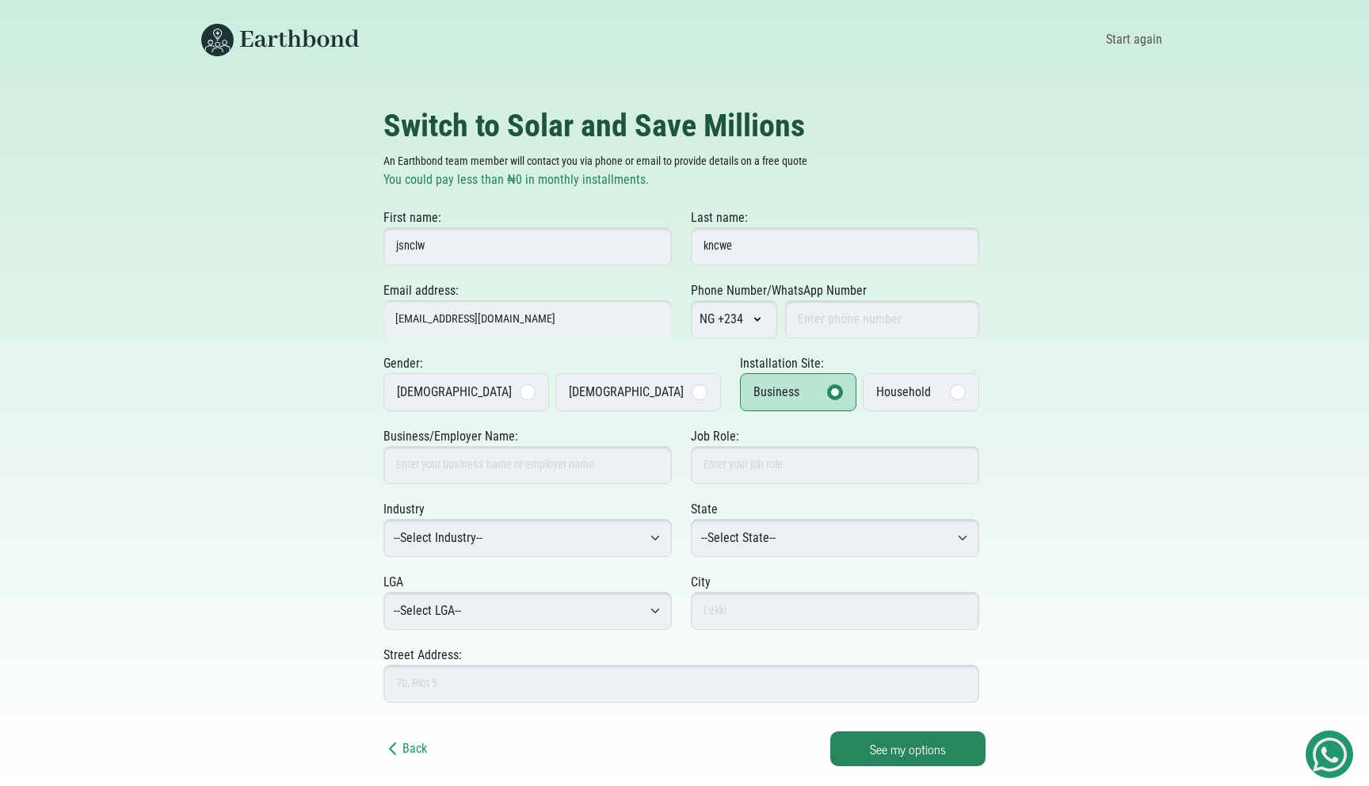
click at [779, 318] on div "NG +234 AD +376 AE +971 AF +93 AG +1268 AI +1264 AL +355 AM +374 AO +244 AR +54…" at bounding box center [835, 319] width 288 height 38
click at [811, 317] on input "Phone Number/WhatsApp Number" at bounding box center [882, 319] width 194 height 38
type input "8099998989"
click at [582, 384] on label "Female" at bounding box center [638, 392] width 166 height 38
click at [0, 0] on input "Female" at bounding box center [0, 0] width 0 height 0
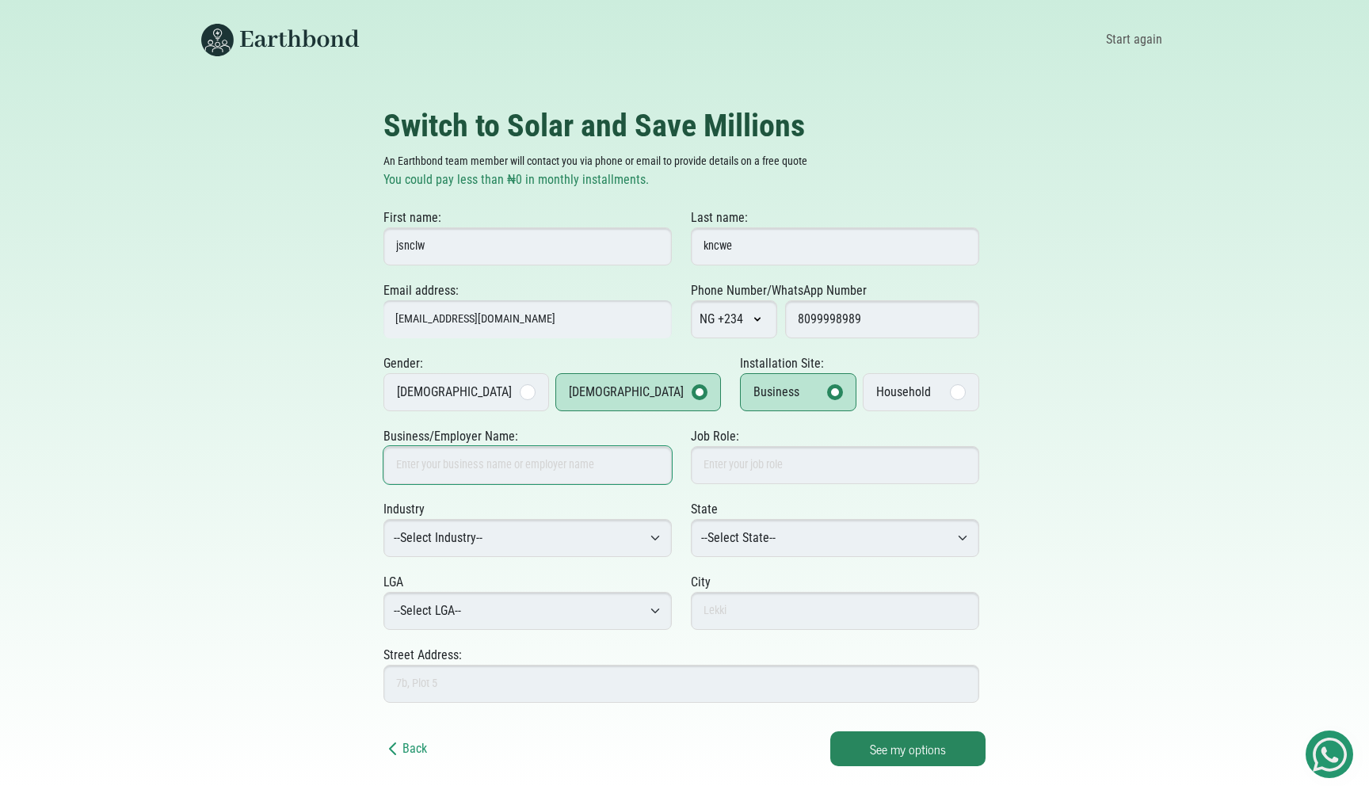
click at [563, 470] on input "Business/Employer Name:" at bounding box center [528, 465] width 288 height 38
type input "Testing"
click at [840, 471] on input "Job Role:" at bounding box center [835, 465] width 288 height 38
type input "Tester"
click at [582, 536] on select "--Select Industry-- Agriculture Agro-Processing Advertising & Public Relations …" at bounding box center [528, 538] width 288 height 38
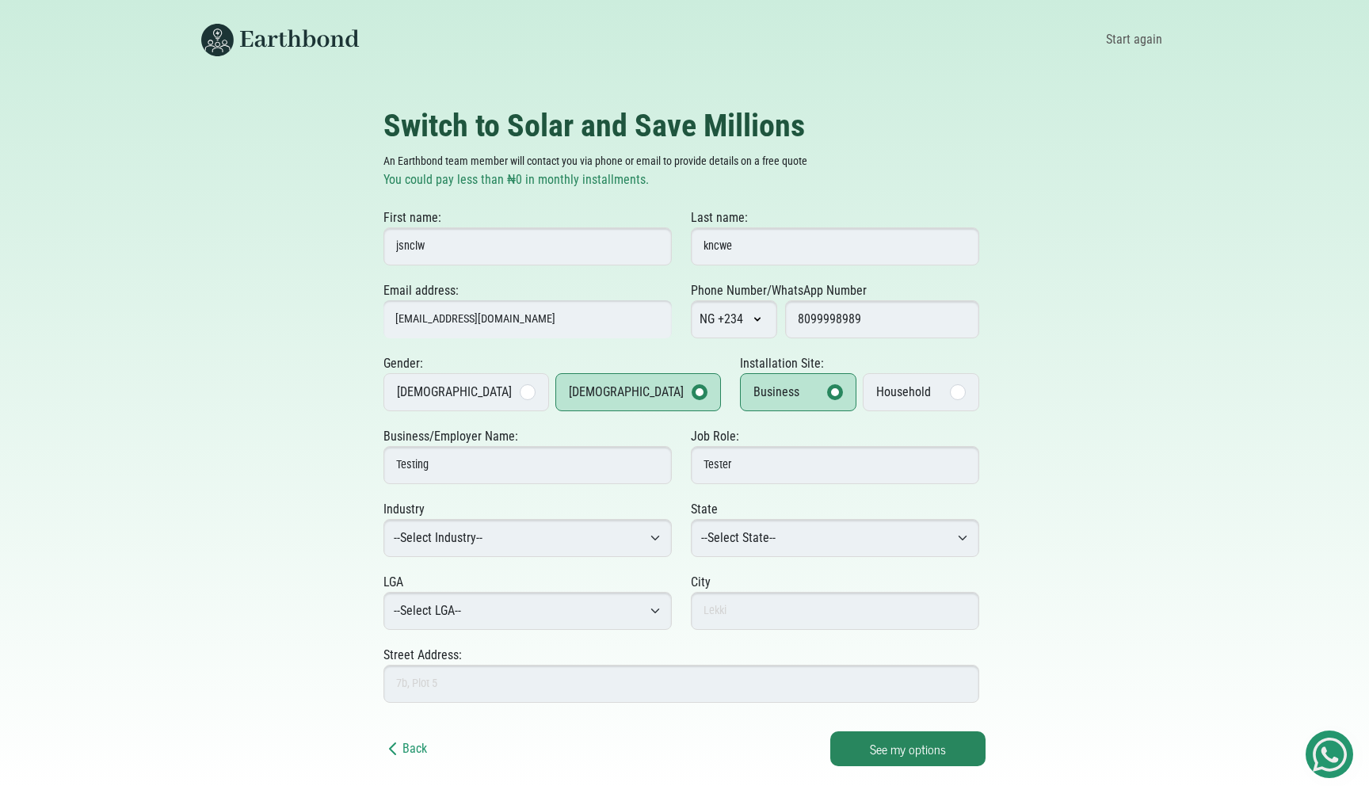
select select "Accounting & Auditing"
click at [787, 546] on select "--Select State-- Abia Adamawa Akwa Ibom Anambra Bauchi Bayelsa Benue Borno Cros…" at bounding box center [835, 538] width 288 height 38
click at [590, 609] on select "--Select LGA-- Aguata Anambra East Anambra West Anaocha Awka North Awka South A…" at bounding box center [528, 611] width 288 height 38
click at [764, 544] on select "--Select State-- Abia Adamawa Akwa Ibom Anambra Bauchi Bayelsa Benue Borno Cros…" at bounding box center [835, 538] width 288 height 38
select select "Ekiti"
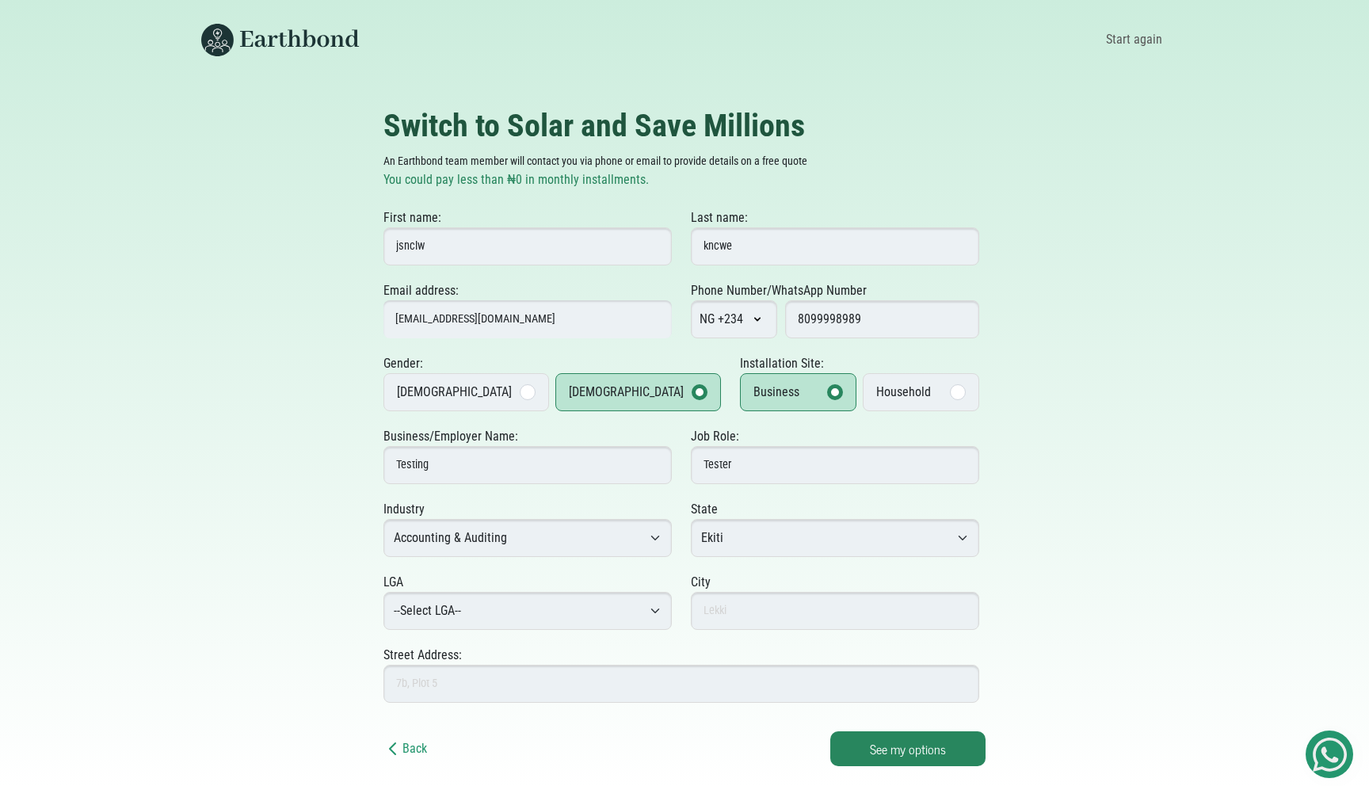
click at [597, 600] on select "--Select LGA-- Ado Ekiti-East Ekiti-West Emure/Ise/Orun Ekiti South-West Ikere …" at bounding box center [528, 611] width 288 height 38
select select "Ekiti-East"
click at [788, 611] on input "text" at bounding box center [835, 611] width 288 height 38
click at [736, 536] on select "--Select State-- Abia Adamawa Akwa Ibom Anambra Bauchi Bayelsa Benue Borno Cros…" at bounding box center [835, 538] width 288 height 38
select select "Oyo"
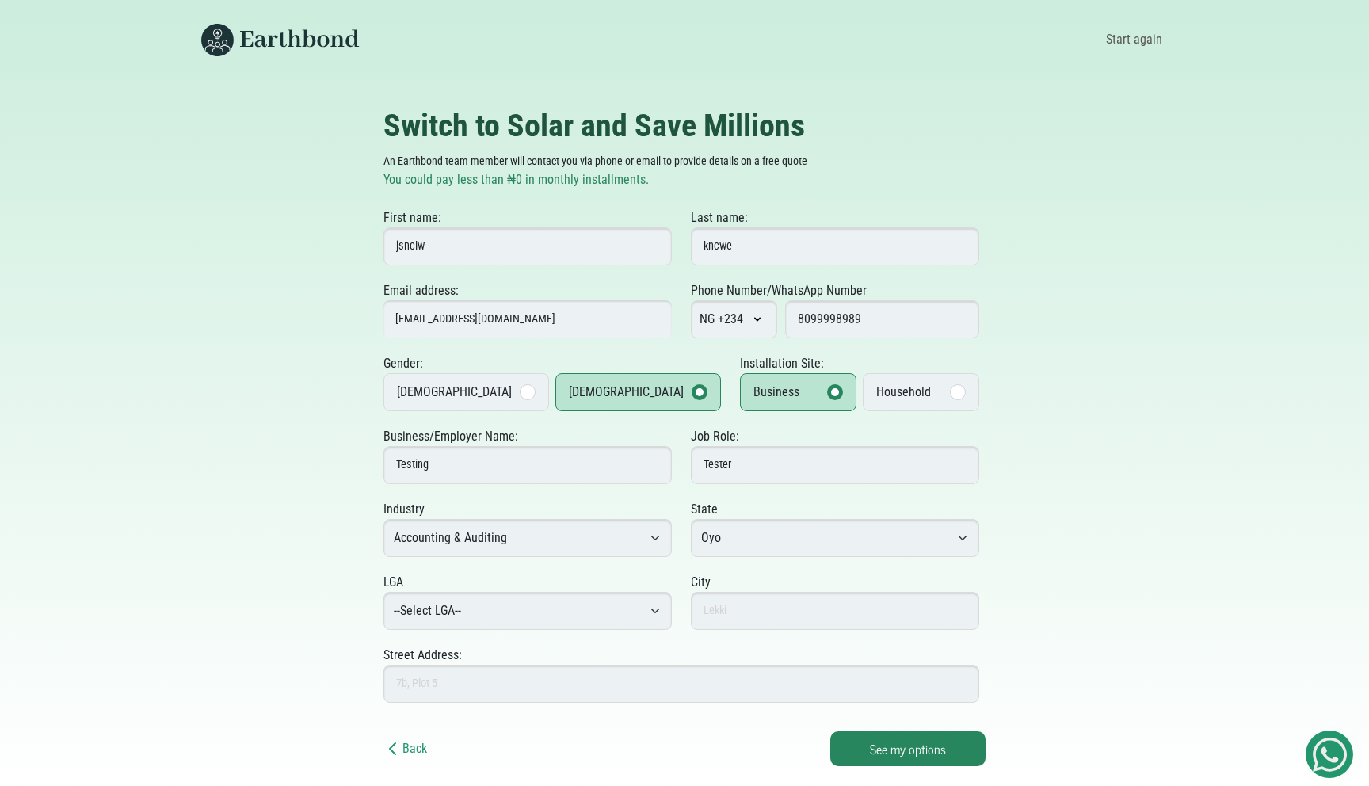
click at [557, 605] on select "--Select LGA-- Afijio Akinyele Atiba Atisbo Egbeda Ibadan Central Ibadan North …" at bounding box center [528, 611] width 288 height 38
select select "Ibadan North West"
click at [736, 607] on input "text" at bounding box center [835, 611] width 288 height 38
type input "Ibadan"
click at [584, 676] on input "Street Address:" at bounding box center [682, 684] width 596 height 38
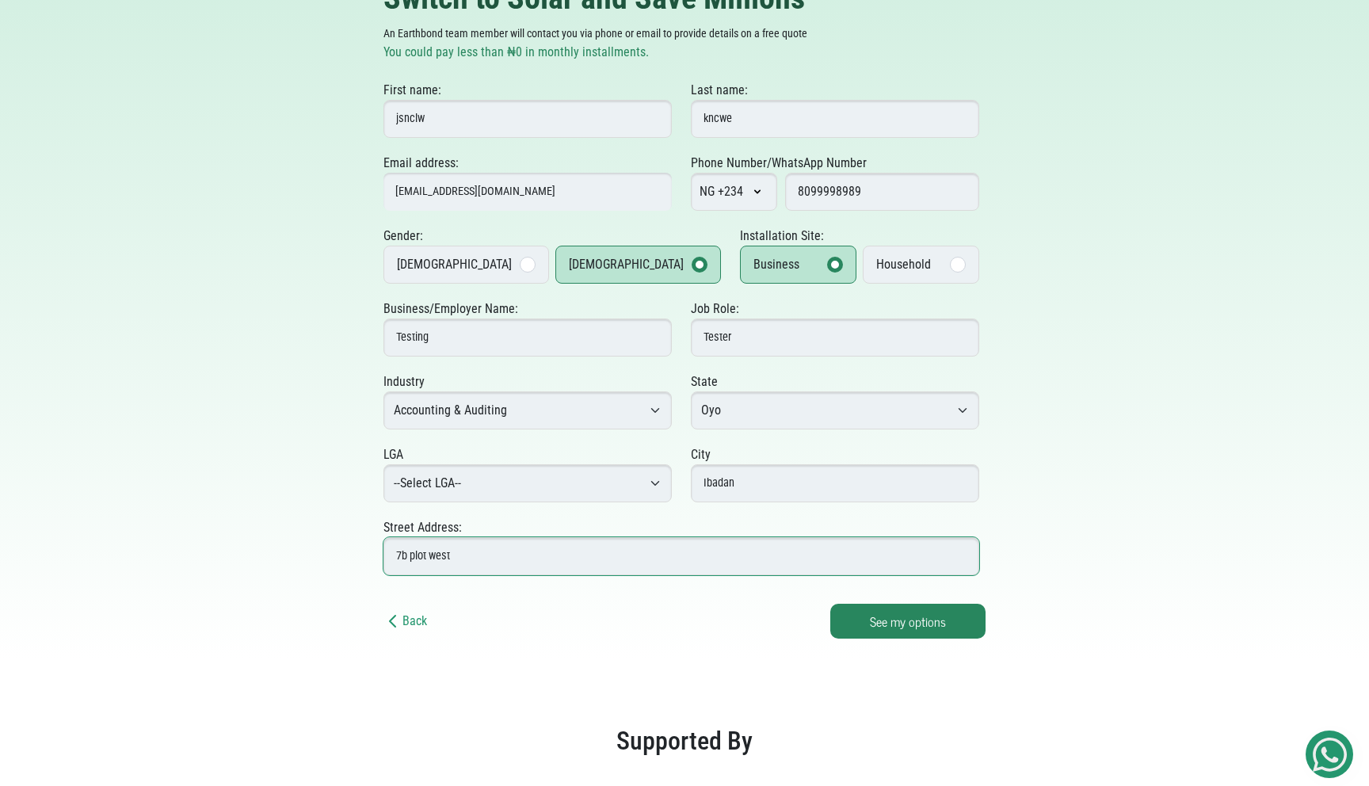
scroll to position [145, 0]
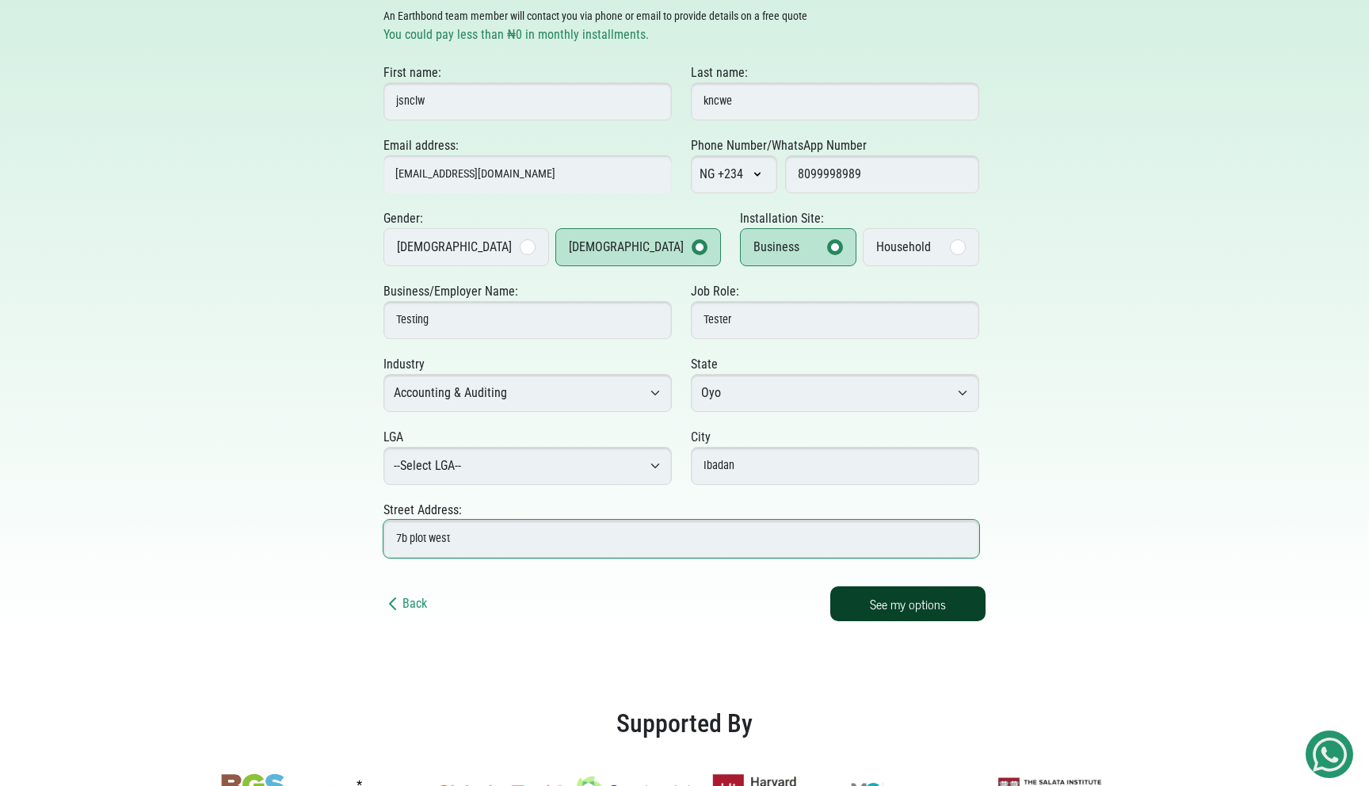
type input "7b plot west"
click at [971, 615] on button "See my options" at bounding box center [907, 603] width 155 height 35
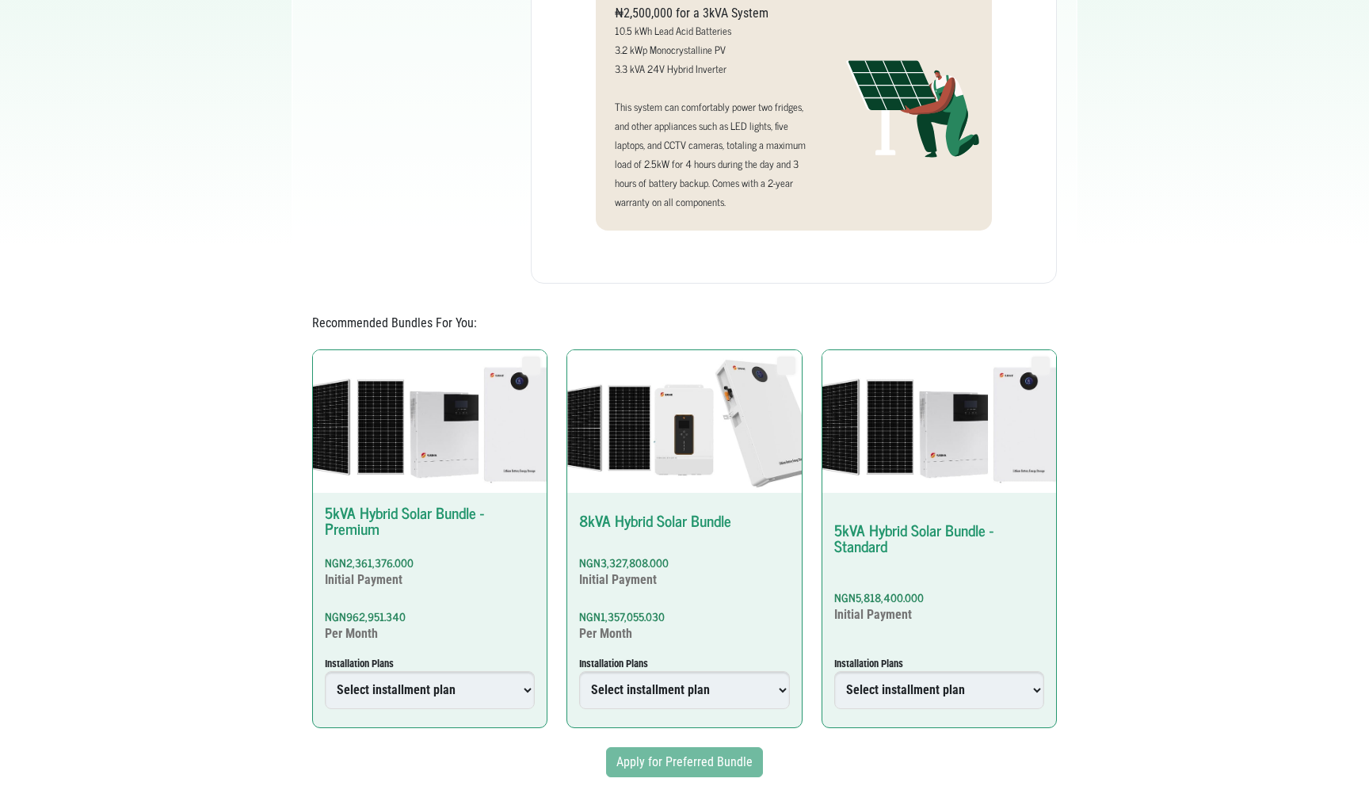
scroll to position [578, 0]
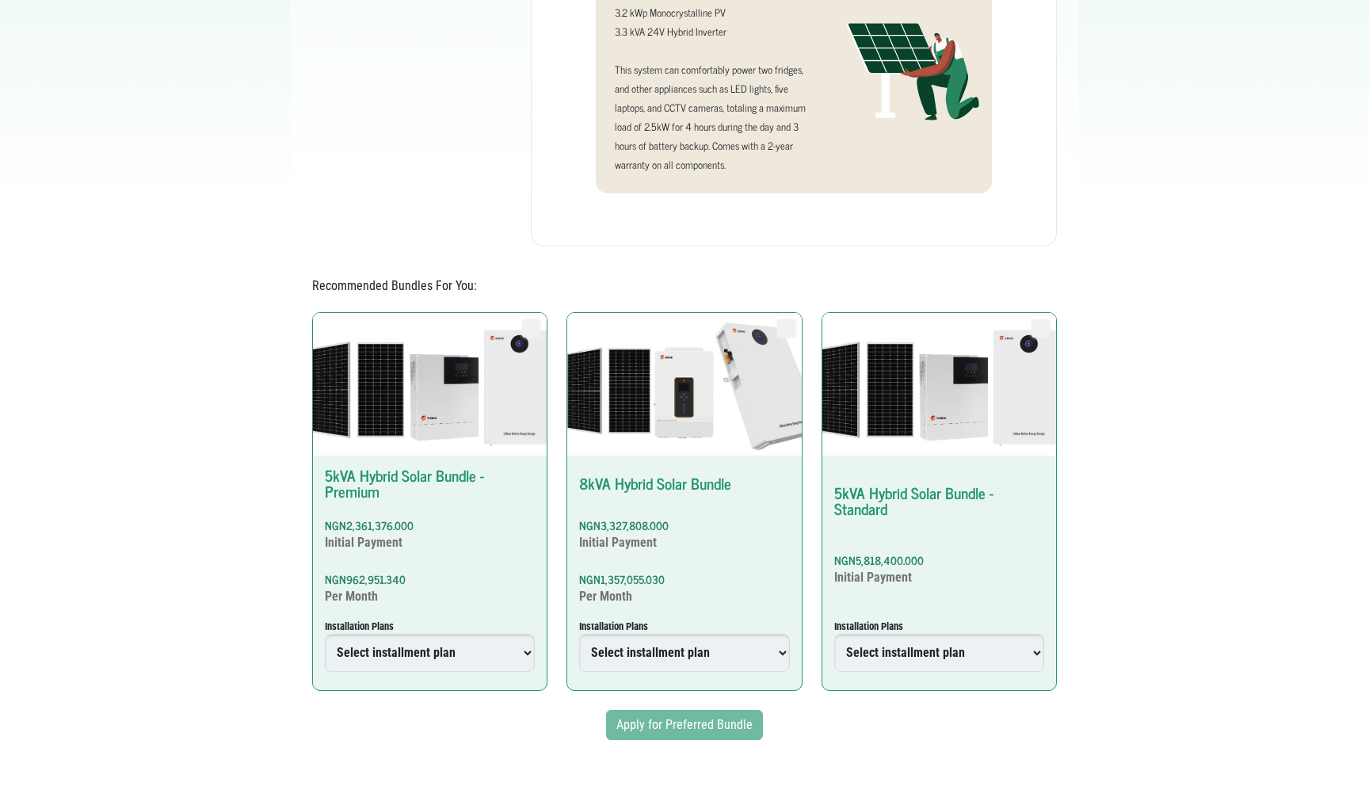
click at [513, 639] on select "Select installment plan 6 Months Plan 12 Months Plan 18 Months Plan 24 Months P…" at bounding box center [430, 653] width 210 height 38
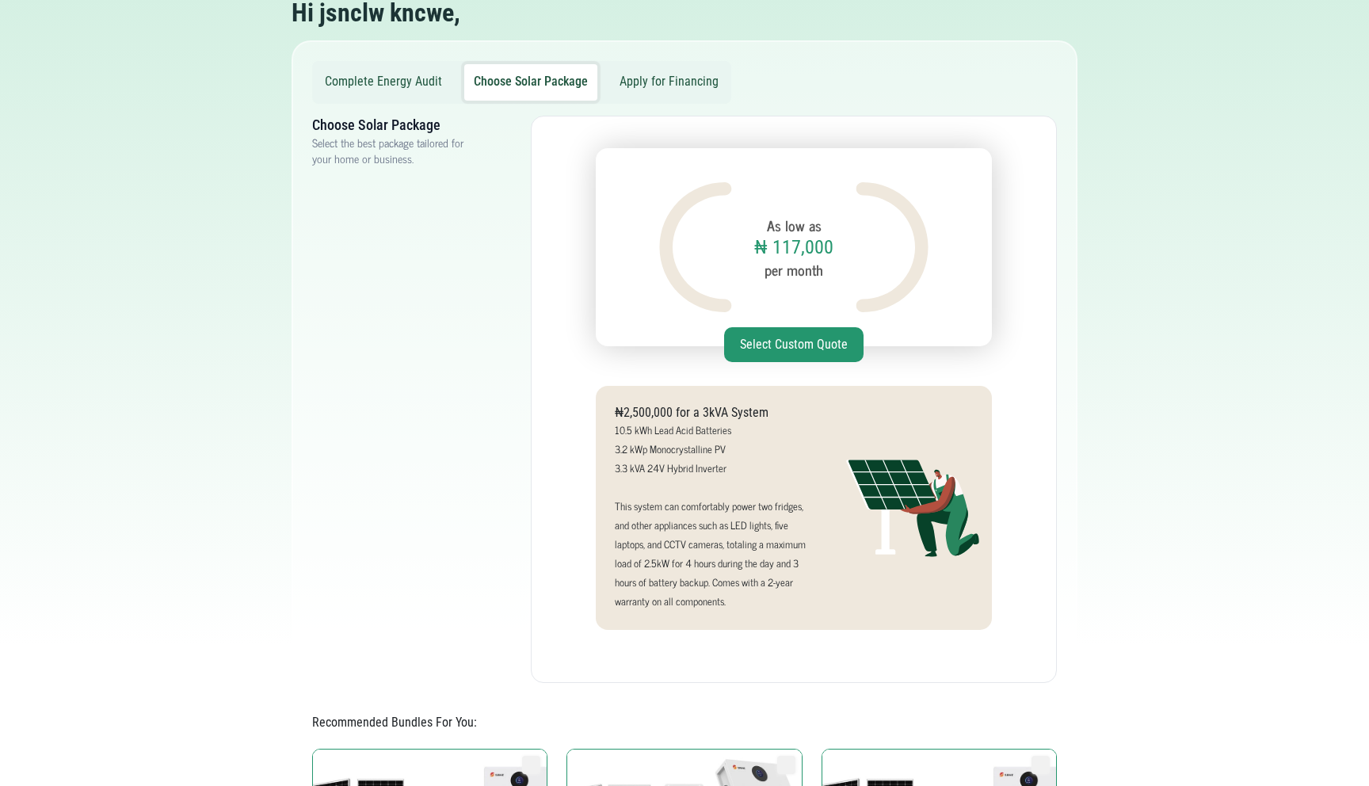
scroll to position [0, 0]
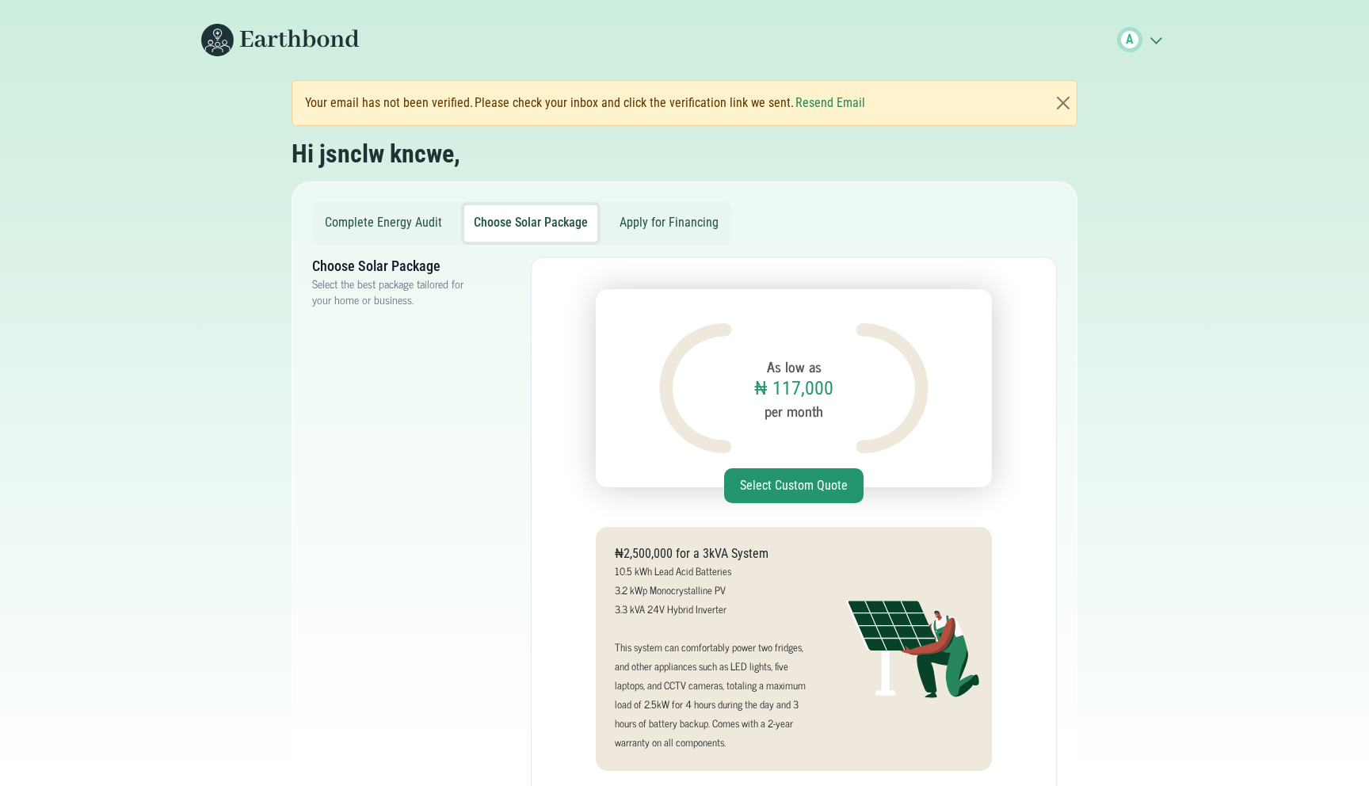
click at [404, 221] on button "Complete Energy Audit" at bounding box center [383, 223] width 136 height 36
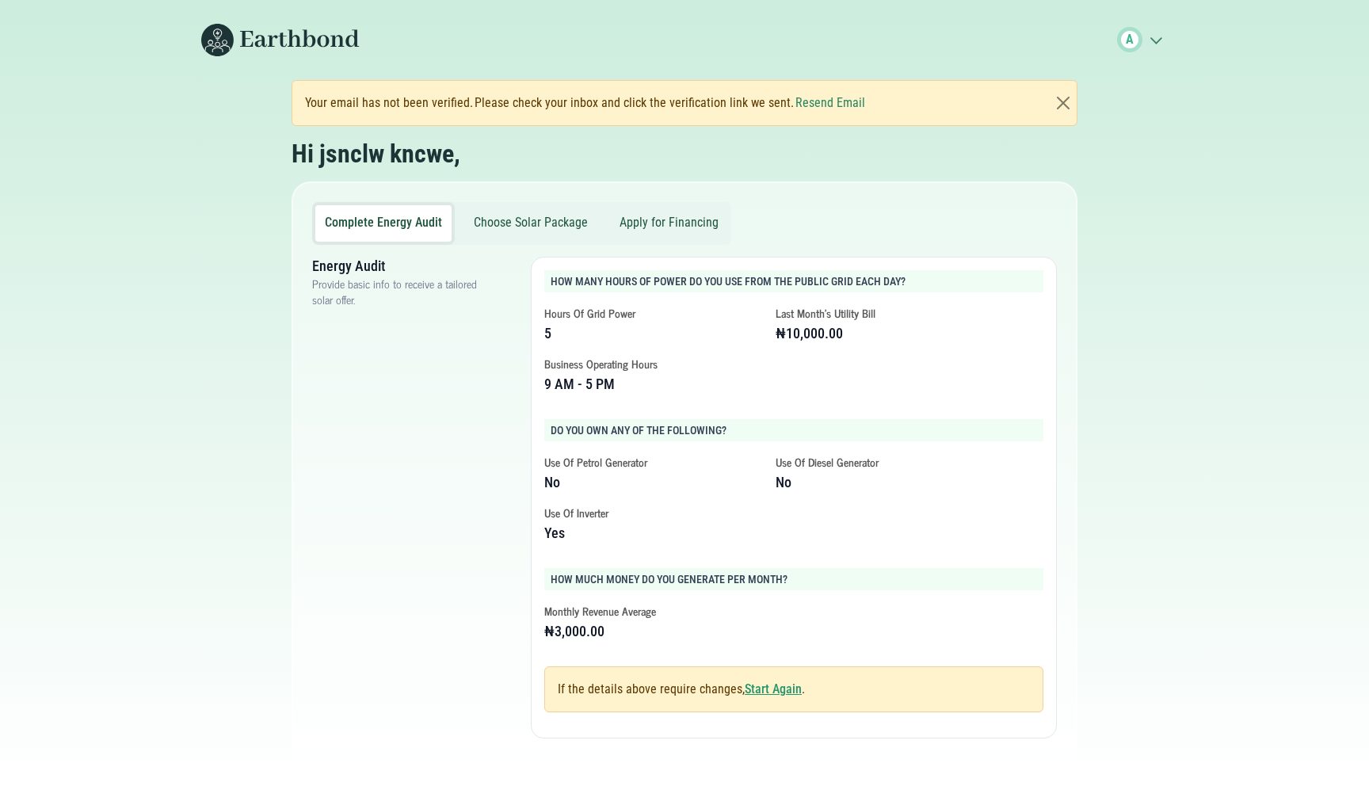
click at [521, 225] on button "Choose Solar Package" at bounding box center [530, 223] width 133 height 36
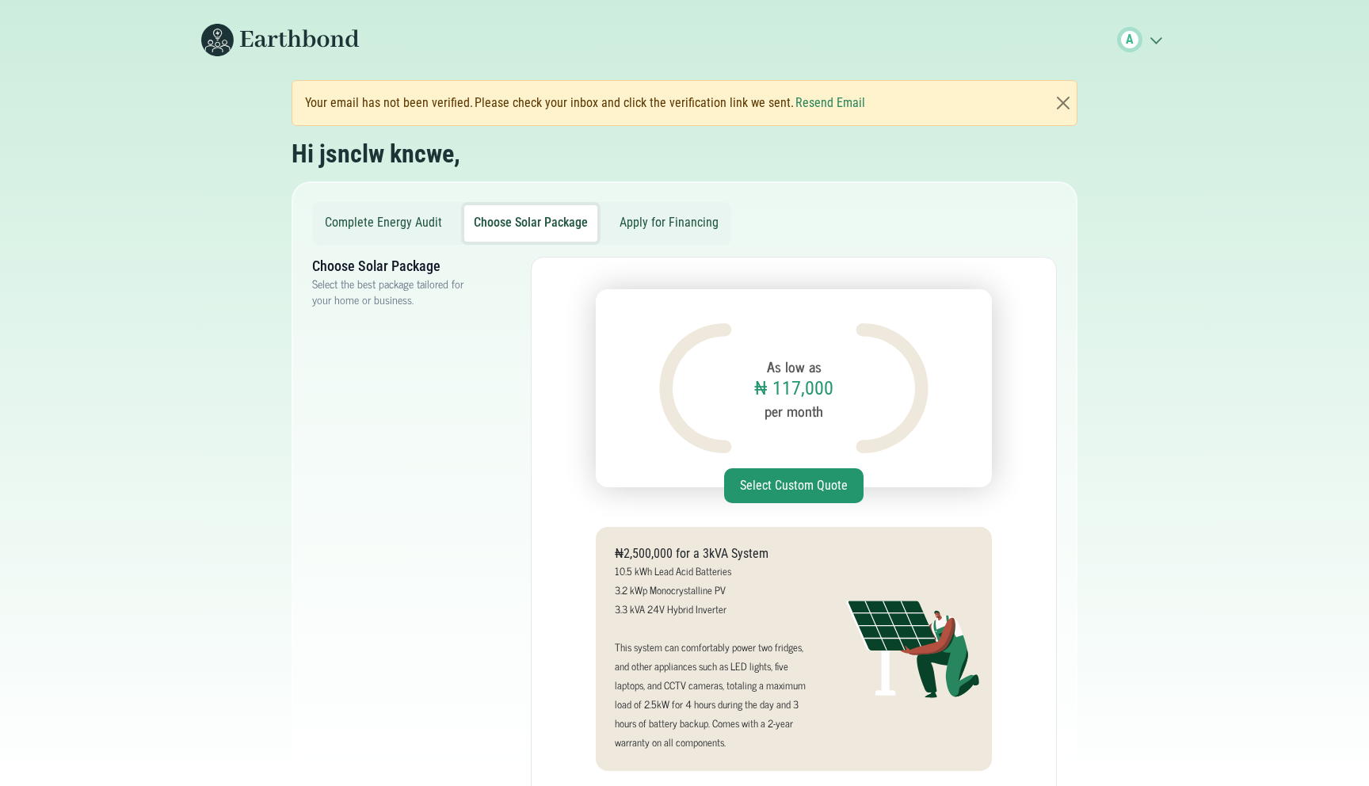
click at [822, 483] on button "Select Custom Quote" at bounding box center [793, 485] width 139 height 35
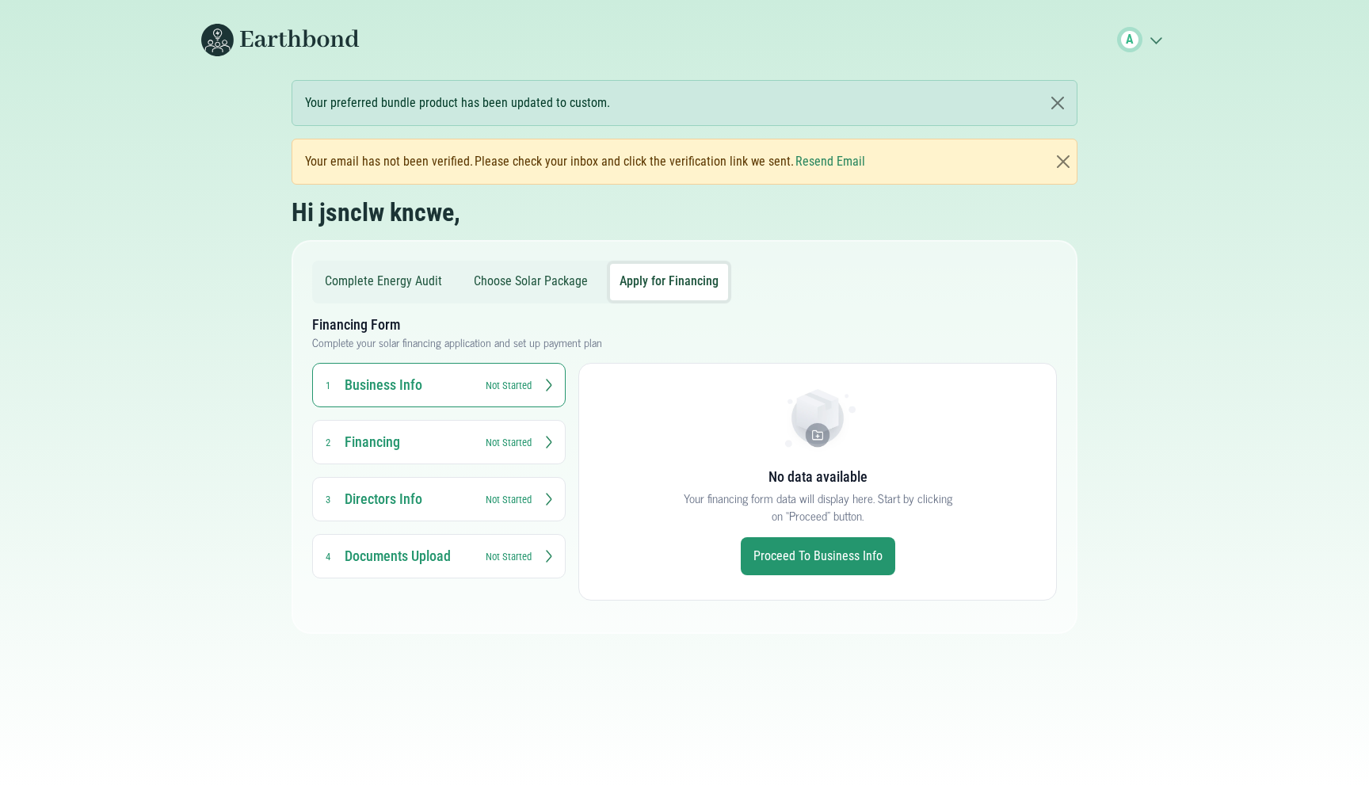
click at [540, 445] on button "Financing 2 Not Started" at bounding box center [439, 442] width 254 height 44
click at [529, 380] on small "Not Started" at bounding box center [509, 385] width 46 height 15
click at [807, 551] on link "Proceed to Business Info" at bounding box center [818, 556] width 155 height 38
click at [437, 450] on h3 "Financing" at bounding box center [408, 442] width 127 height 19
click at [529, 510] on button "Directors Info 3 Not Started" at bounding box center [439, 499] width 254 height 44
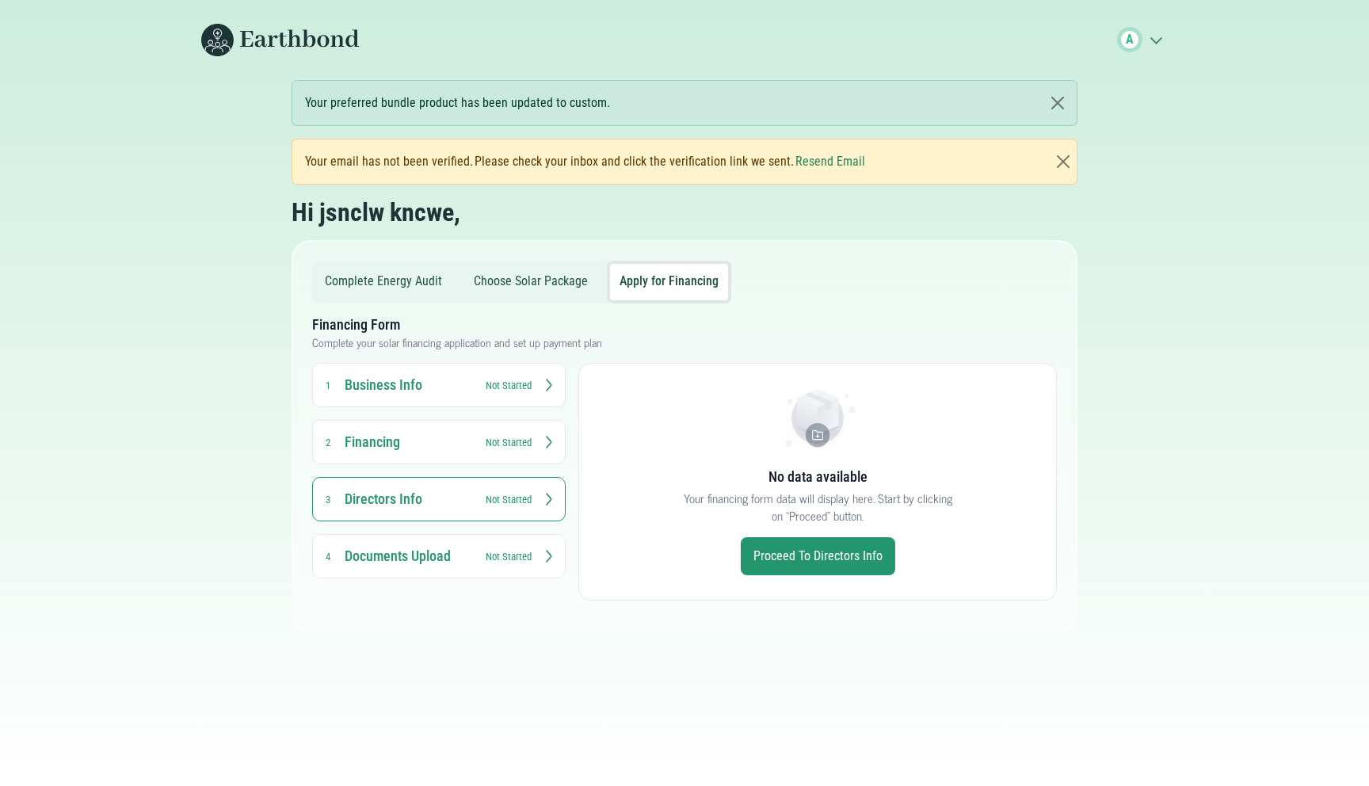
click at [509, 289] on button "Choose Solar Package" at bounding box center [530, 282] width 133 height 36
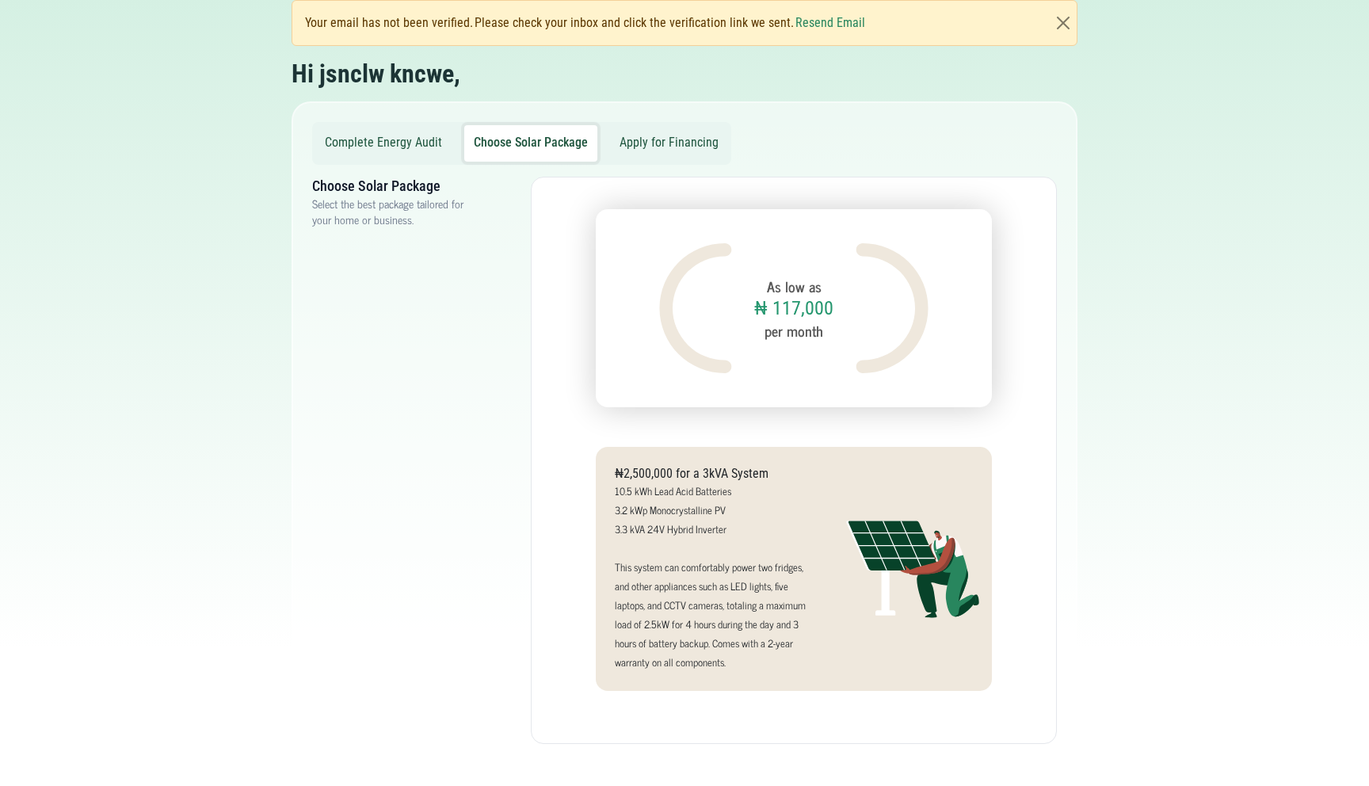
scroll to position [142, 0]
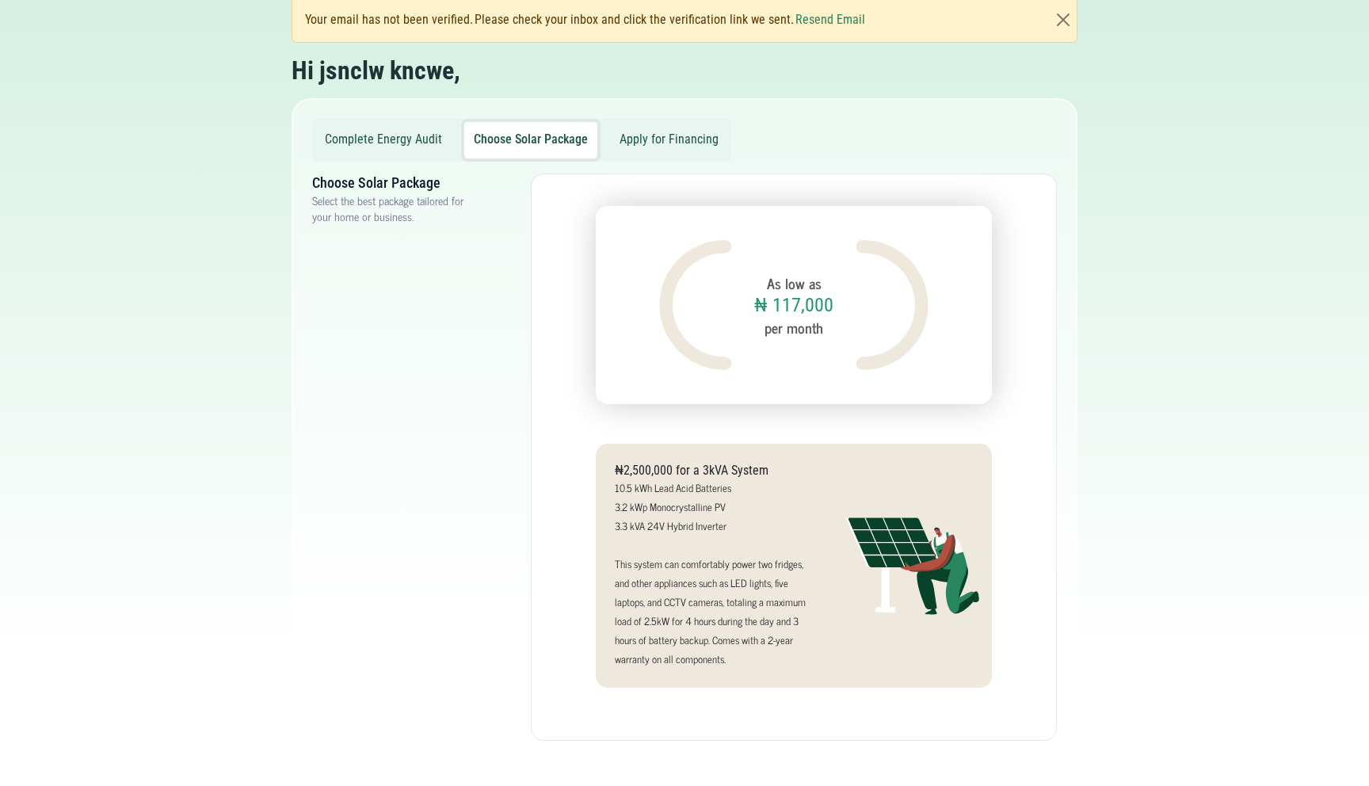
click at [403, 138] on button "Complete Energy Audit" at bounding box center [383, 140] width 136 height 36
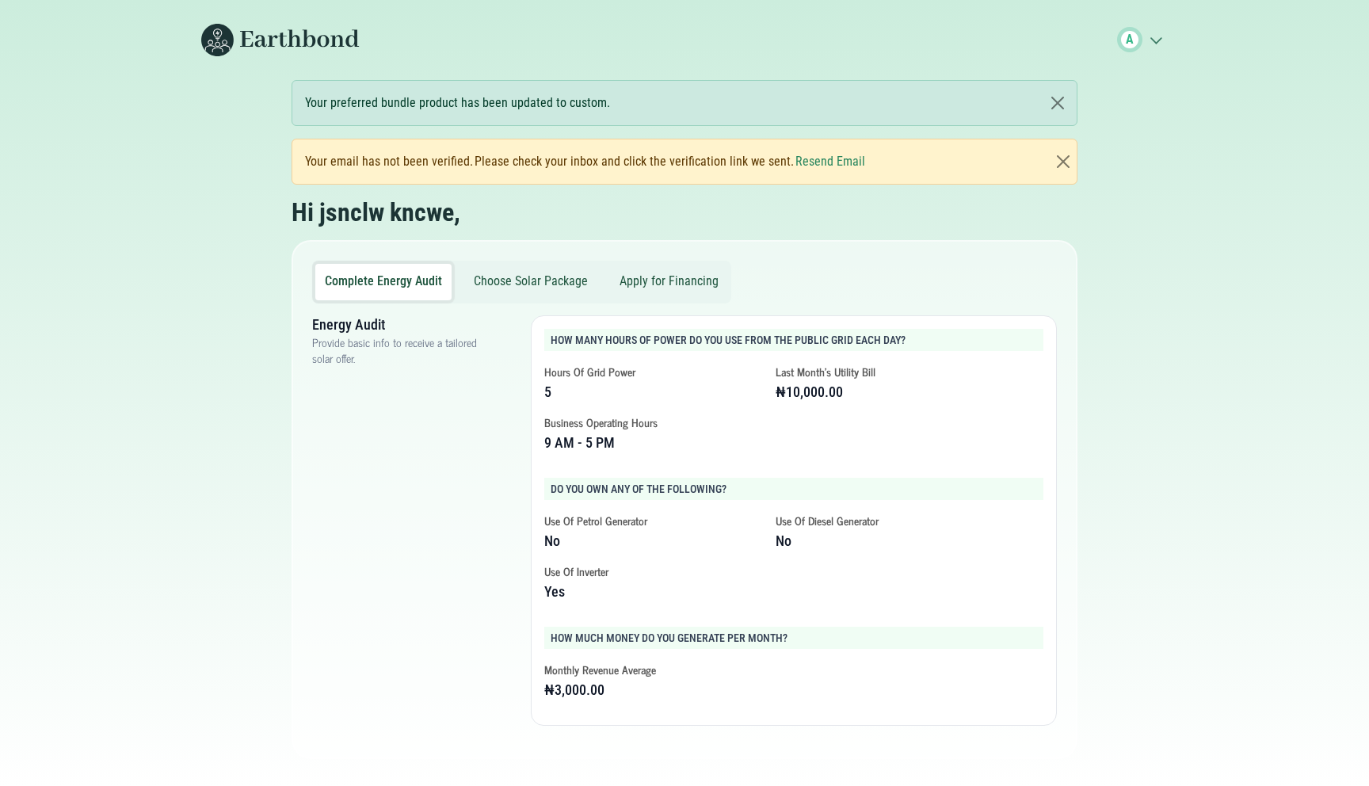
scroll to position [0, 0]
click at [530, 274] on button "Choose Solar Package" at bounding box center [530, 282] width 133 height 36
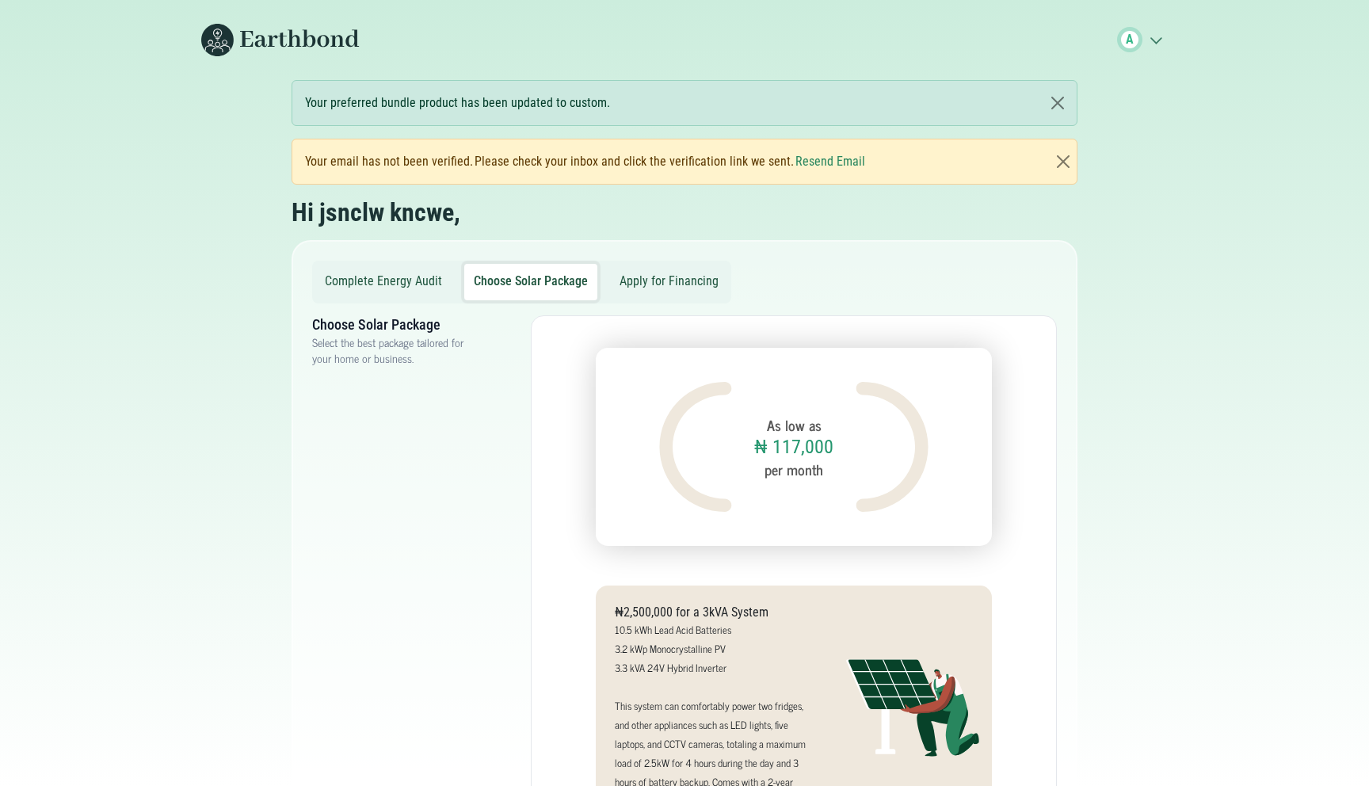
click at [792, 480] on small "per month" at bounding box center [794, 469] width 59 height 21
click at [664, 277] on button "Apply for Financing" at bounding box center [669, 282] width 118 height 36
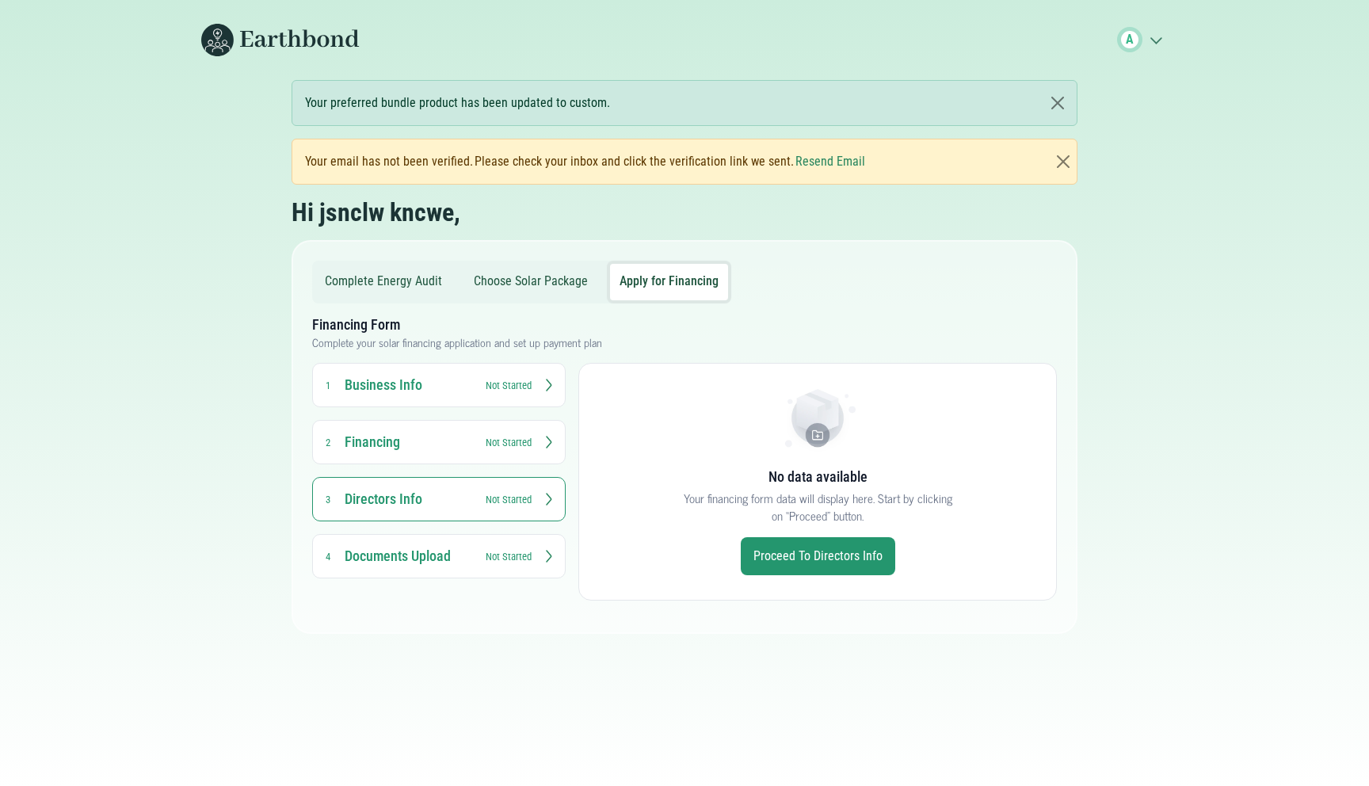
click at [1162, 32] on icon ".cls-1{fill:none;stroke:#3c7b65;stroke-linecap:round;stroke-linejoin:round;stro…" at bounding box center [1155, 40] width 25 height 16
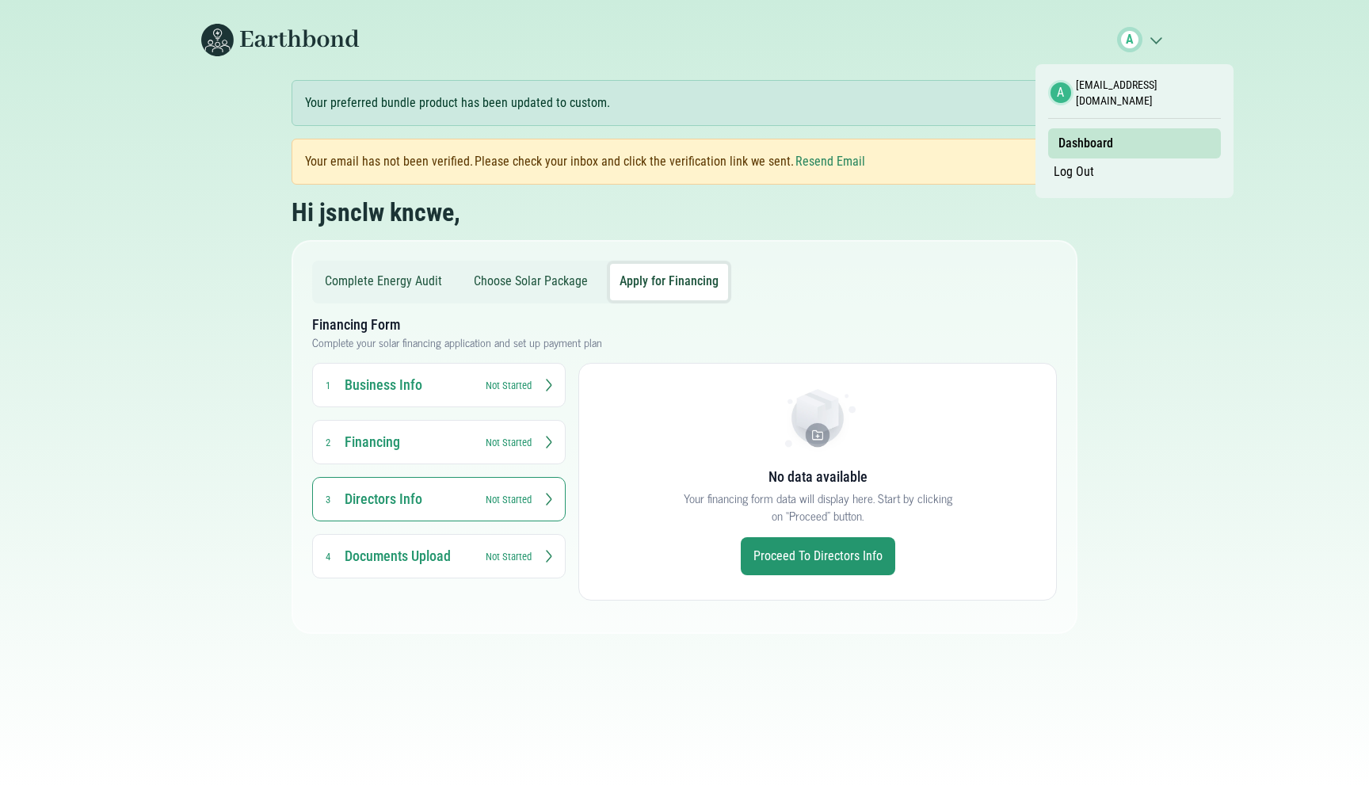
click at [1077, 166] on link "Log Out" at bounding box center [1074, 171] width 52 height 27
click at [1082, 172] on link "Log Out" at bounding box center [1074, 171] width 52 height 27
click at [524, 282] on button "Choose Solar Package" at bounding box center [530, 282] width 133 height 36
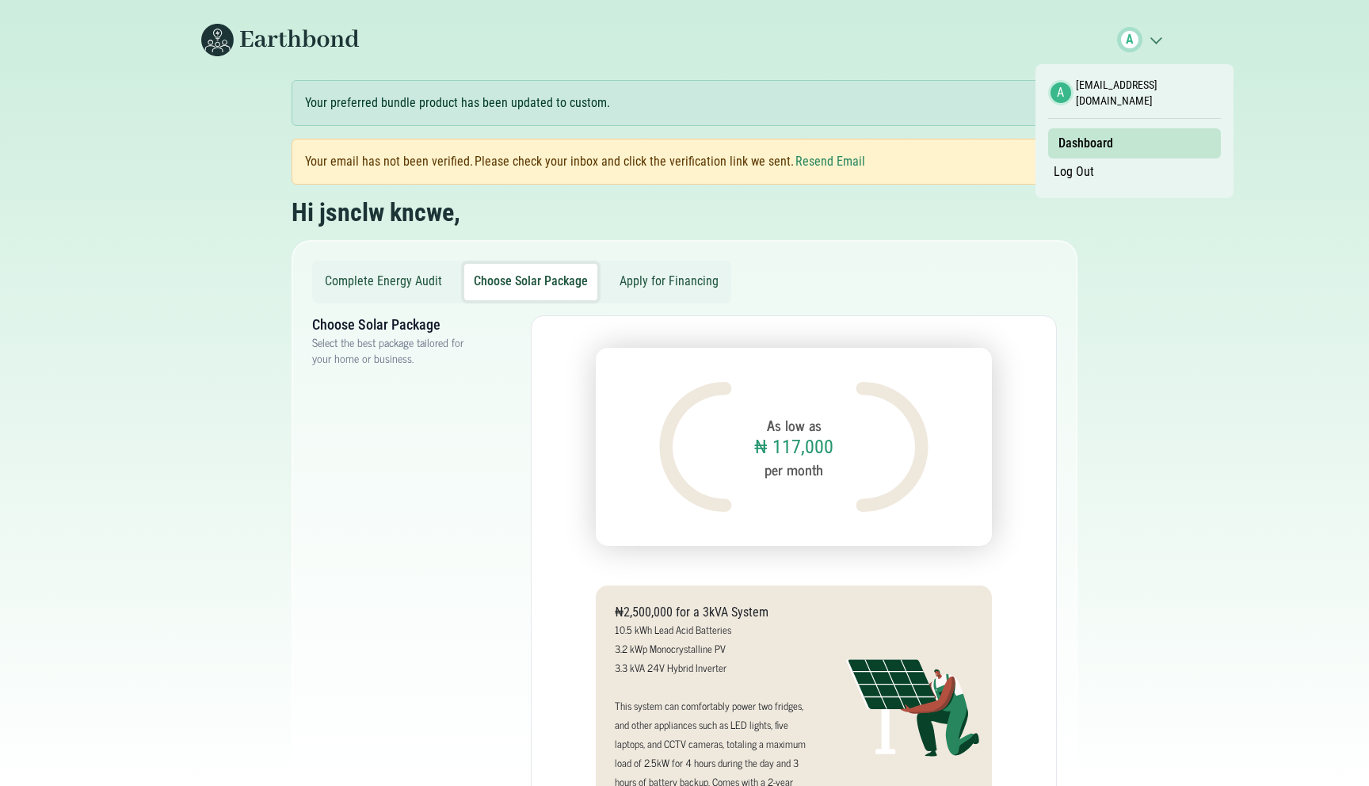
click at [376, 285] on button "Complete Energy Audit" at bounding box center [383, 282] width 136 height 36
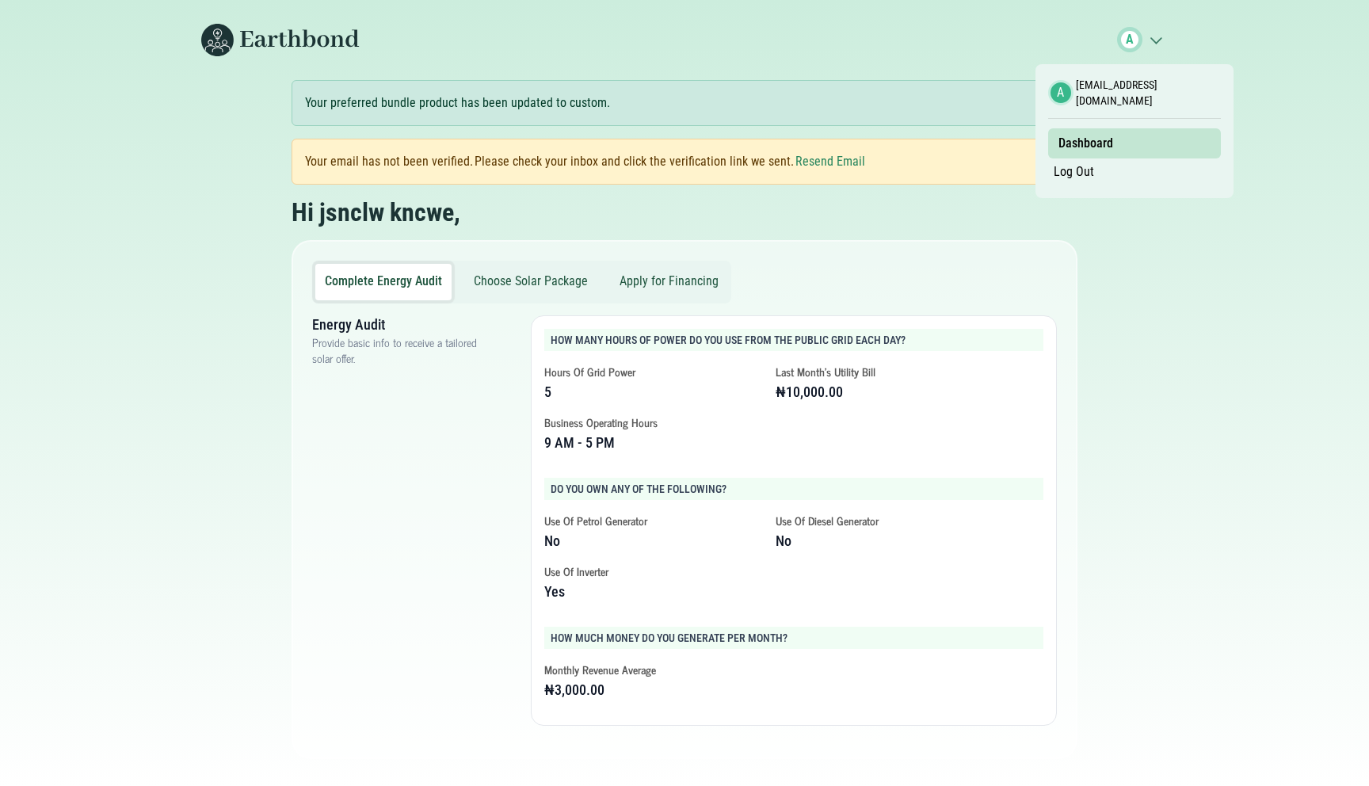
click at [696, 282] on button "Apply for Financing" at bounding box center [669, 282] width 118 height 36
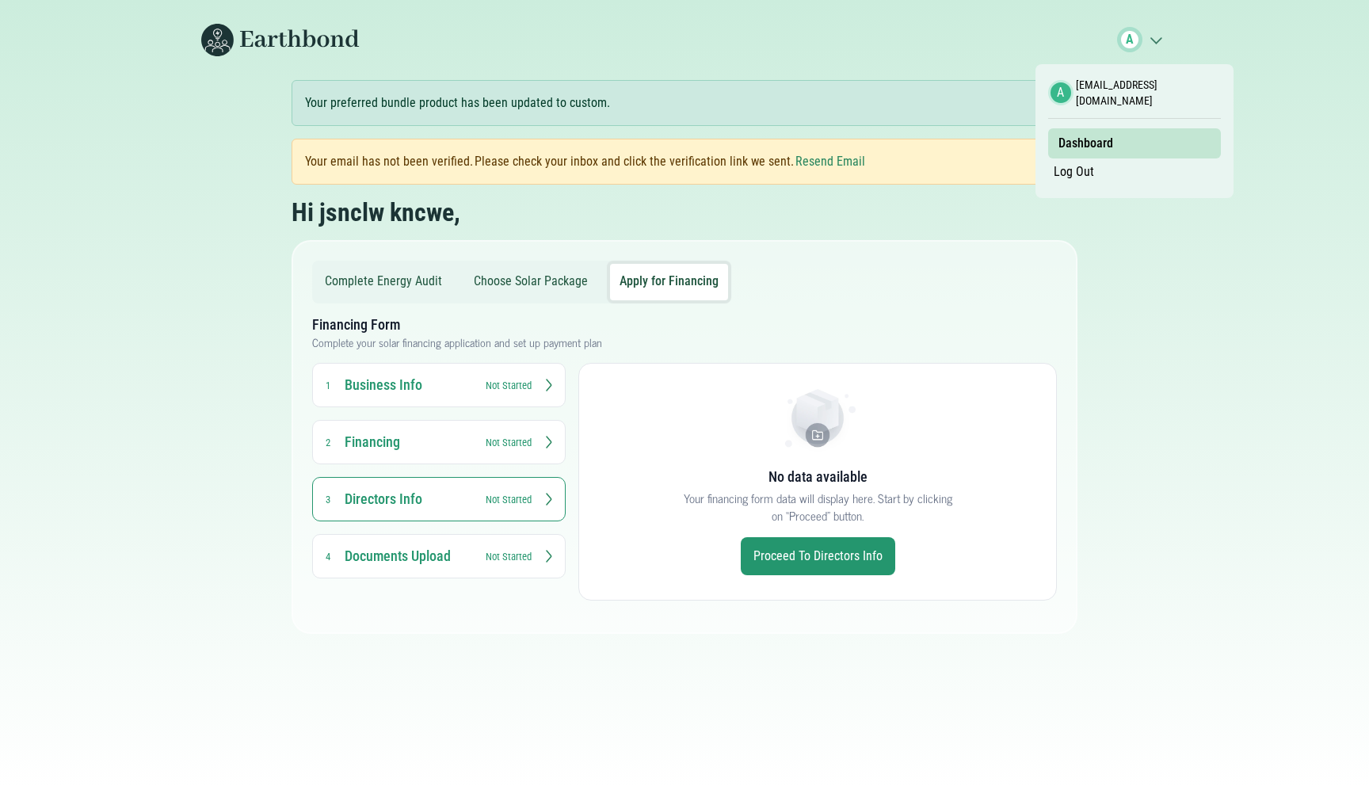
click at [1070, 171] on link "Log Out" at bounding box center [1074, 171] width 52 height 27
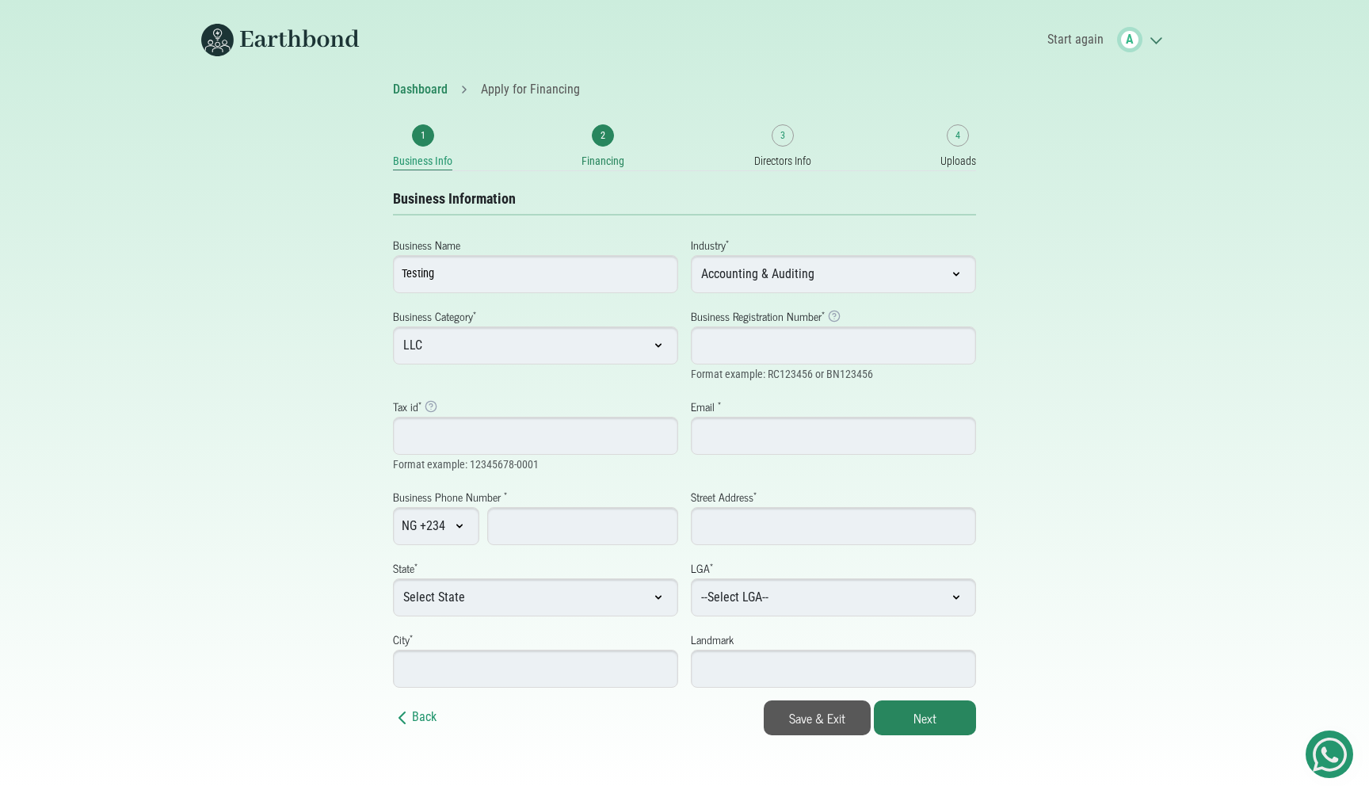
click at [608, 151] on link "2 Financing" at bounding box center [603, 147] width 43 height 46
click at [606, 147] on link "2 Financing" at bounding box center [603, 147] width 43 height 46
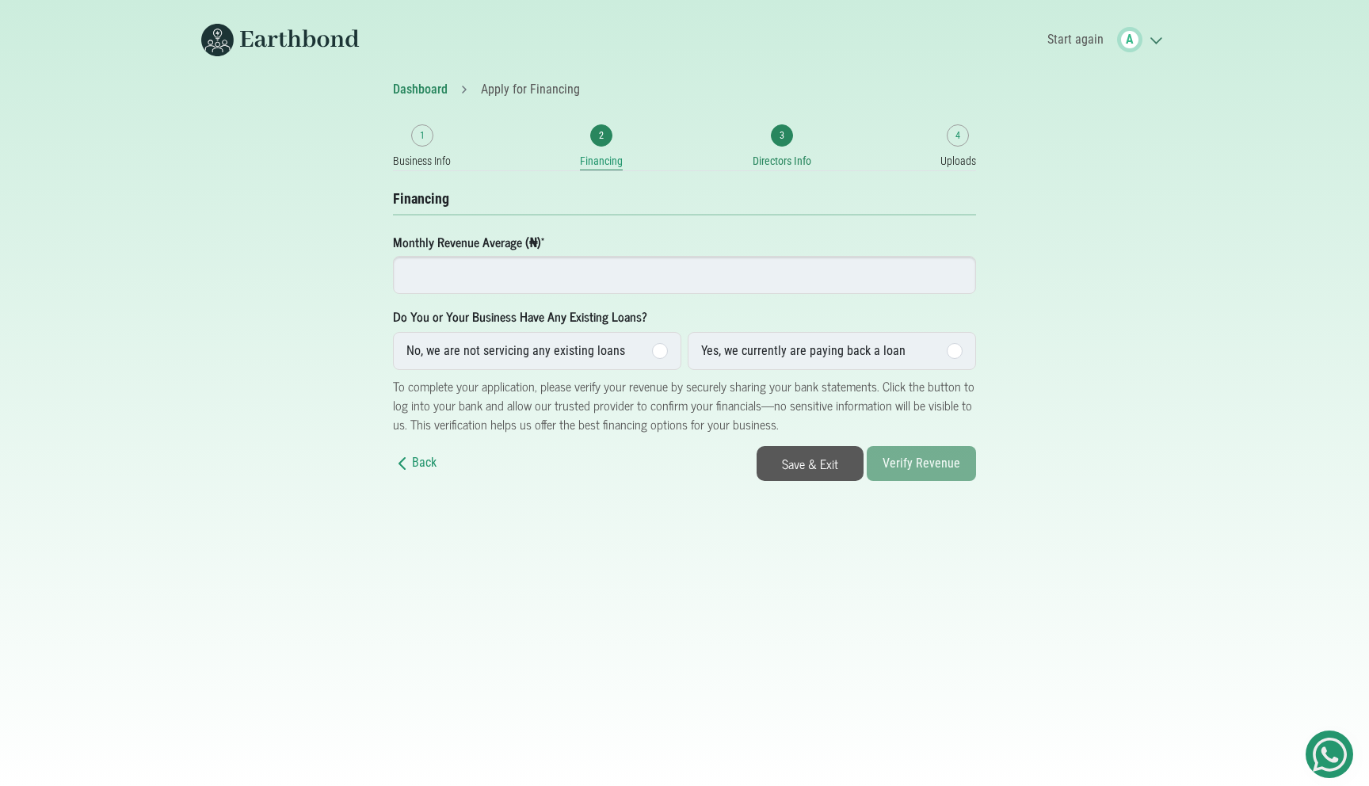
click at [773, 147] on link "3 Directors Info" at bounding box center [782, 147] width 59 height 46
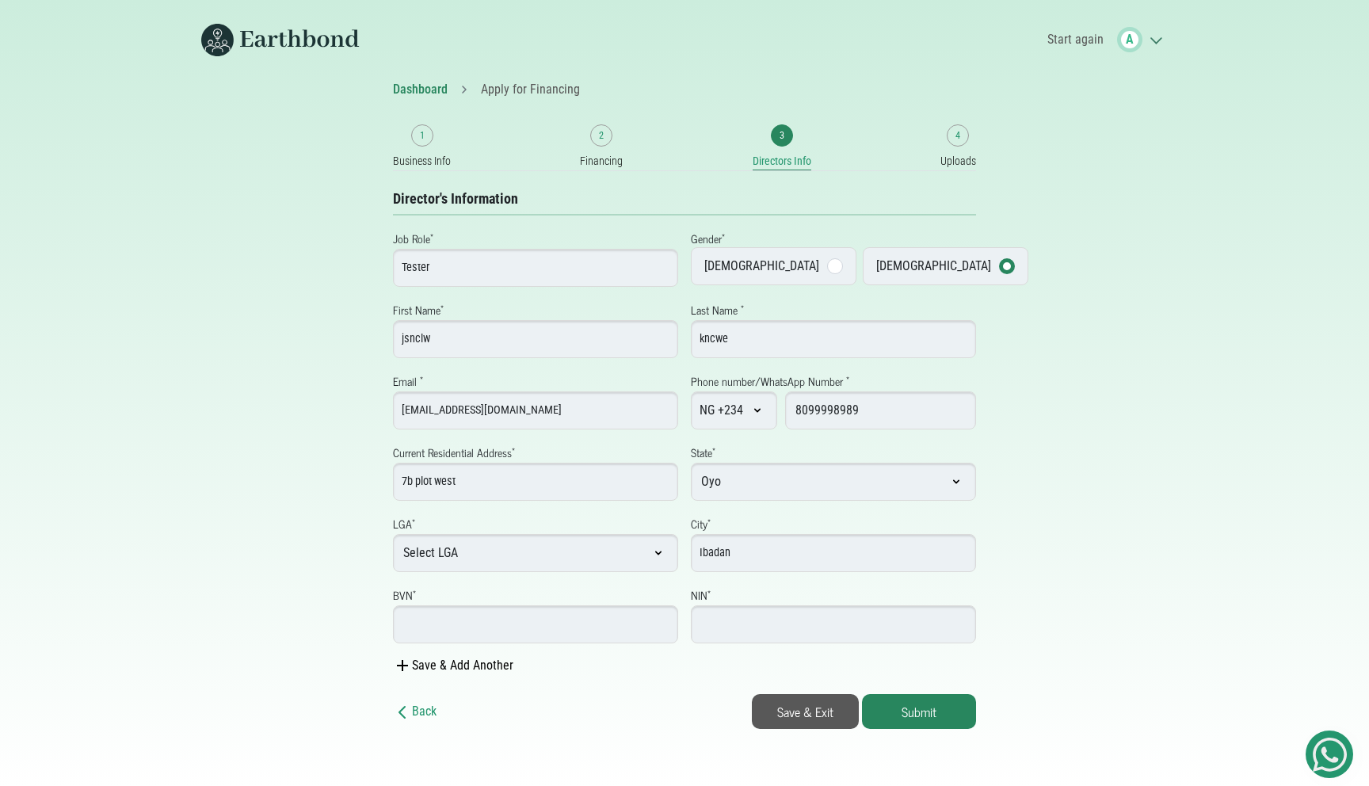
select select "Oyo"
select select "Ibadan [GEOGRAPHIC_DATA]"
click at [959, 141] on small "4" at bounding box center [958, 135] width 5 height 14
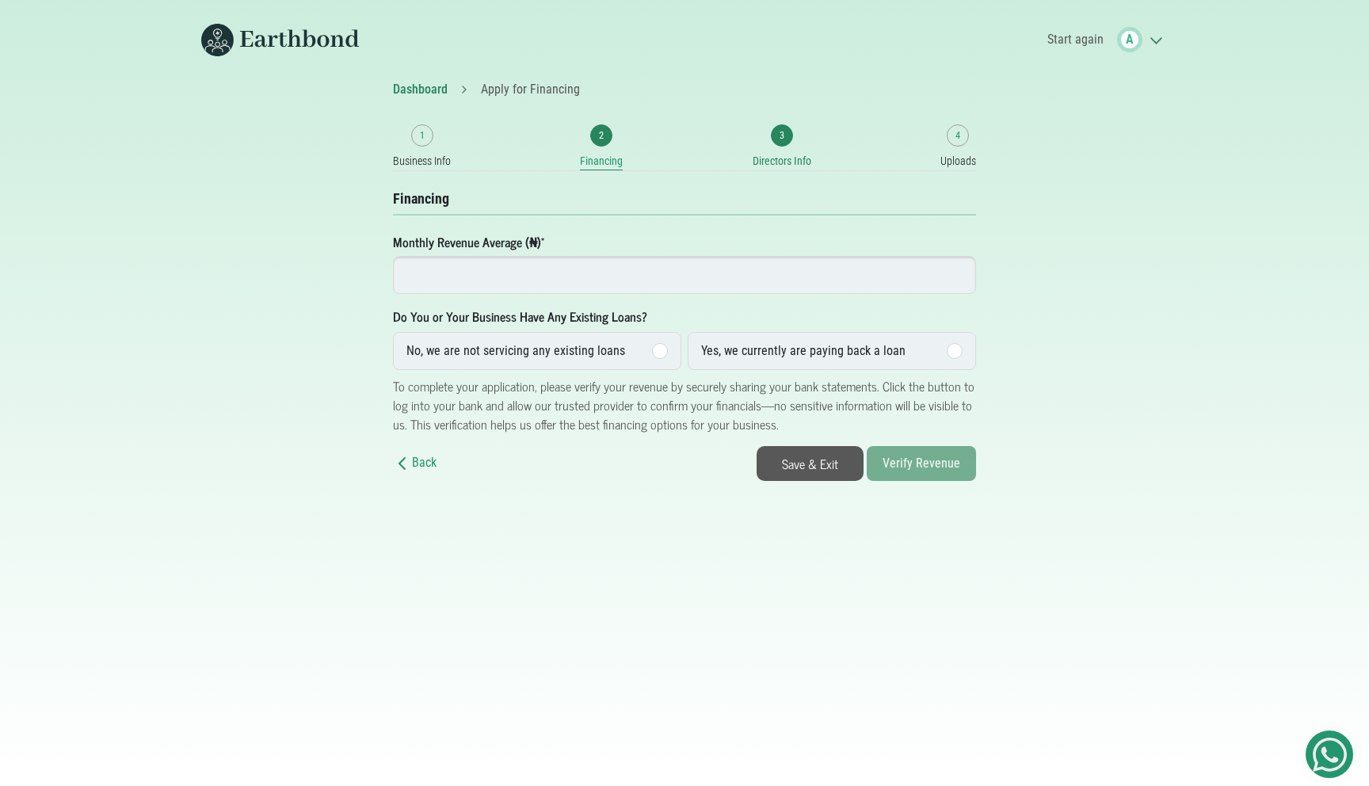
click at [788, 132] on span "3" at bounding box center [782, 135] width 22 height 22
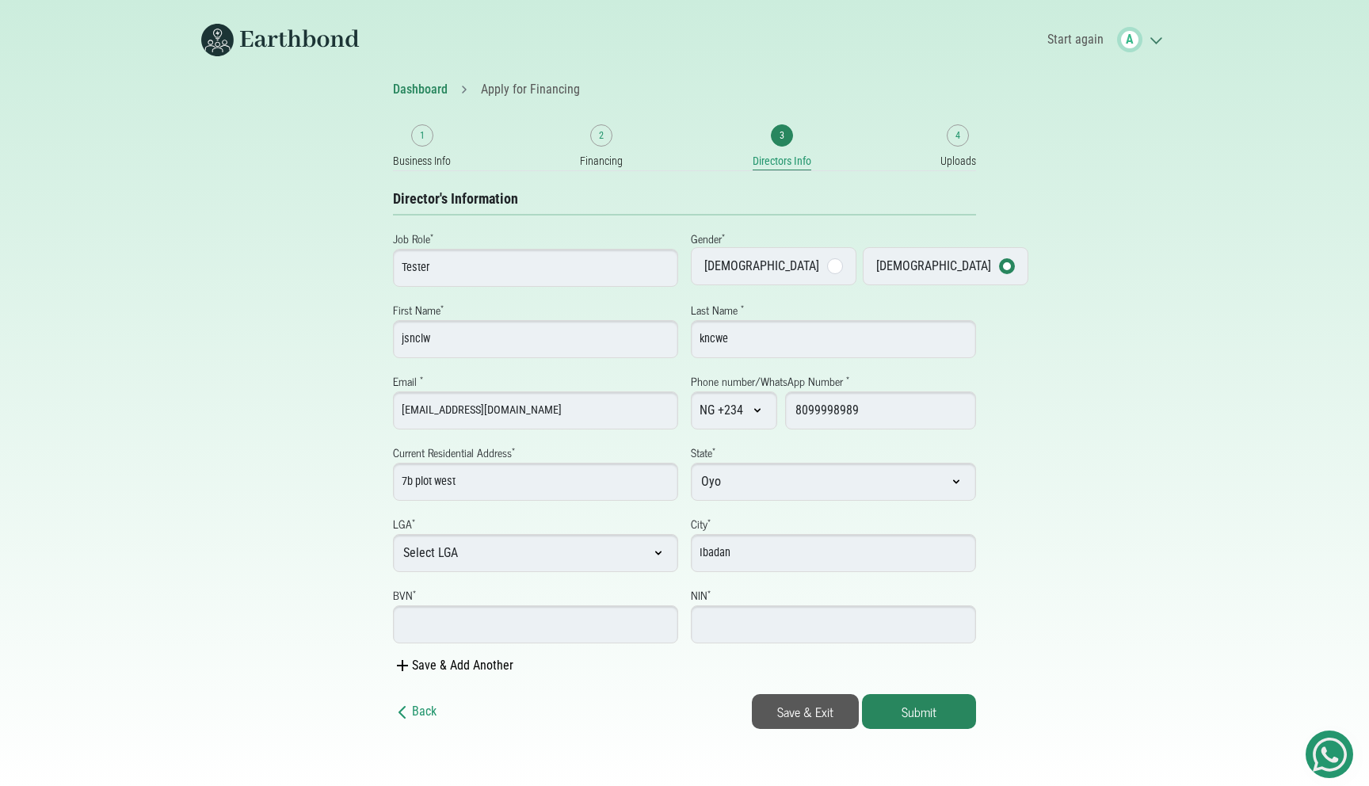
select select "Oyo"
select select "Ibadan [GEOGRAPHIC_DATA]"
click at [954, 132] on span "4" at bounding box center [958, 135] width 22 height 22
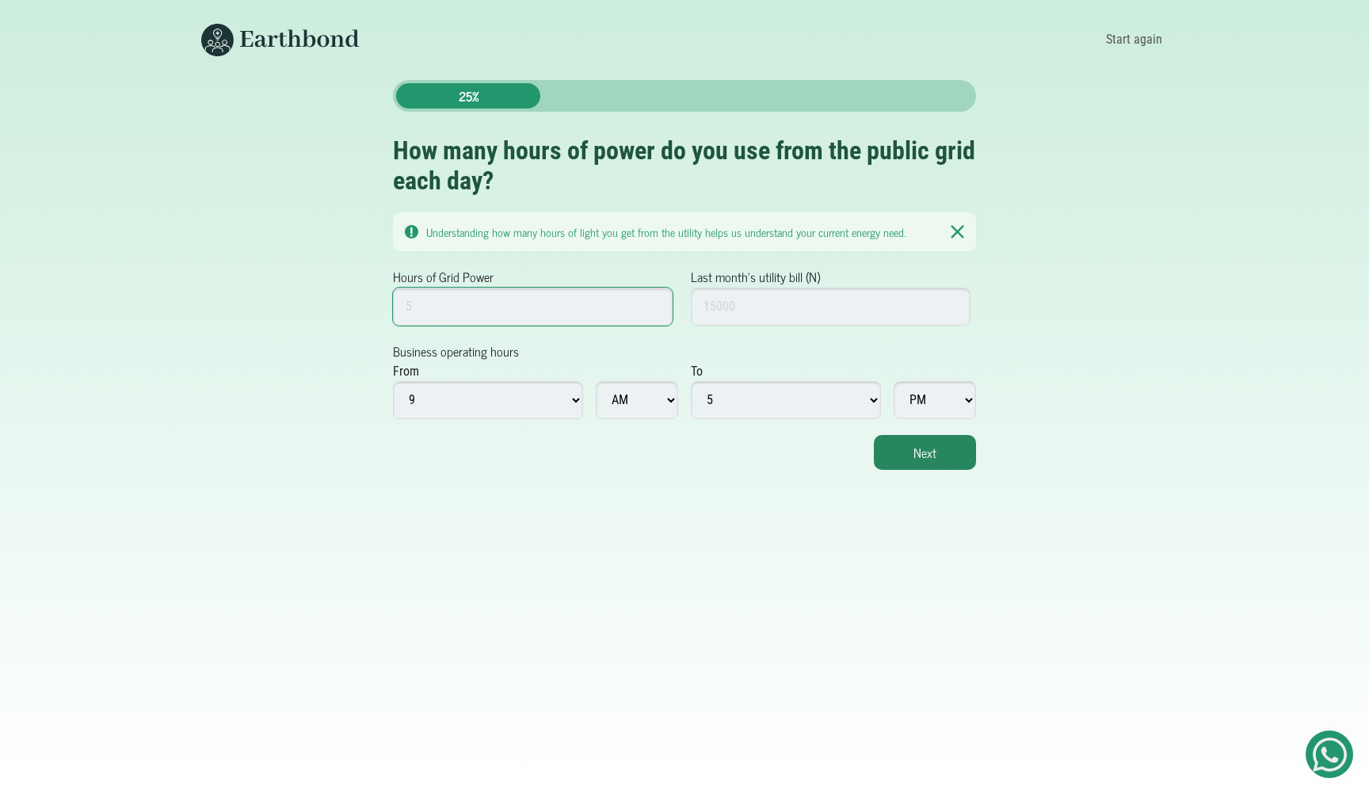
click at [548, 316] on input "Hours of Grid Power" at bounding box center [533, 307] width 280 height 38
type input "5"
click at [811, 292] on input "Last month's utility bill (N)" at bounding box center [831, 307] width 280 height 38
type input "10000"
click at [962, 444] on button "Next" at bounding box center [925, 452] width 102 height 35
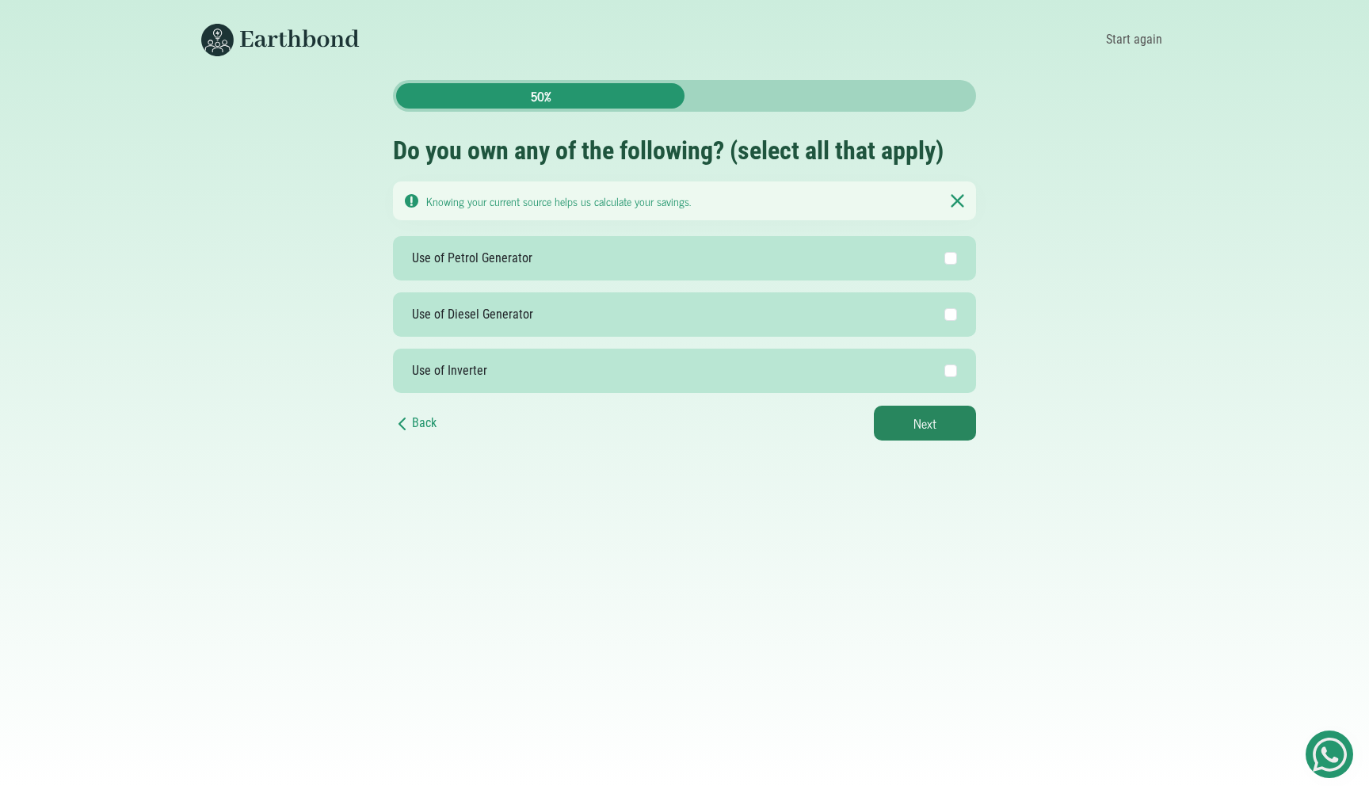
click at [884, 326] on label "Use of Diesel Generator" at bounding box center [684, 314] width 583 height 44
click at [944, 321] on input "Use of Diesel Generator" at bounding box center [950, 314] width 13 height 13
checkbox input "true"
click at [936, 422] on button "Next" at bounding box center [925, 423] width 102 height 35
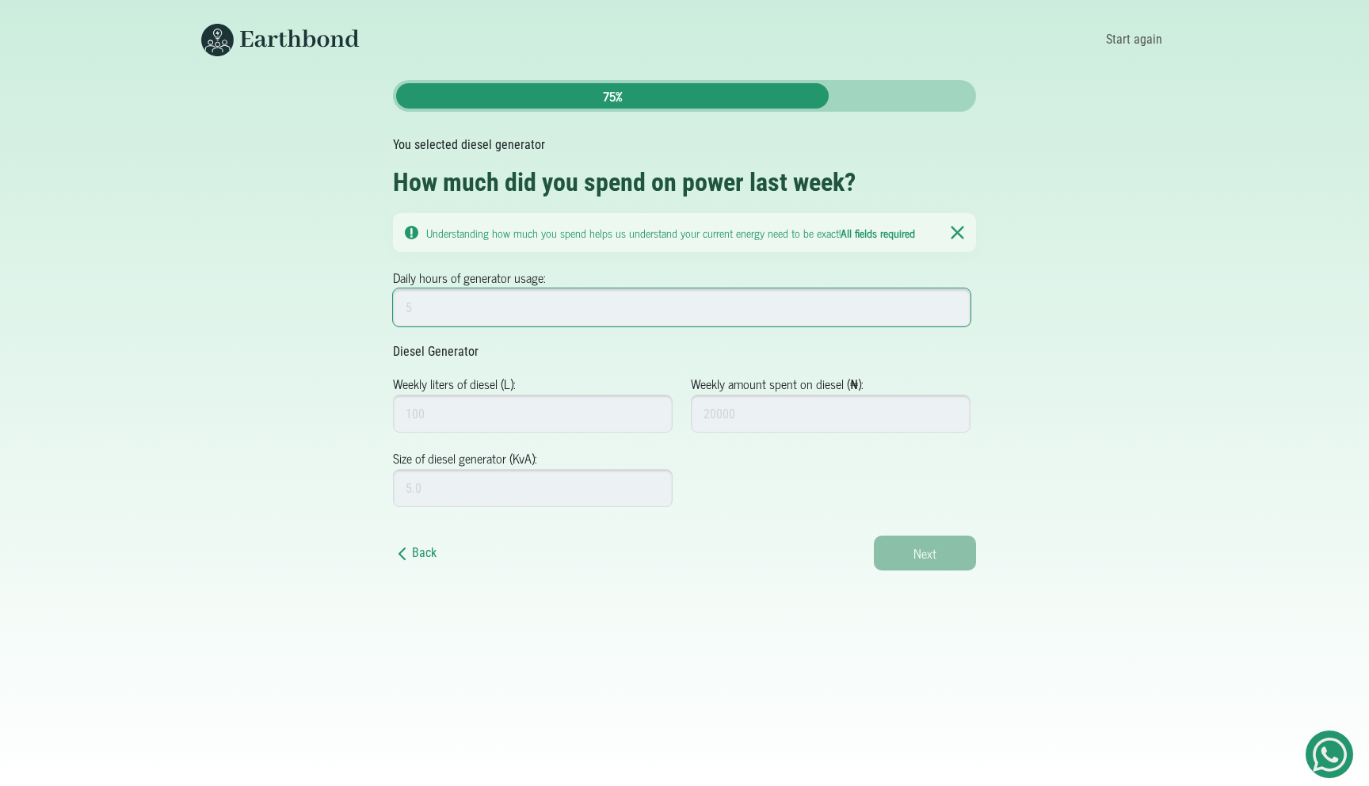
click at [825, 314] on input "Daily hours of generator usage:" at bounding box center [682, 307] width 578 height 38
type input "20"
click at [750, 418] on input "Weekly amount spent on diesel (₦):" at bounding box center [831, 414] width 280 height 38
type input "100"
click at [597, 422] on input "Weekly liters of diesel (L):" at bounding box center [533, 414] width 280 height 38
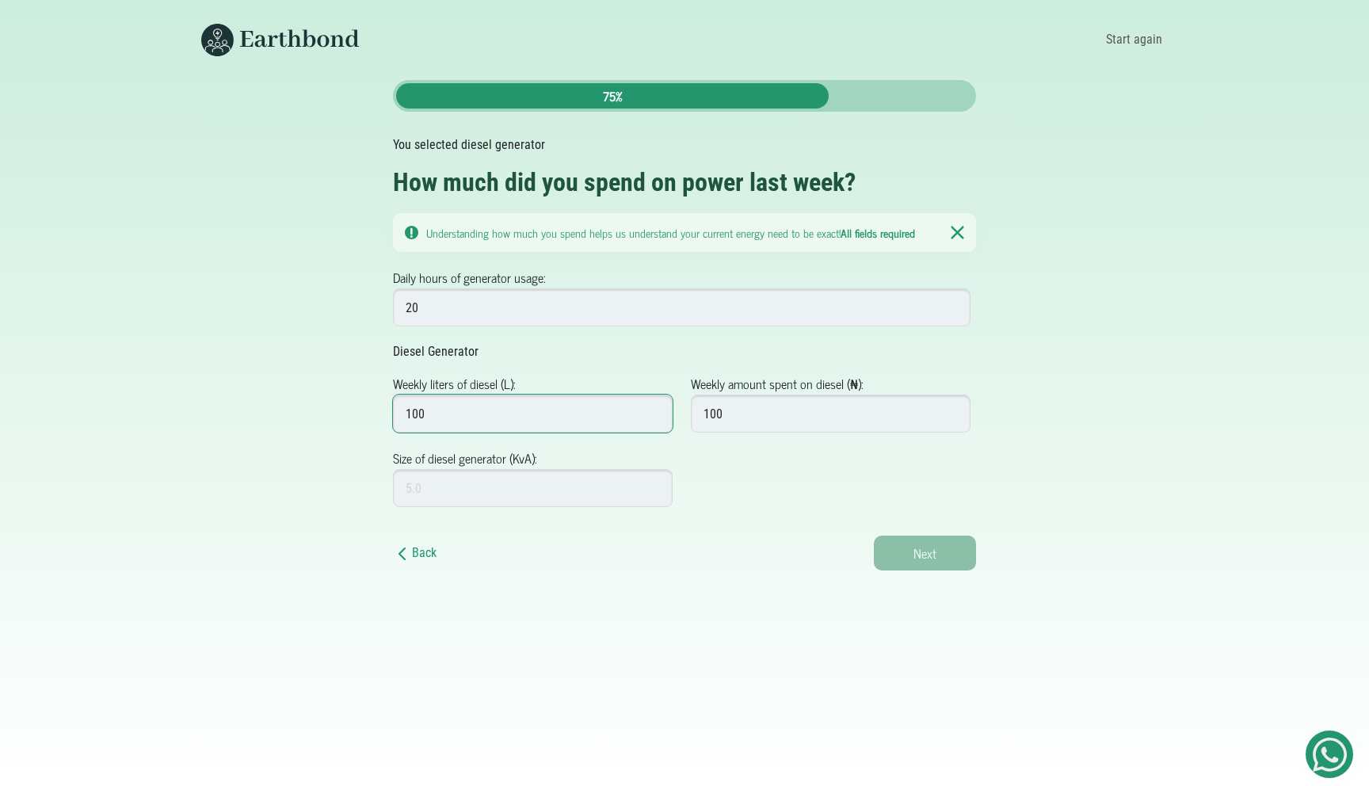
type input "100"
click at [593, 477] on input "Size of diesel generator (KvA):" at bounding box center [533, 488] width 280 height 38
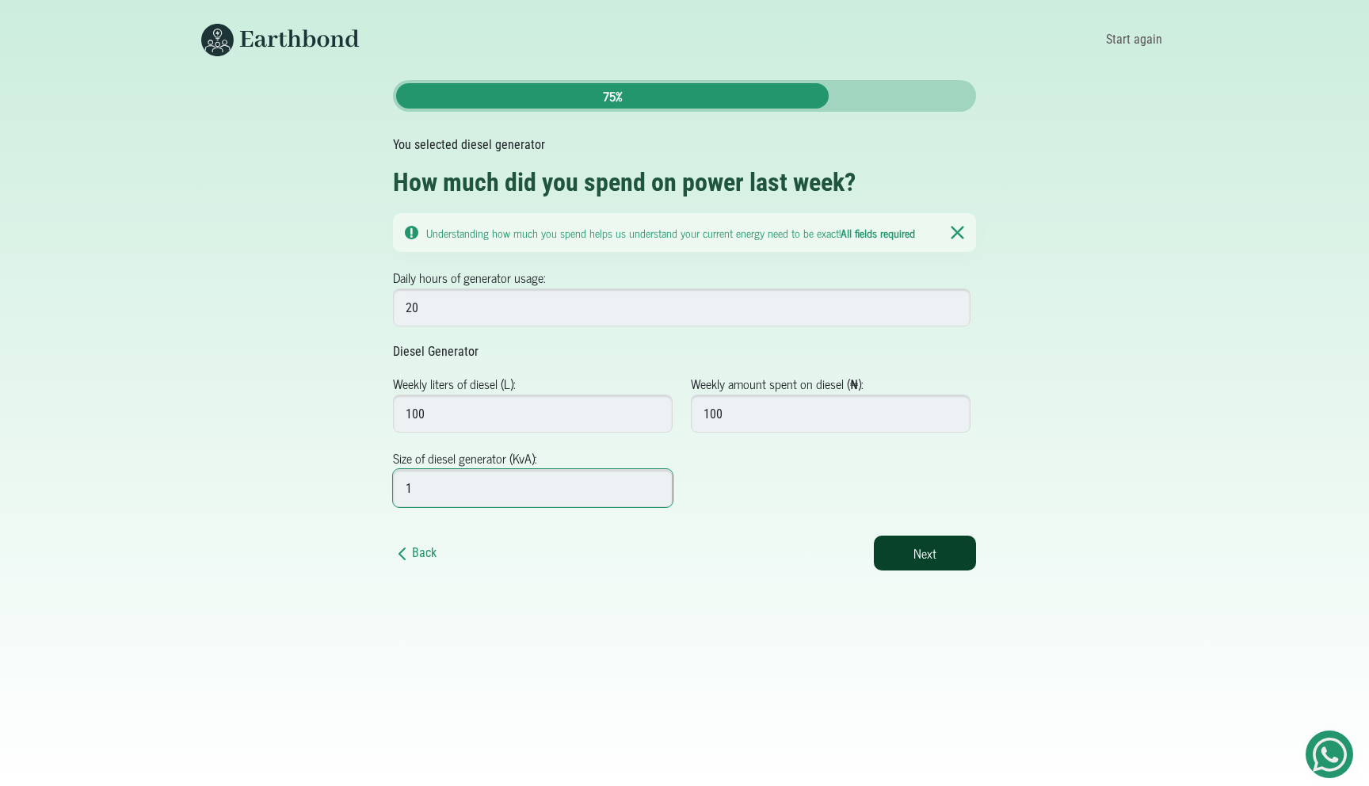
type input "1"
click at [894, 548] on button "Next" at bounding box center [925, 553] width 102 height 35
click at [586, 489] on input "1" at bounding box center [533, 488] width 280 height 38
type input "6"
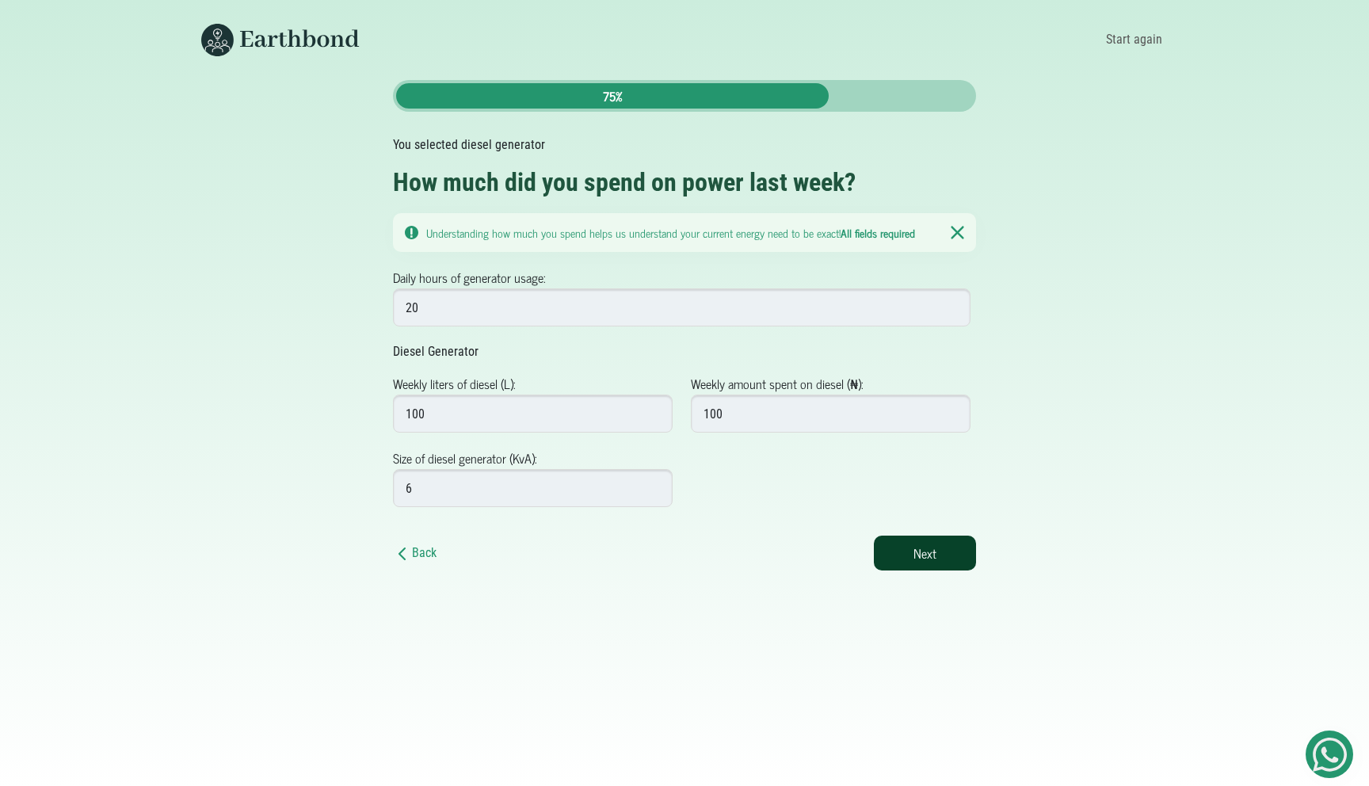
click at [922, 549] on button "Next" at bounding box center [925, 553] width 102 height 35
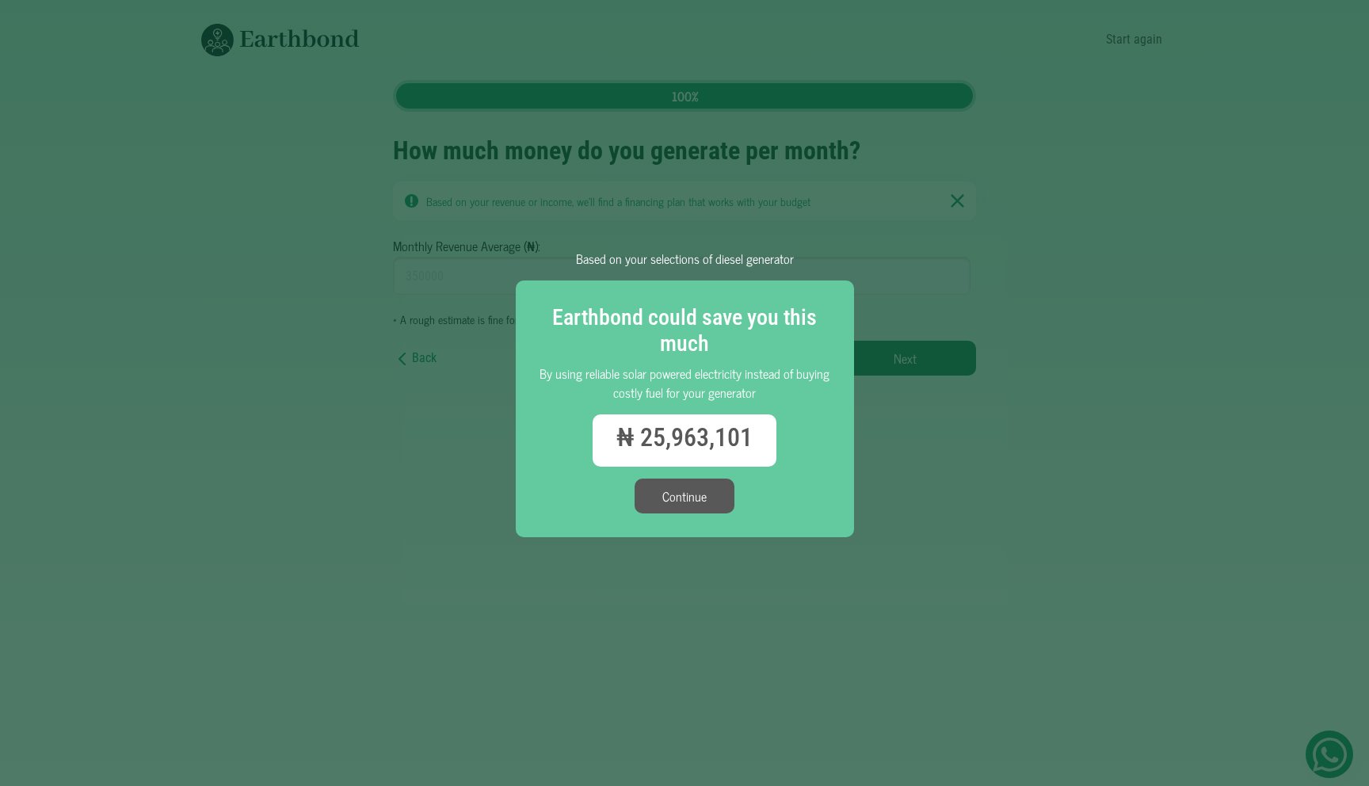
click at [810, 574] on div "Based on your selections of diesel generator Earthbond could save you this much…" at bounding box center [684, 393] width 1369 height 786
click at [674, 508] on button "Continue" at bounding box center [685, 496] width 100 height 35
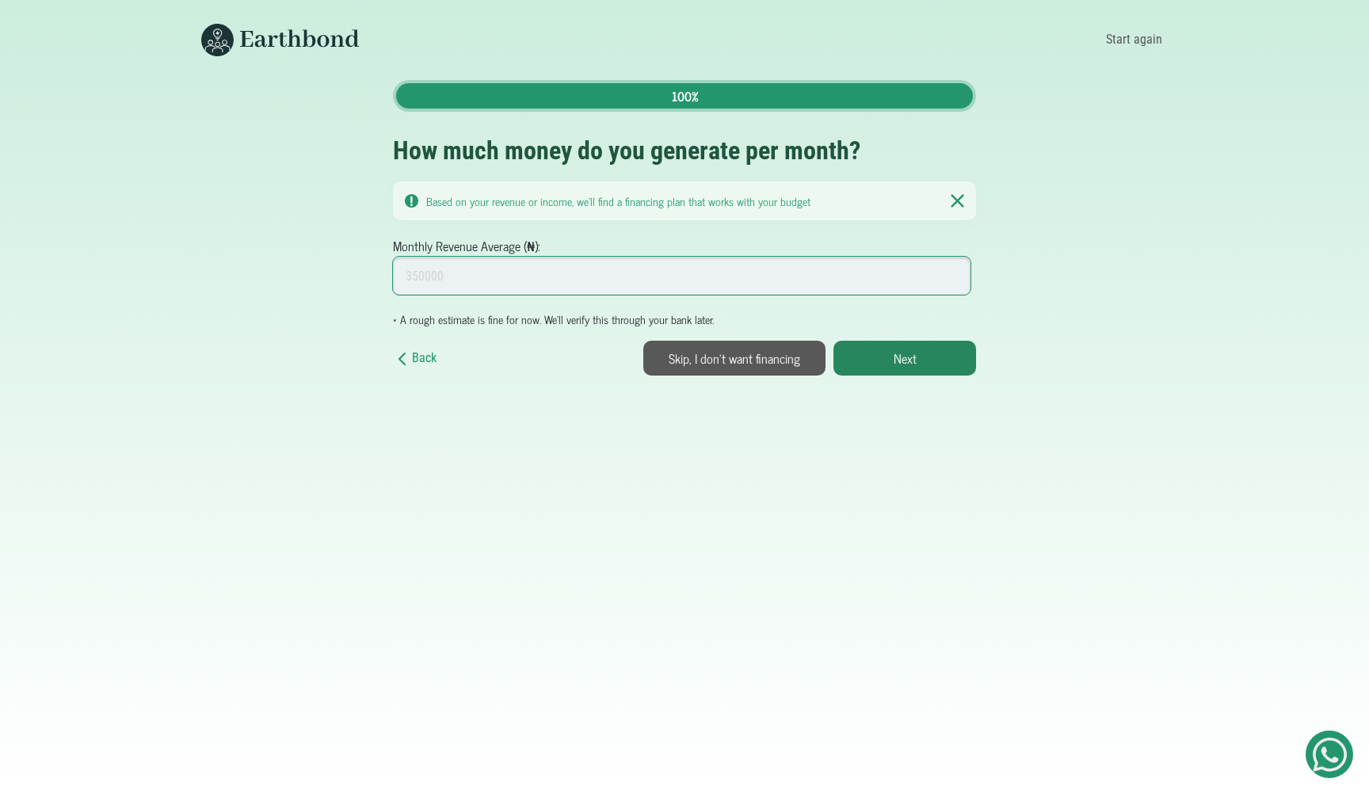
click at [795, 283] on input "Monthly Revenue Average (₦):" at bounding box center [682, 276] width 578 height 38
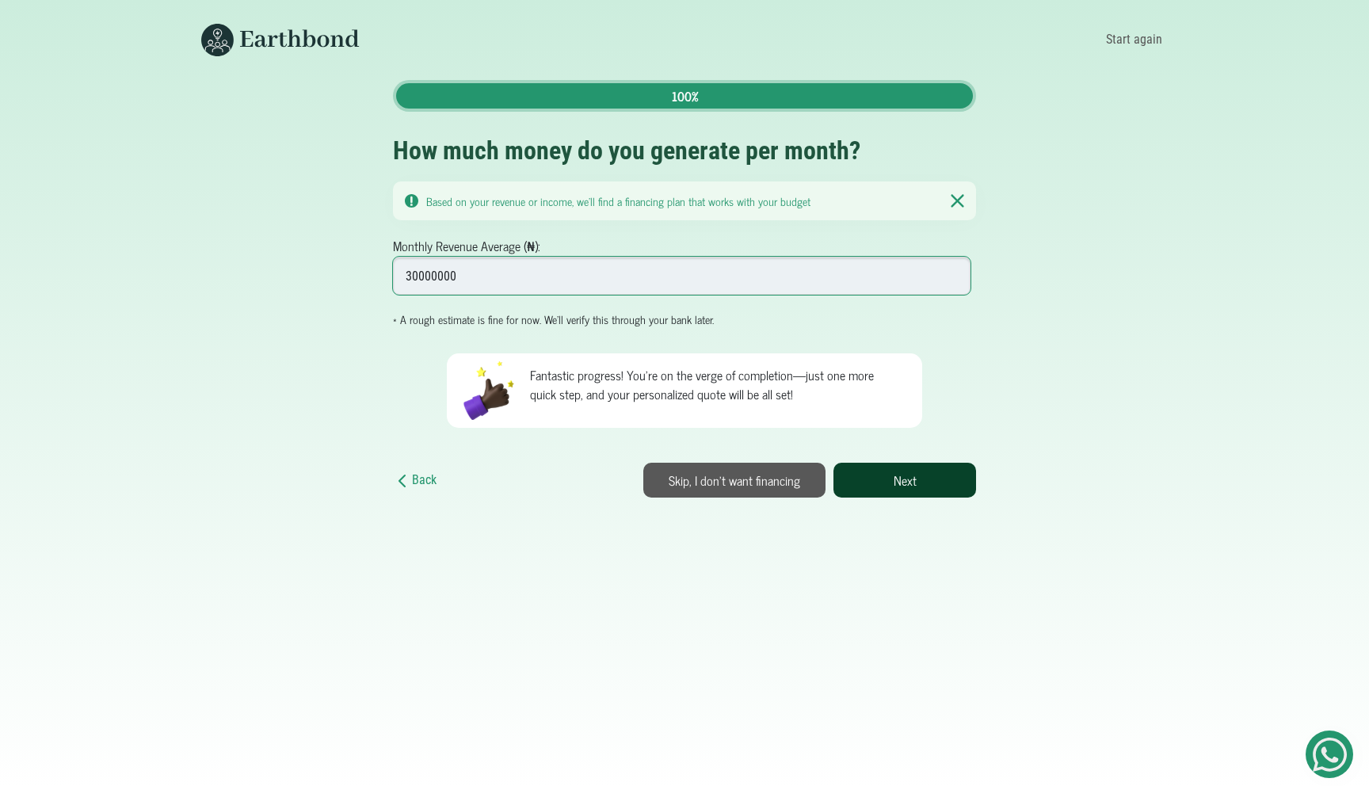
type input "30000000"
click at [954, 475] on button "Next" at bounding box center [905, 480] width 143 height 35
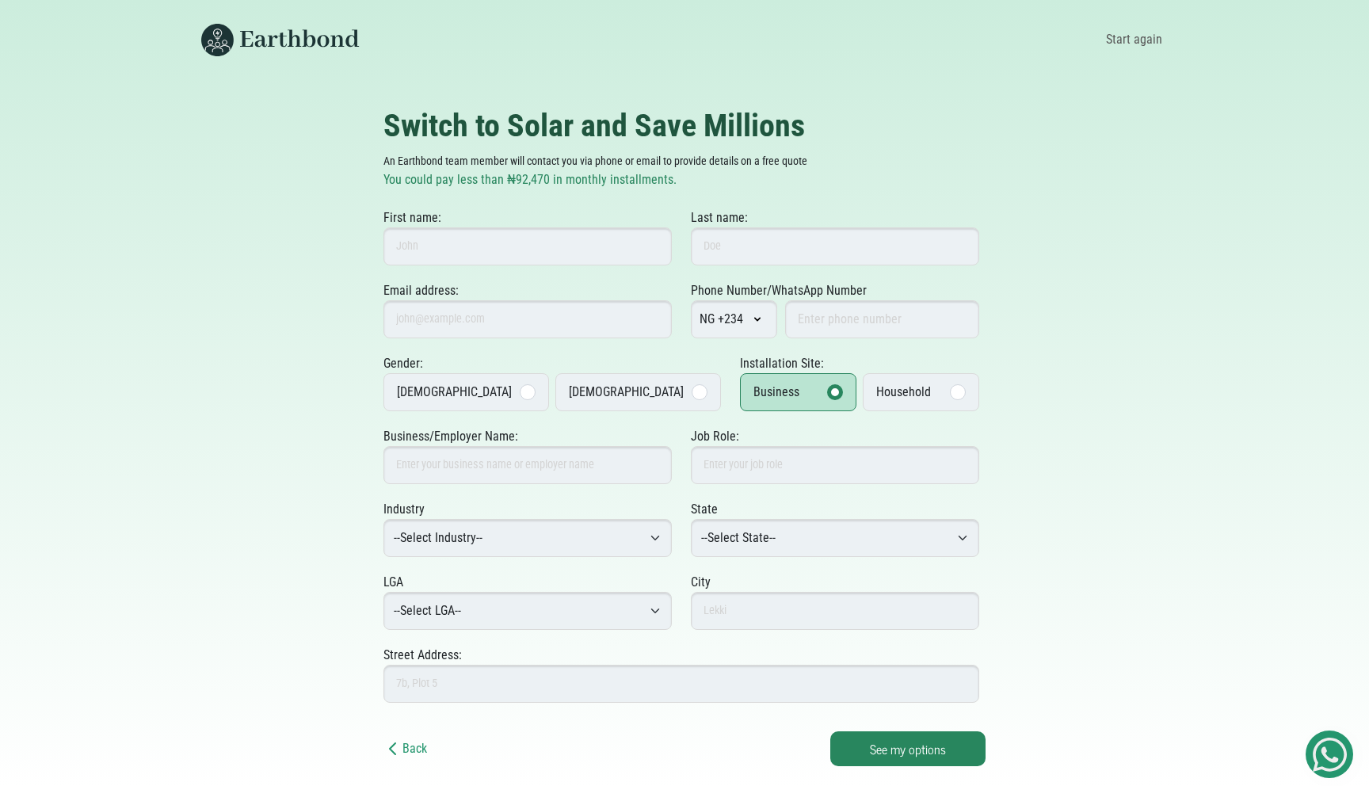
scroll to position [217, 0]
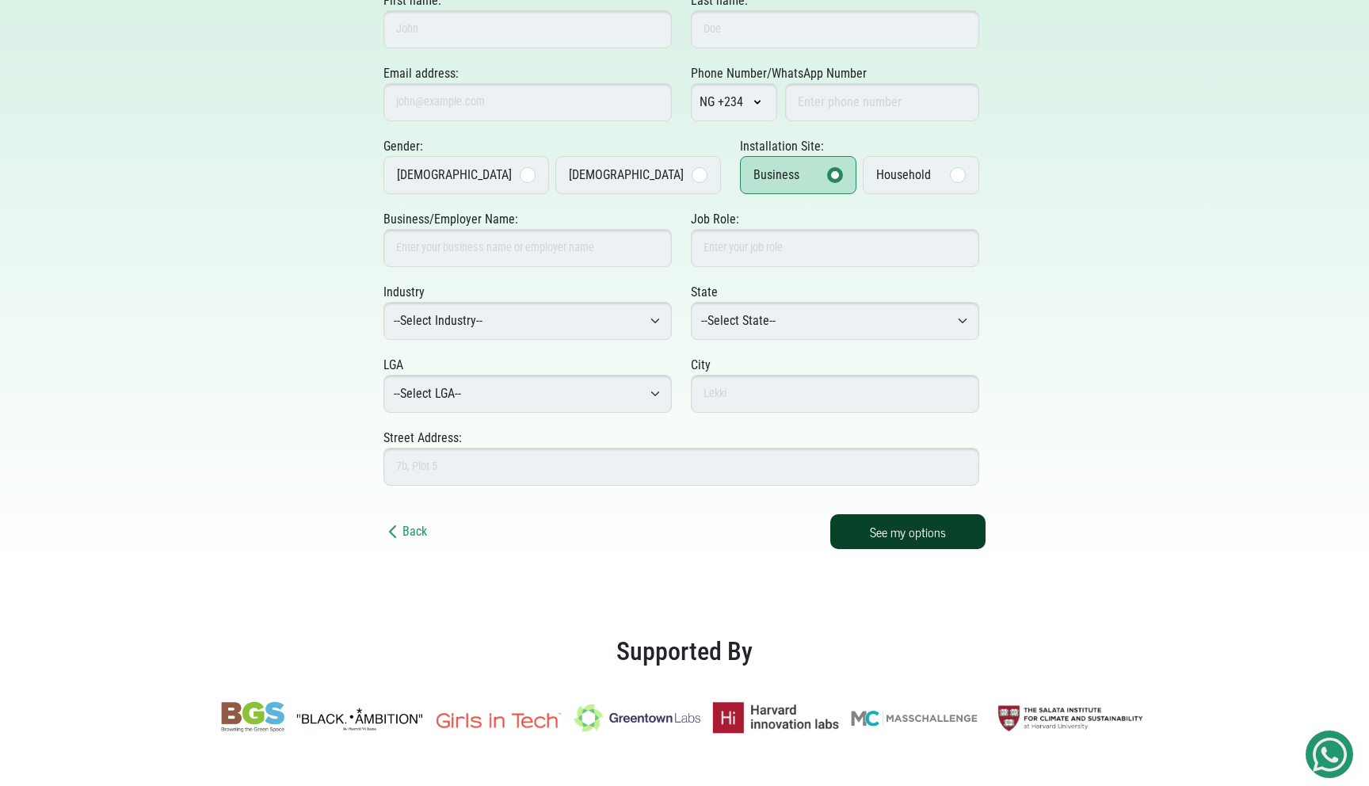
click at [912, 527] on button "See my options" at bounding box center [907, 531] width 155 height 35
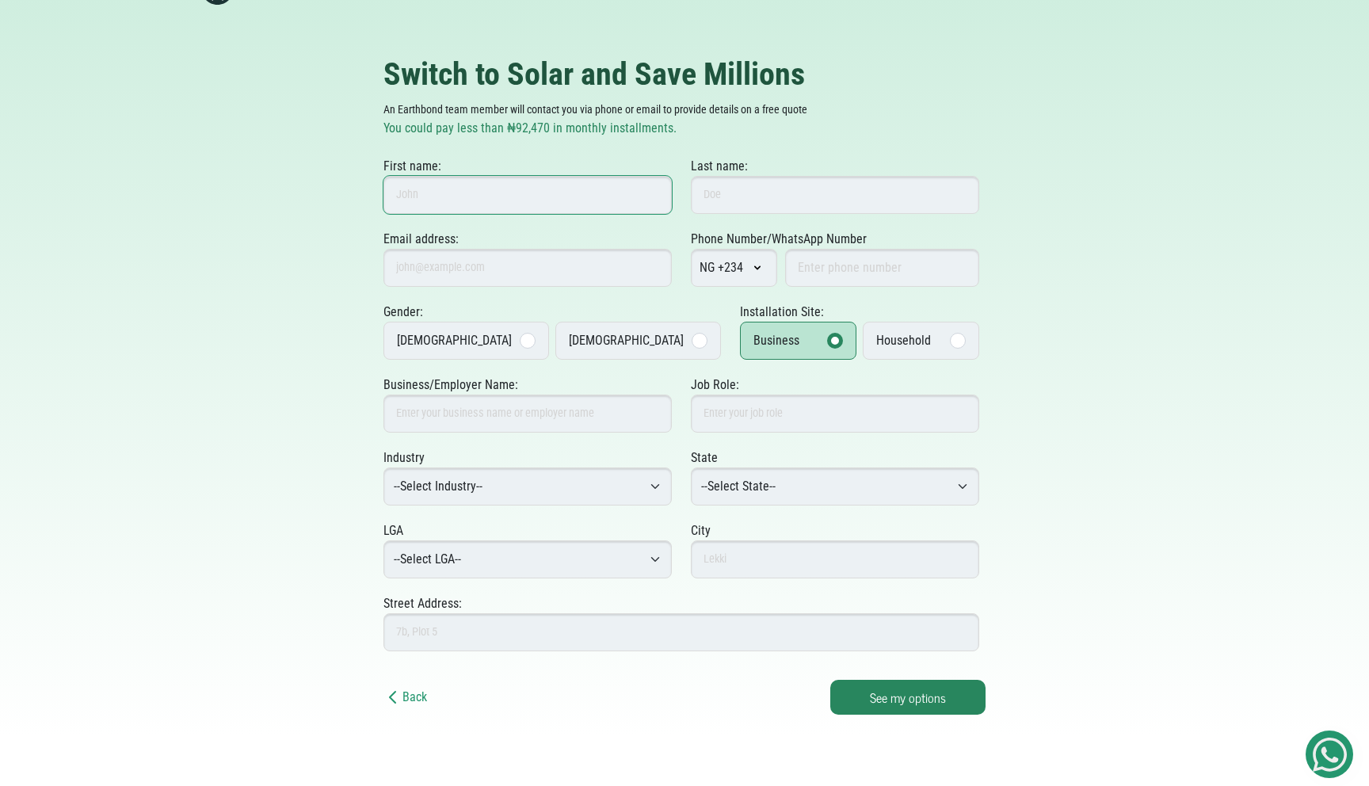
click at [632, 186] on input "First name:" at bounding box center [528, 195] width 288 height 38
click at [947, 132] on p "You could pay less than ₦92,470 in monthly installments." at bounding box center [685, 128] width 602 height 19
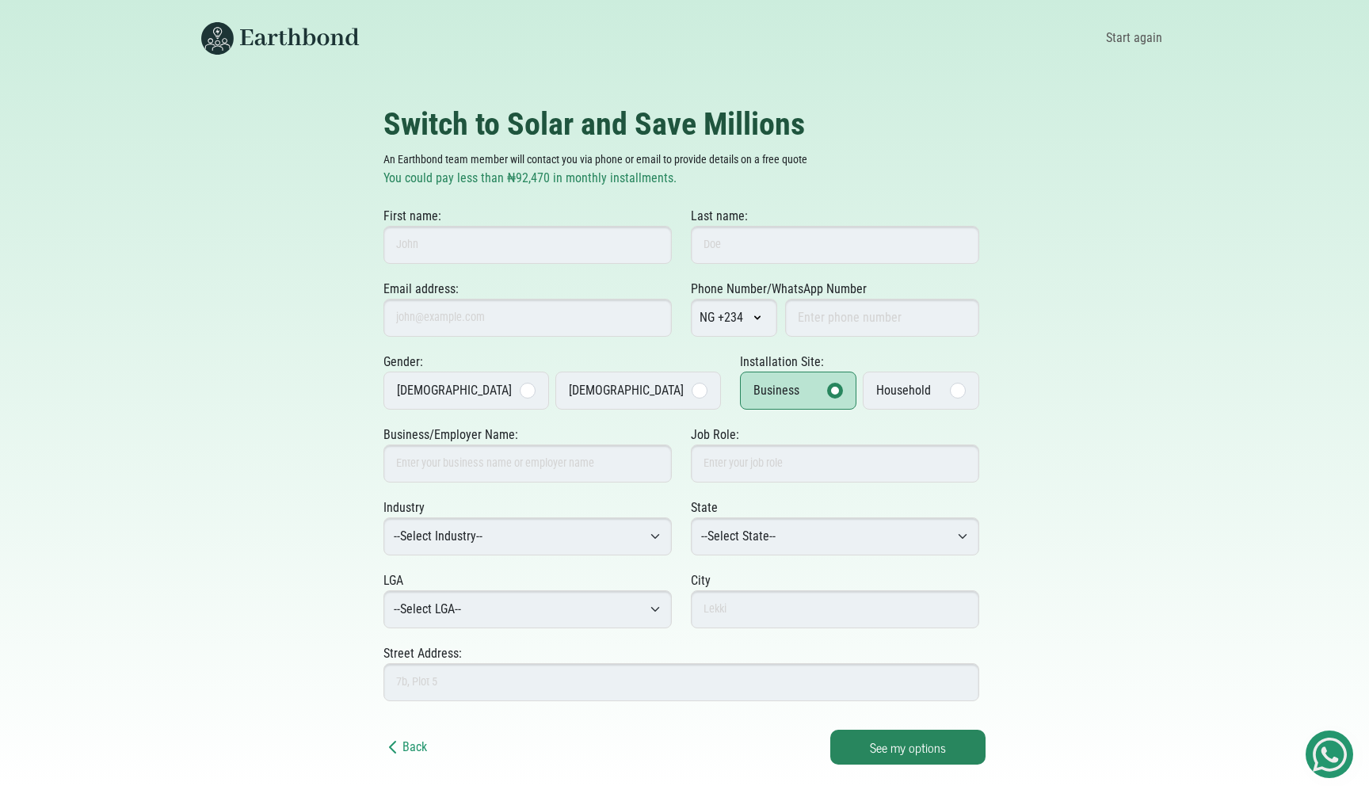
scroll to position [0, 0]
